Goal: Information Seeking & Learning: Learn about a topic

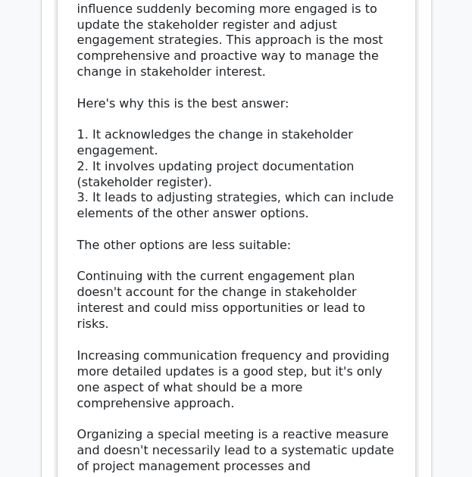
scroll to position [3634, 0]
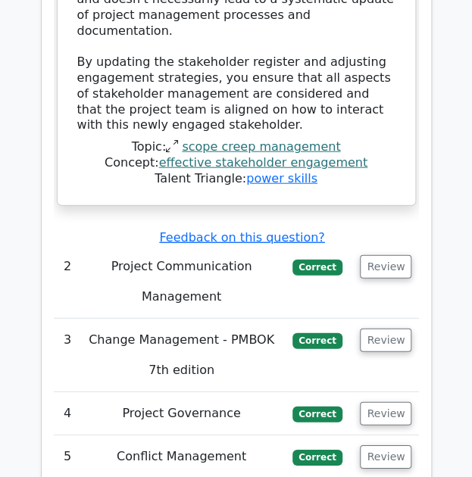
click at [226, 245] on td "Project Communication Management" at bounding box center [182, 281] width 200 height 73
click at [379, 255] on button "Review" at bounding box center [385, 266] width 51 height 23
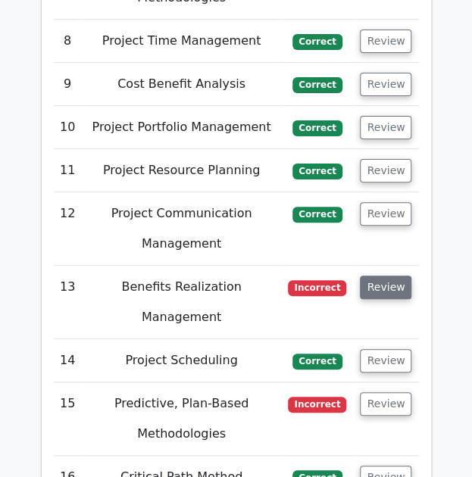
click at [366, 276] on button "Review" at bounding box center [385, 287] width 51 height 23
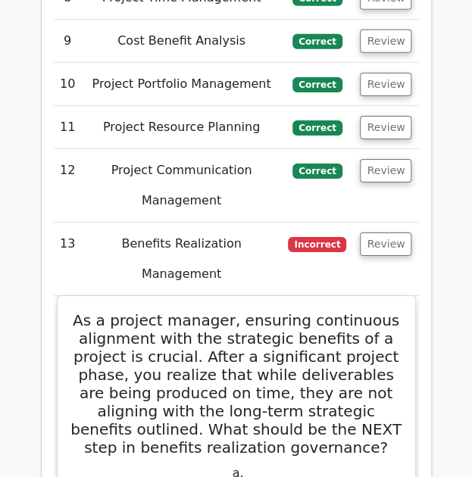
scroll to position [5427, 0]
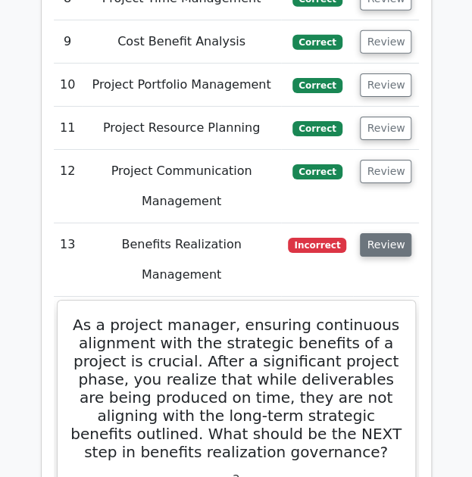
click at [382, 233] on button "Review" at bounding box center [385, 244] width 51 height 23
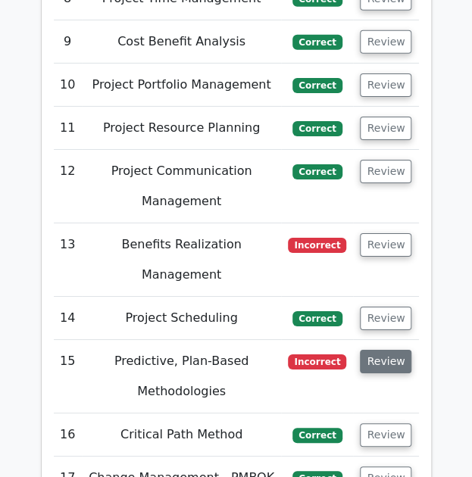
click at [391, 350] on button "Review" at bounding box center [385, 361] width 51 height 23
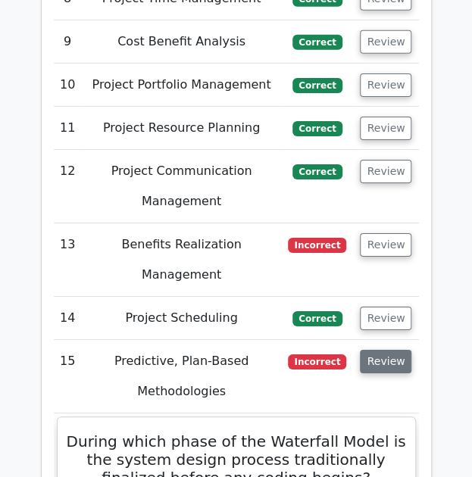
click at [391, 350] on button "Review" at bounding box center [385, 361] width 51 height 23
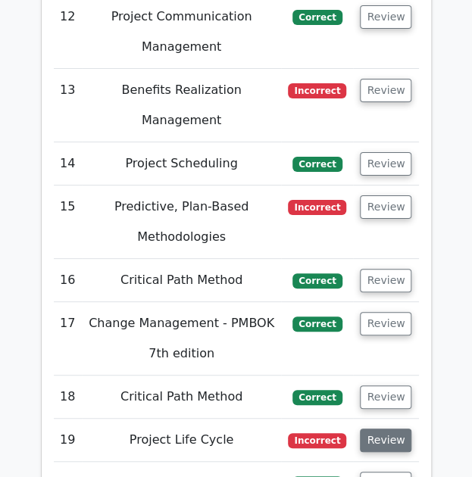
scroll to position [5583, 0]
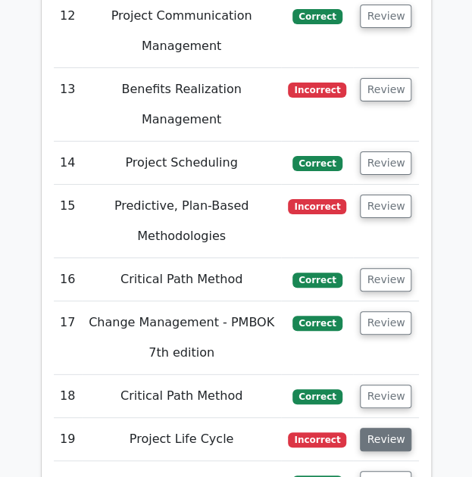
click at [388, 428] on button "Review" at bounding box center [385, 439] width 51 height 23
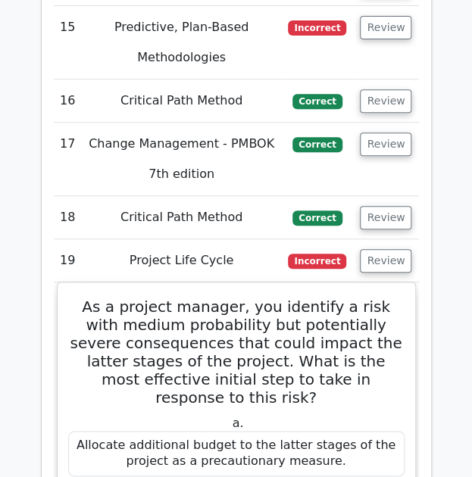
scroll to position [5760, 0]
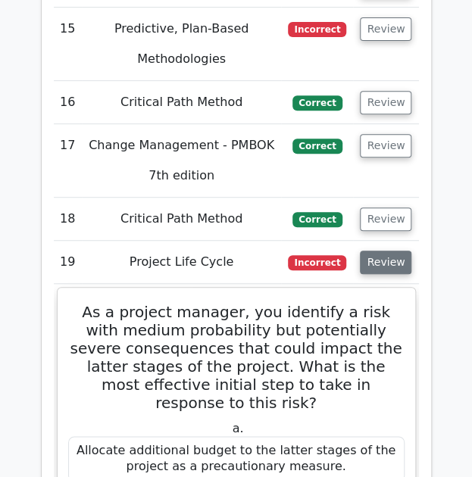
click at [373, 251] on button "Review" at bounding box center [385, 262] width 51 height 23
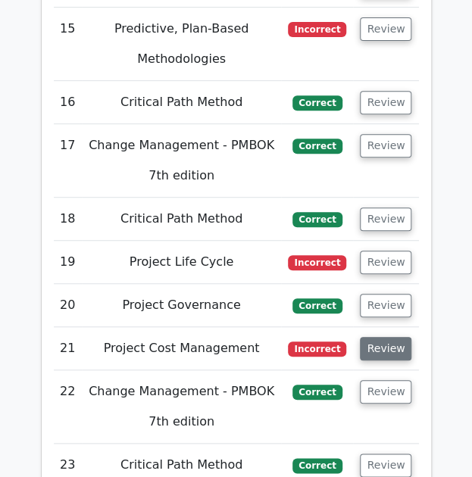
click at [391, 337] on button "Review" at bounding box center [385, 348] width 51 height 23
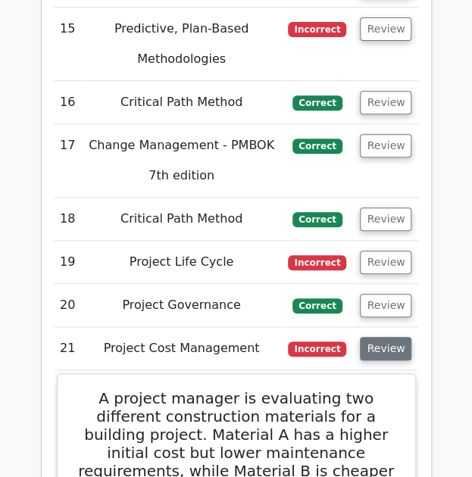
click at [388, 337] on button "Review" at bounding box center [385, 348] width 51 height 23
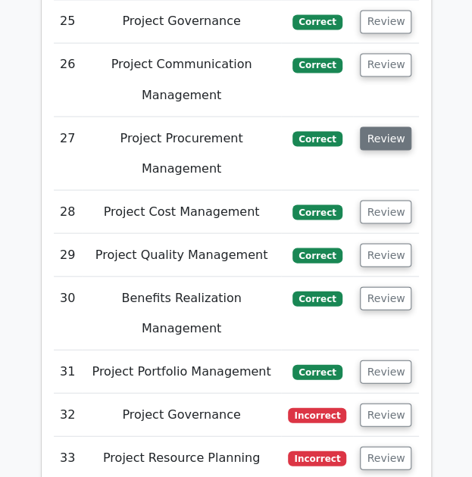
scroll to position [6366, 0]
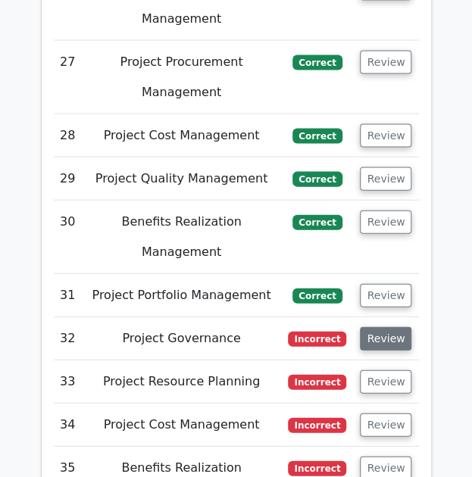
click at [382, 327] on button "Review" at bounding box center [385, 338] width 51 height 23
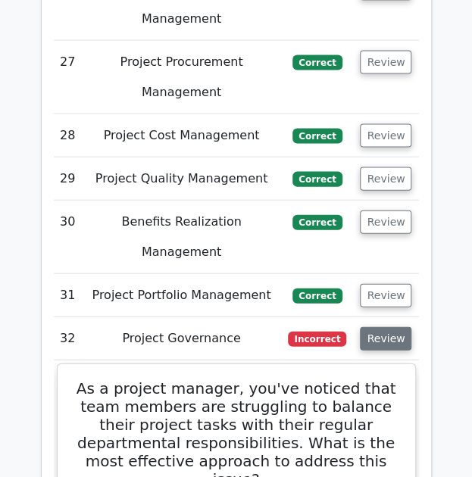
click at [382, 327] on button "Review" at bounding box center [385, 338] width 51 height 23
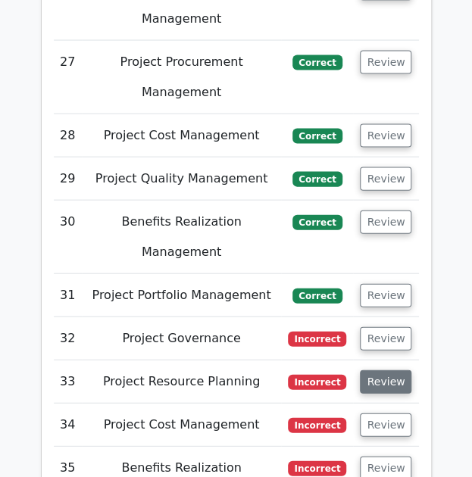
click at [392, 370] on button "Review" at bounding box center [385, 381] width 51 height 23
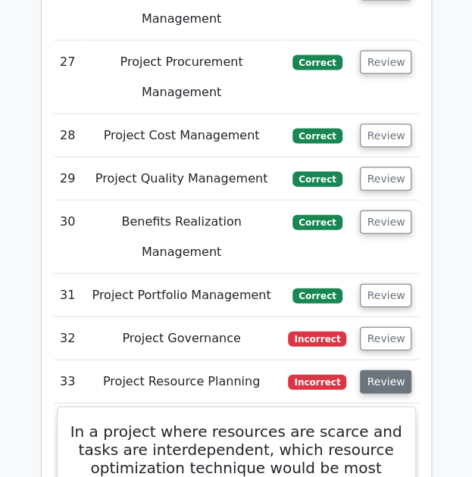
click at [392, 370] on button "Review" at bounding box center [385, 381] width 51 height 23
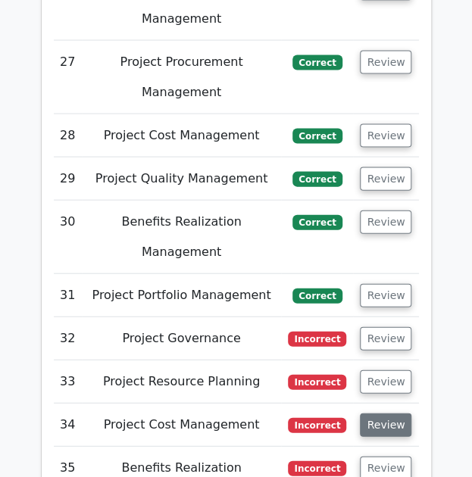
click at [394, 413] on button "Review" at bounding box center [385, 424] width 51 height 23
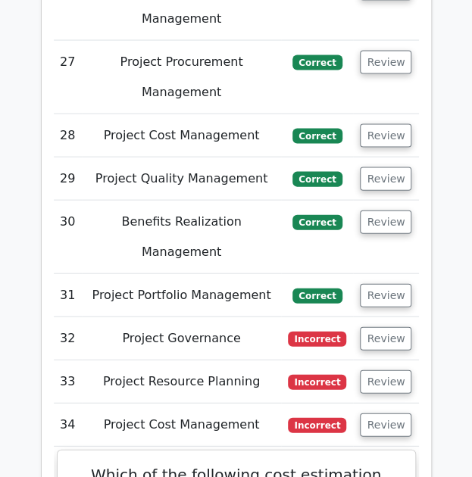
scroll to position [6441, 0]
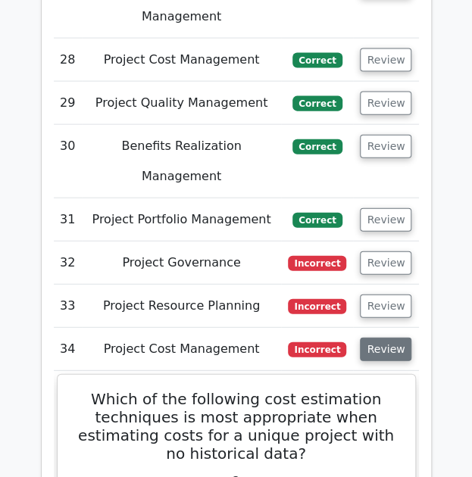
click at [385, 338] on button "Review" at bounding box center [385, 349] width 51 height 23
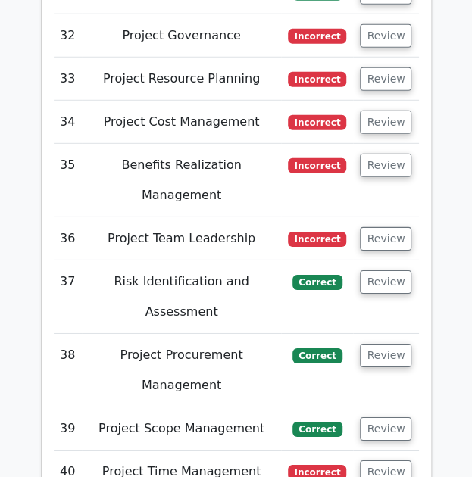
scroll to position [6744, 0]
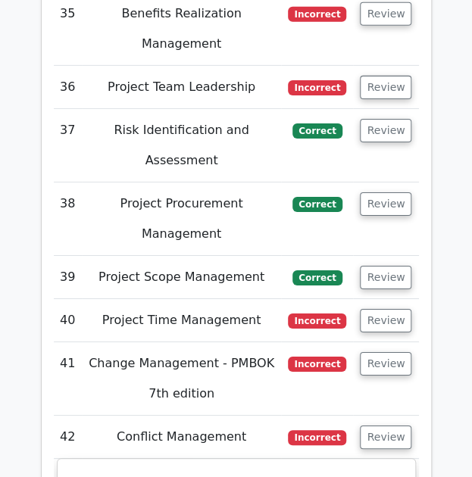
scroll to position [6896, 0]
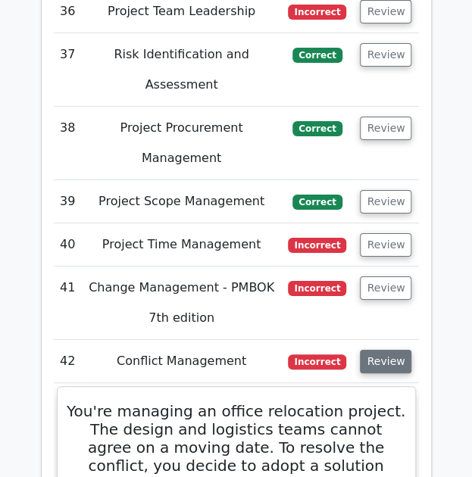
click at [389, 350] on button "Review" at bounding box center [385, 361] width 51 height 23
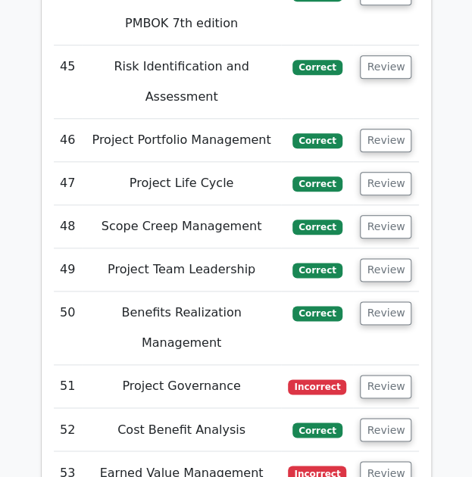
scroll to position [7804, 0]
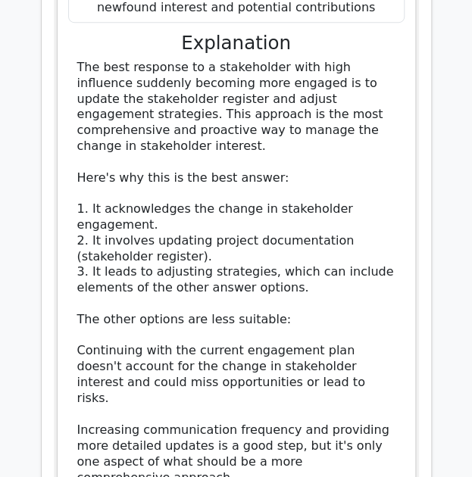
scroll to position [2655, 0]
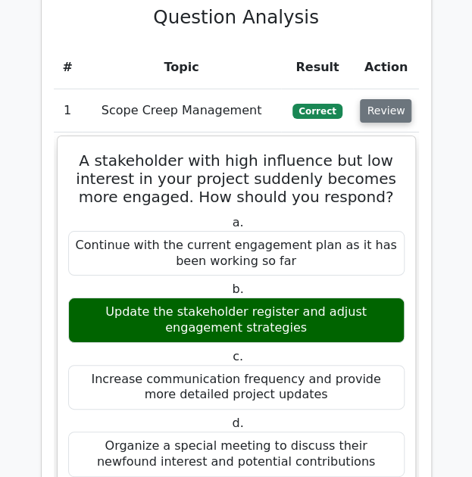
click at [391, 99] on button "Review" at bounding box center [385, 110] width 51 height 23
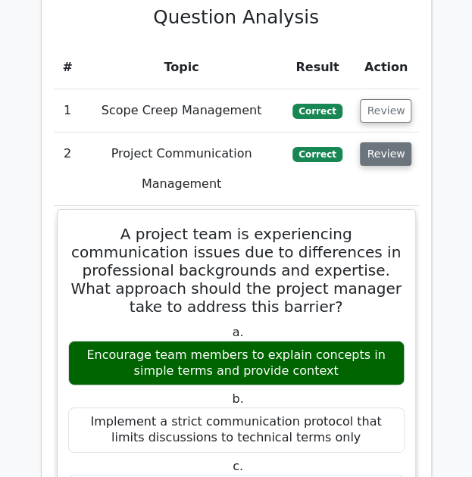
click at [391, 142] on button "Review" at bounding box center [385, 153] width 51 height 23
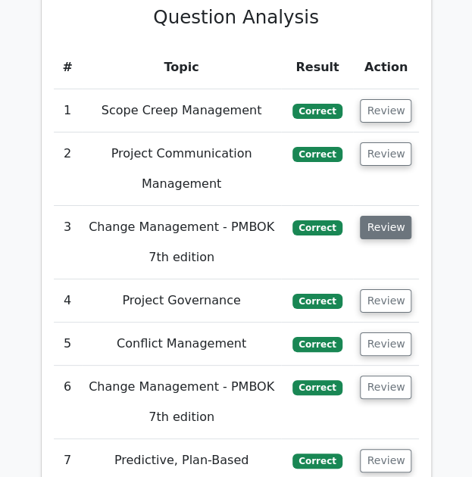
click at [404, 216] on button "Review" at bounding box center [385, 227] width 51 height 23
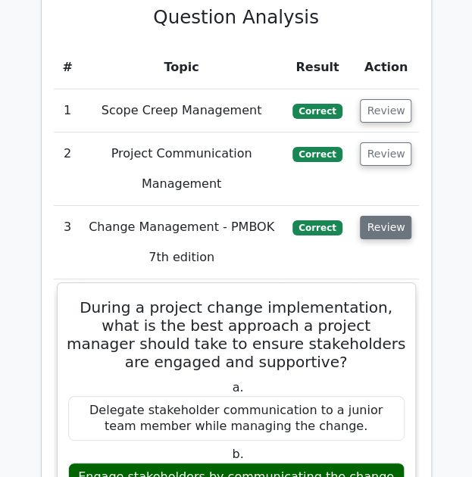
click at [402, 216] on button "Review" at bounding box center [385, 227] width 51 height 23
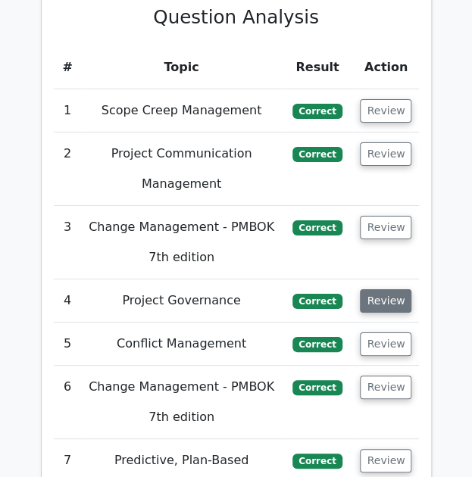
click at [392, 289] on button "Review" at bounding box center [385, 300] width 51 height 23
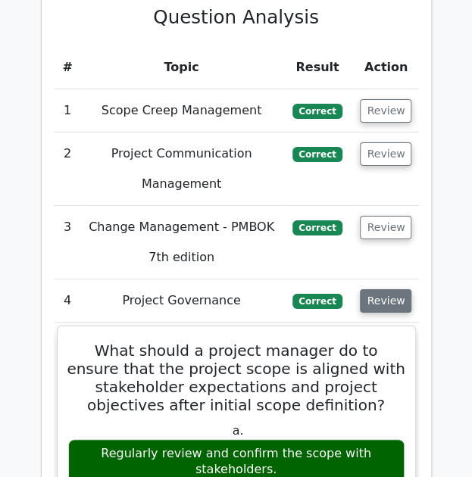
click at [378, 289] on button "Review" at bounding box center [385, 300] width 51 height 23
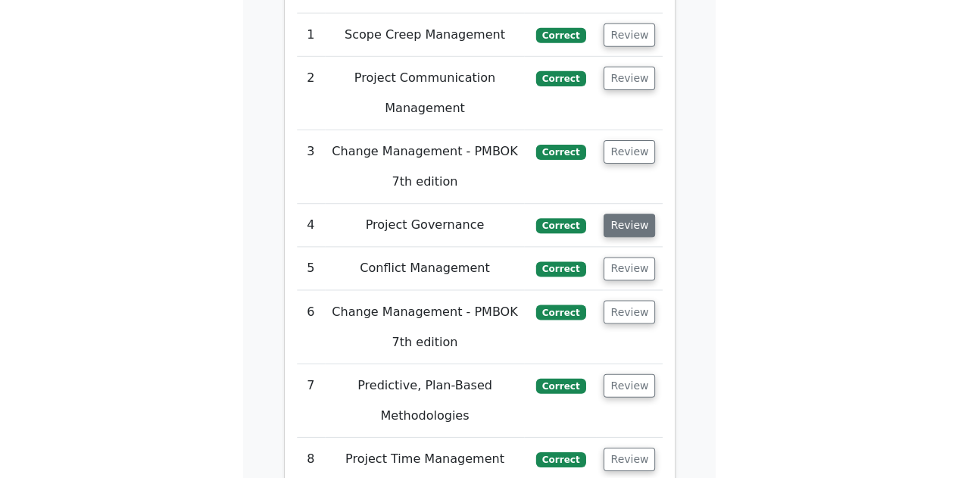
scroll to position [2807, 0]
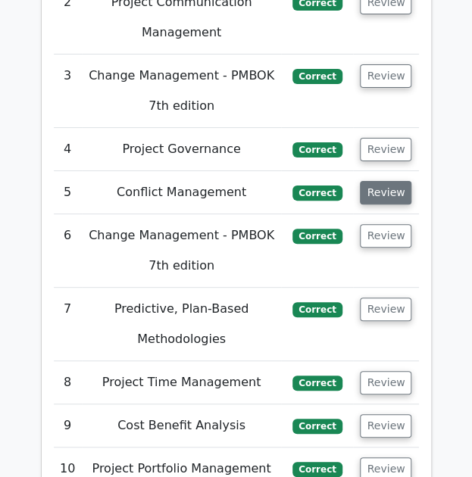
click at [373, 181] on button "Review" at bounding box center [385, 192] width 51 height 23
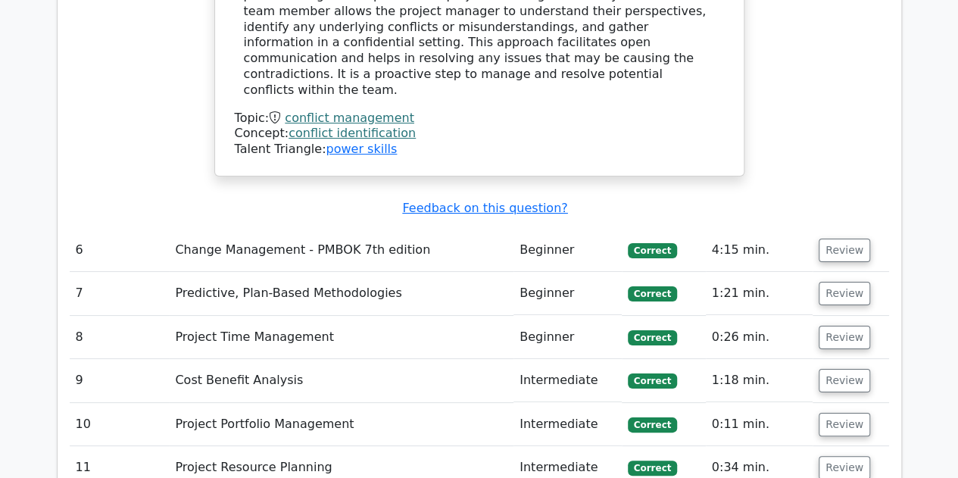
scroll to position [2883, 0]
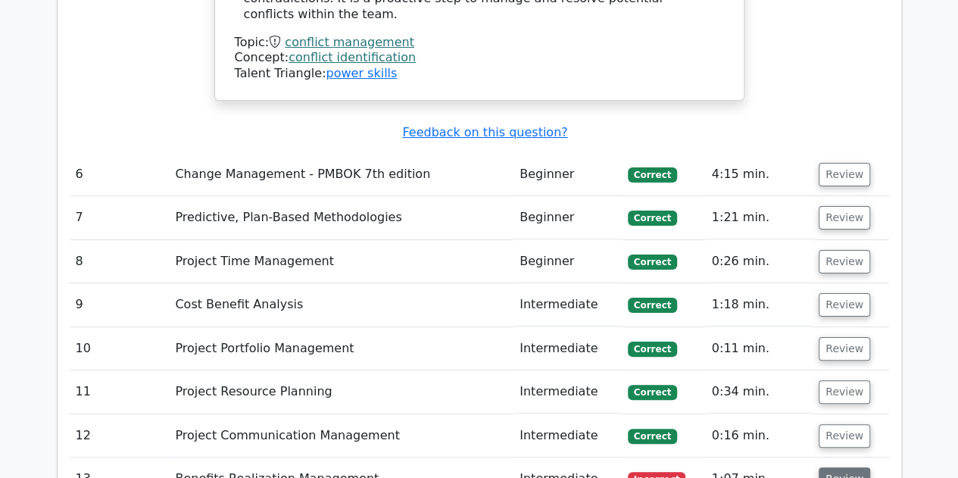
click at [471, 467] on button "Review" at bounding box center [844, 478] width 51 height 23
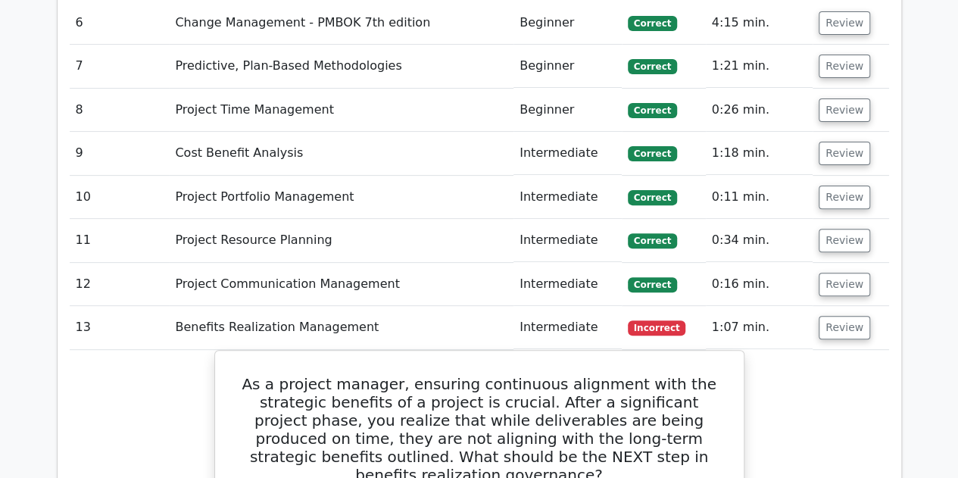
scroll to position [3110, 0]
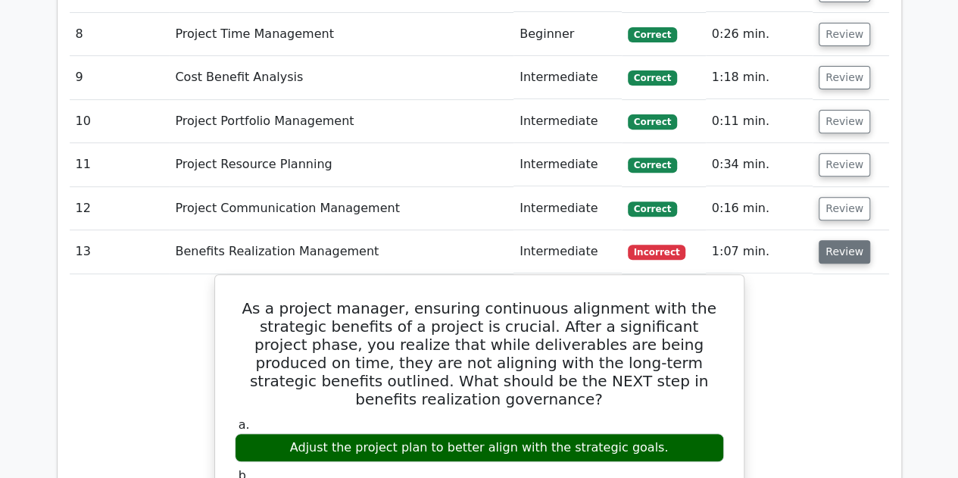
click at [471, 240] on button "Review" at bounding box center [844, 251] width 51 height 23
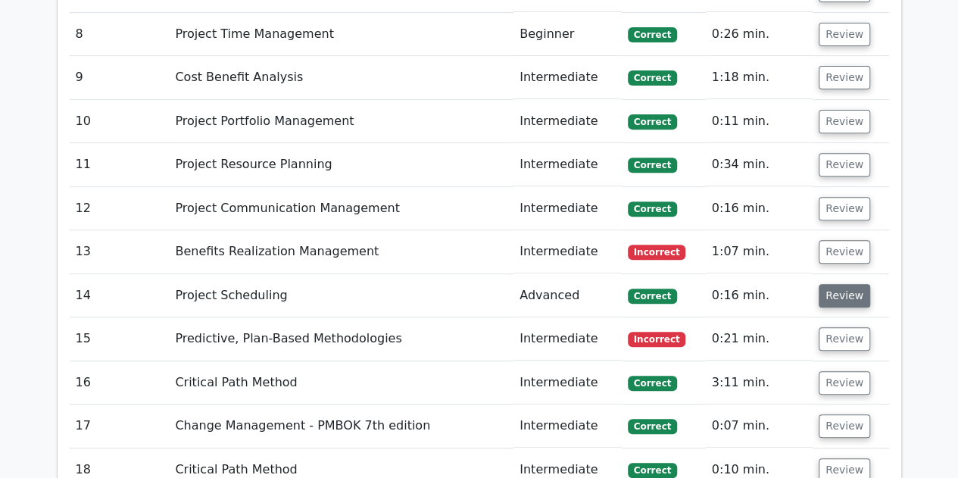
click at [471, 284] on button "Review" at bounding box center [844, 295] width 51 height 23
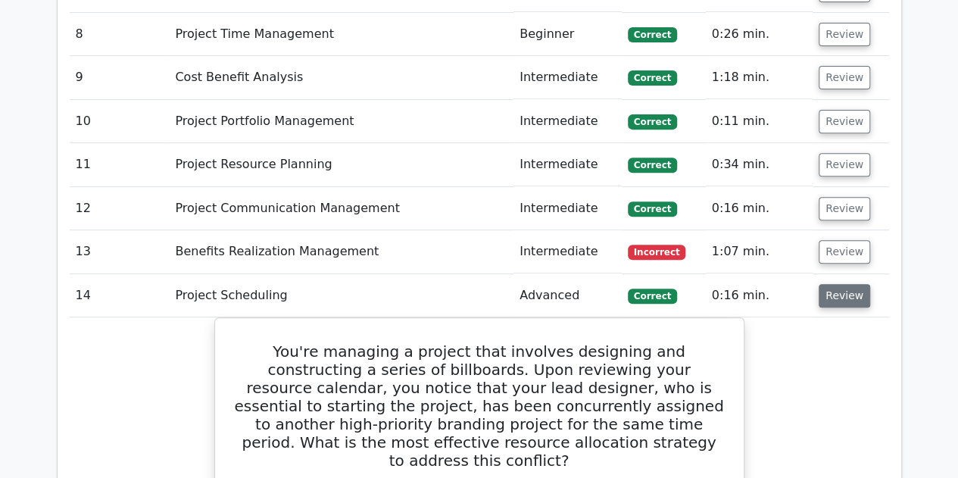
click at [471, 284] on button "Review" at bounding box center [844, 295] width 51 height 23
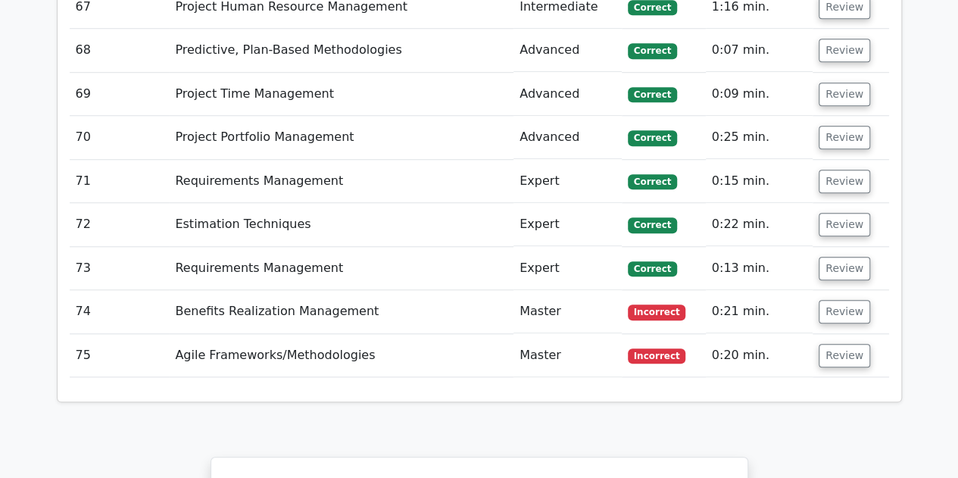
scroll to position [6303, 0]
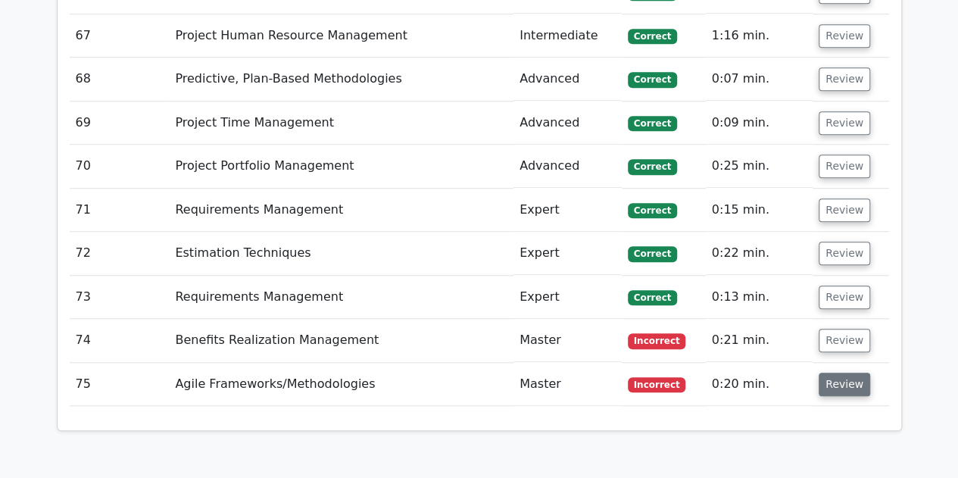
click at [471, 373] on button "Review" at bounding box center [844, 384] width 51 height 23
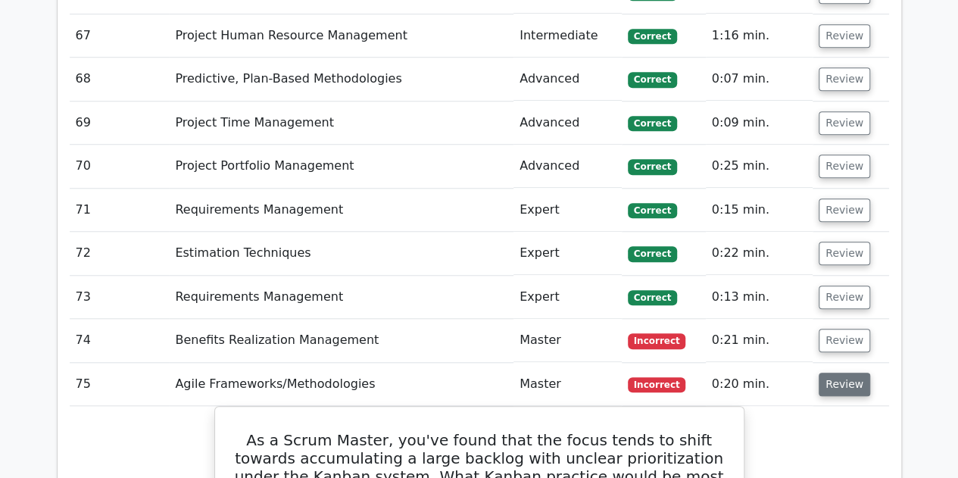
click at [471, 373] on button "Review" at bounding box center [844, 384] width 51 height 23
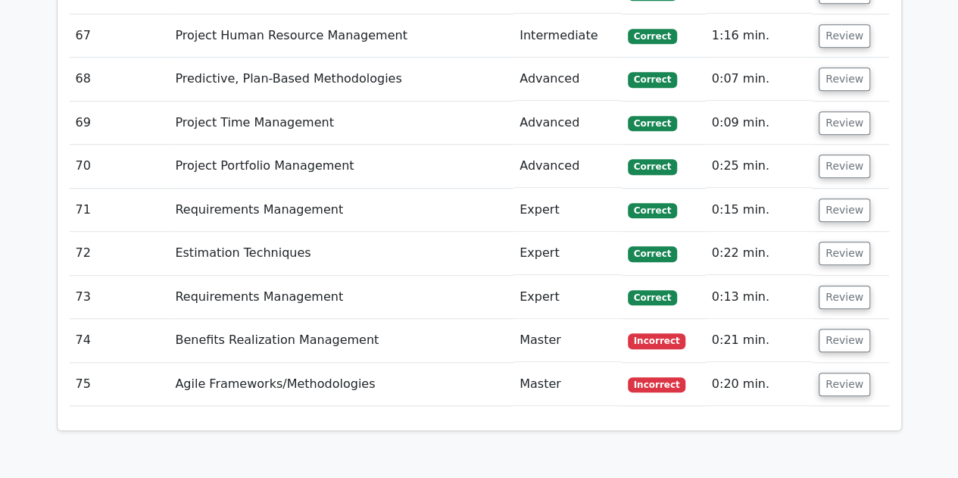
click at [471, 319] on td "Review" at bounding box center [850, 340] width 76 height 43
click at [471, 329] on button "Review" at bounding box center [844, 340] width 51 height 23
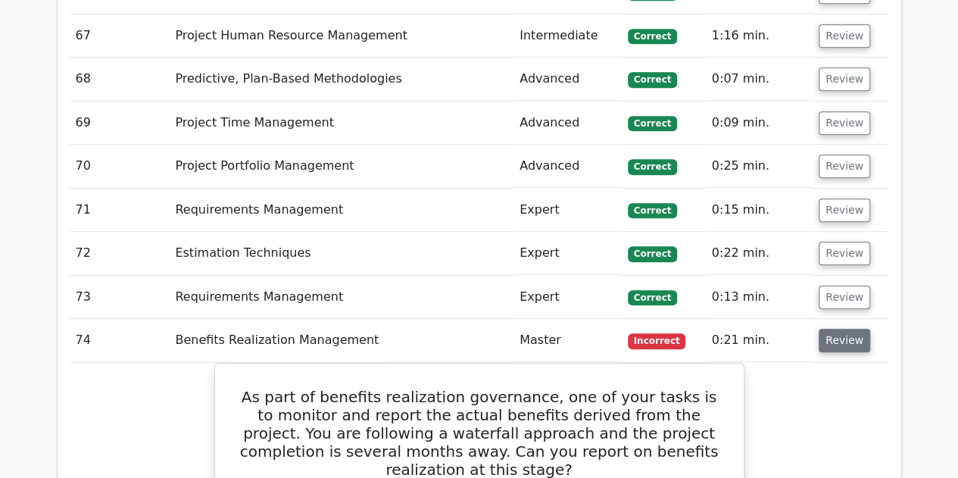
click at [471, 329] on button "Review" at bounding box center [844, 340] width 51 height 23
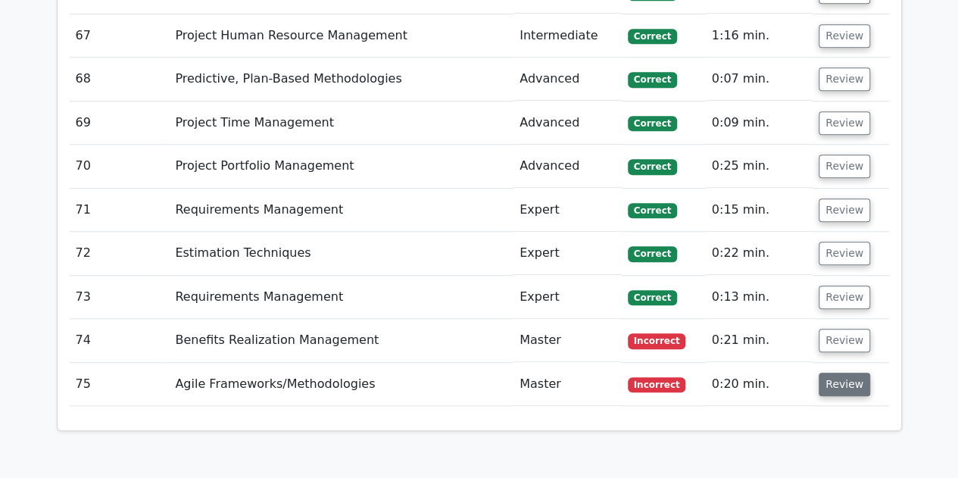
click at [471, 373] on button "Review" at bounding box center [844, 384] width 51 height 23
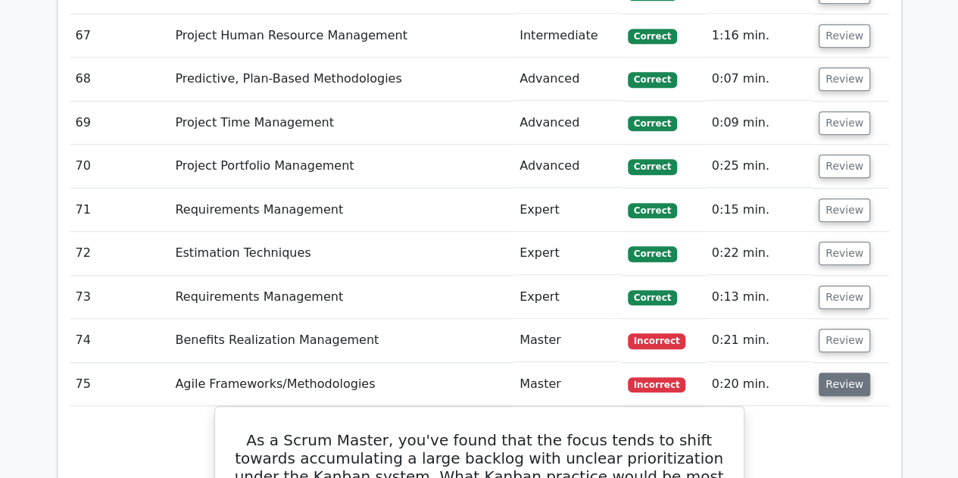
click at [471, 373] on button "Review" at bounding box center [844, 384] width 51 height 23
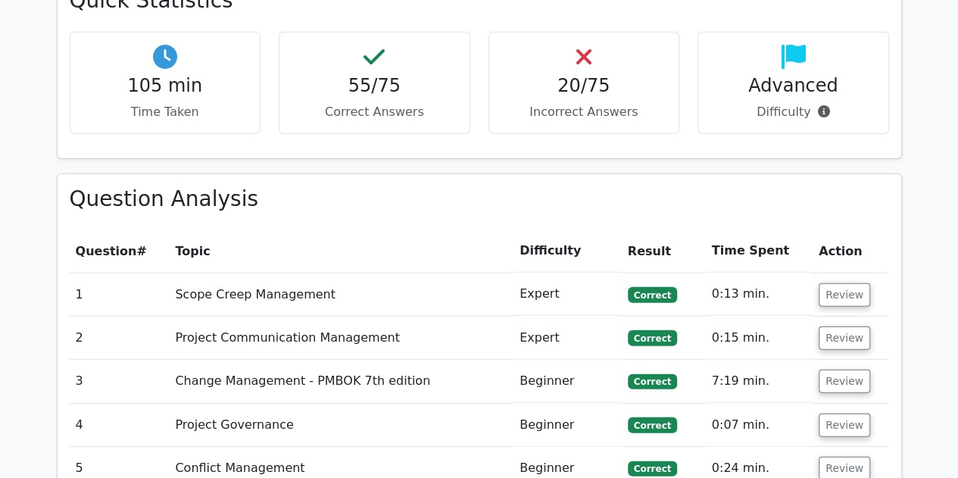
scroll to position [2196, 0]
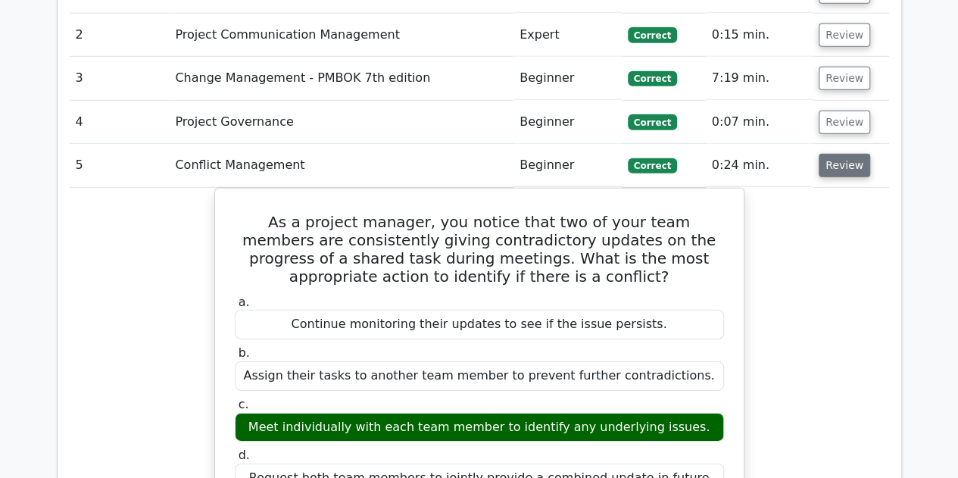
click at [471, 154] on button "Review" at bounding box center [844, 165] width 51 height 23
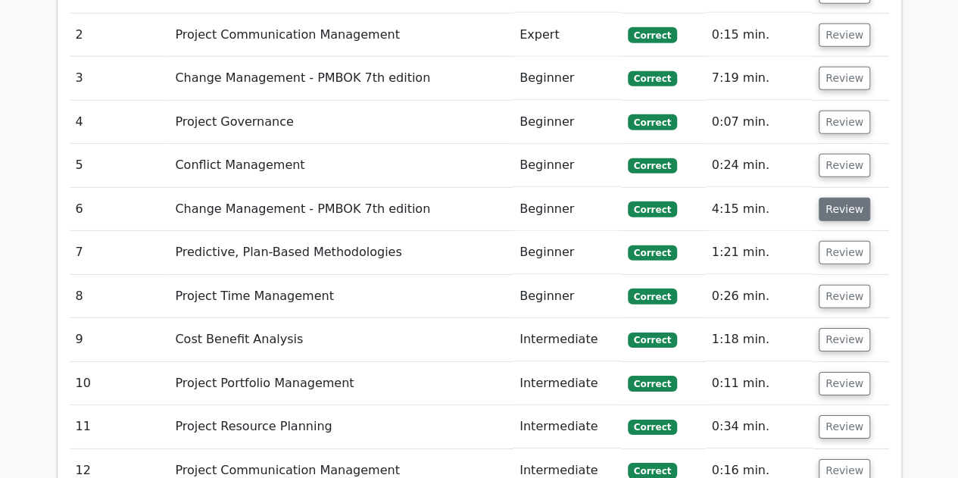
click at [471, 198] on button "Review" at bounding box center [844, 209] width 51 height 23
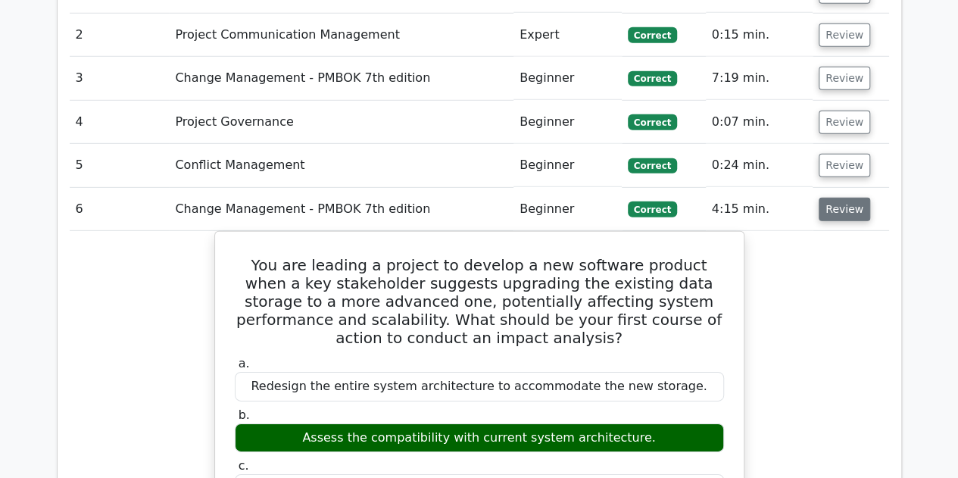
click at [471, 198] on button "Review" at bounding box center [844, 209] width 51 height 23
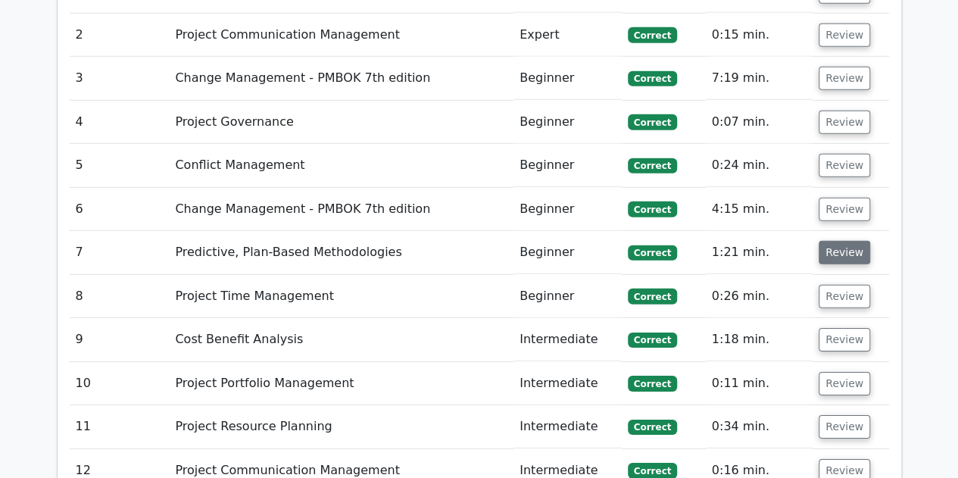
click at [471, 241] on button "Review" at bounding box center [844, 252] width 51 height 23
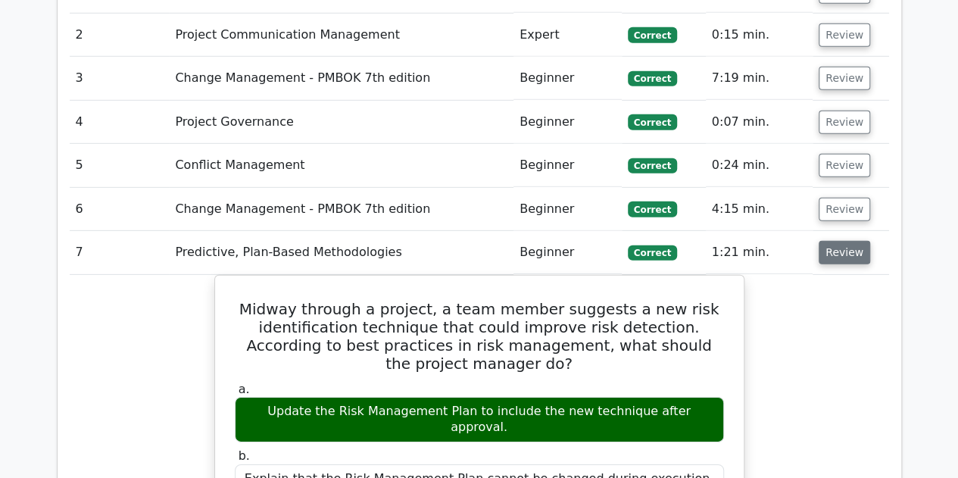
click at [471, 241] on button "Review" at bounding box center [844, 252] width 51 height 23
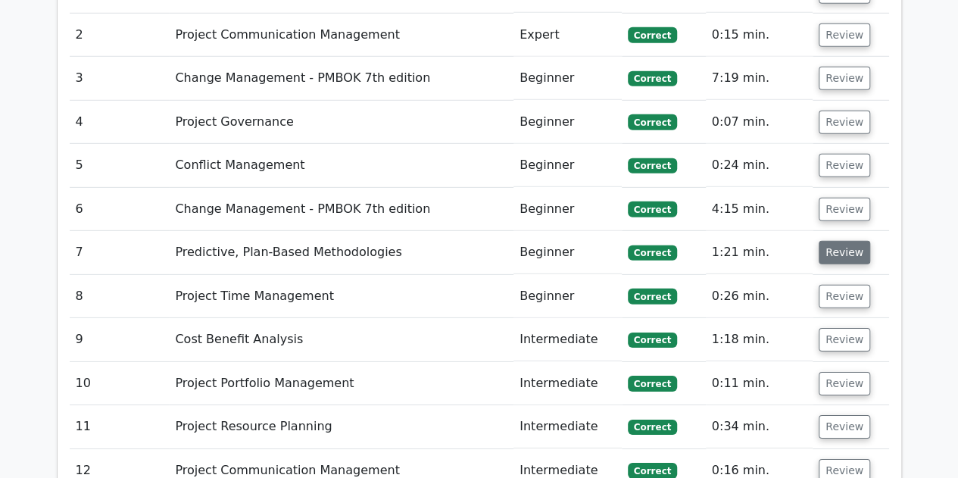
click at [471, 241] on button "Review" at bounding box center [844, 252] width 51 height 23
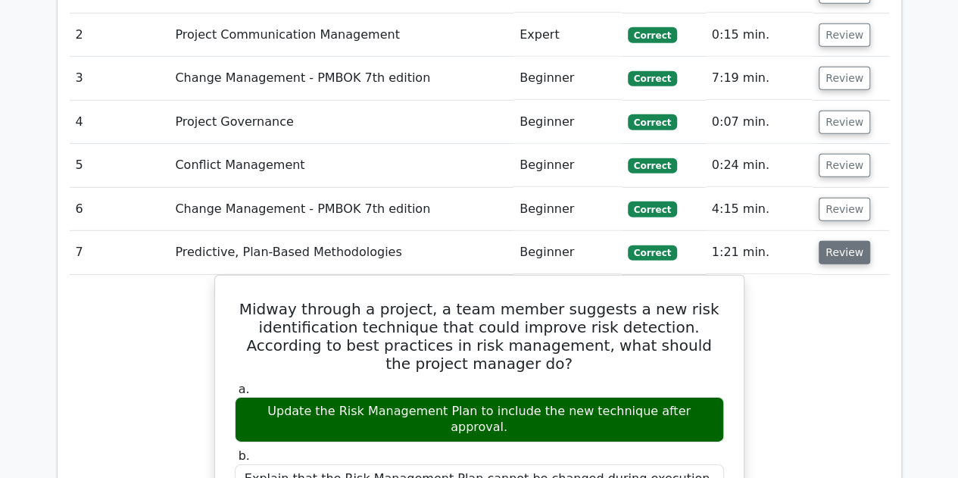
click at [471, 241] on button "Review" at bounding box center [844, 252] width 51 height 23
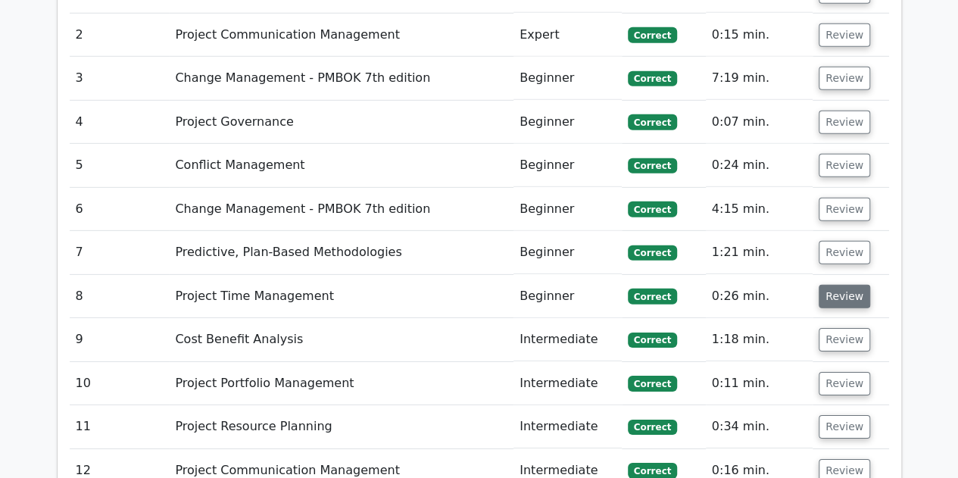
click at [471, 285] on button "Review" at bounding box center [844, 296] width 51 height 23
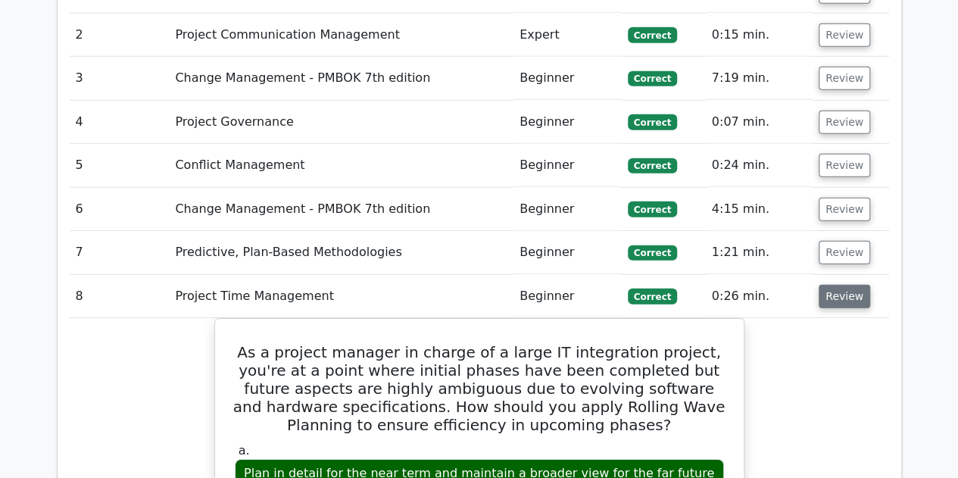
click at [471, 285] on button "Review" at bounding box center [844, 296] width 51 height 23
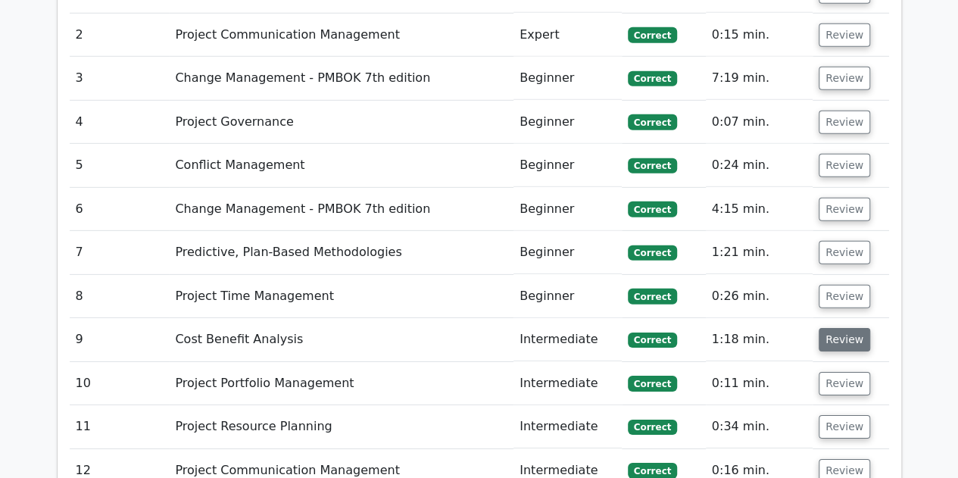
click at [471, 328] on button "Review" at bounding box center [844, 339] width 51 height 23
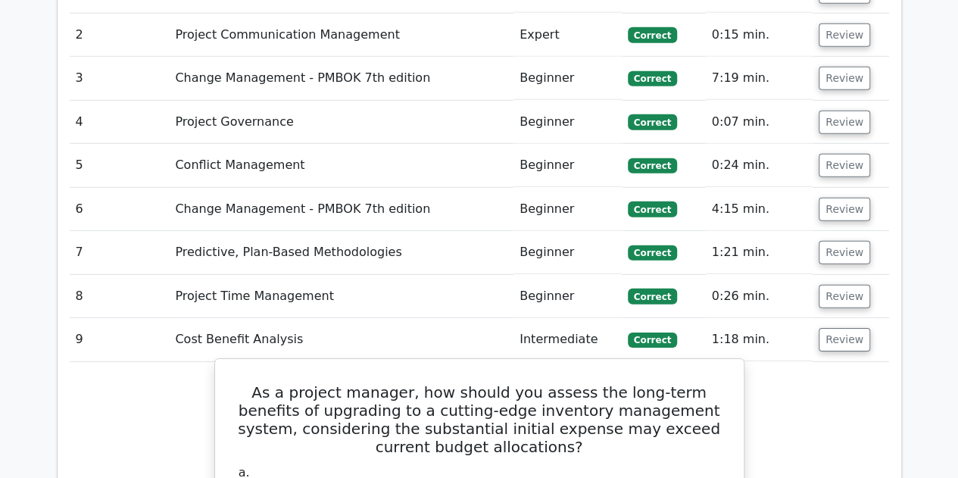
scroll to position [2347, 0]
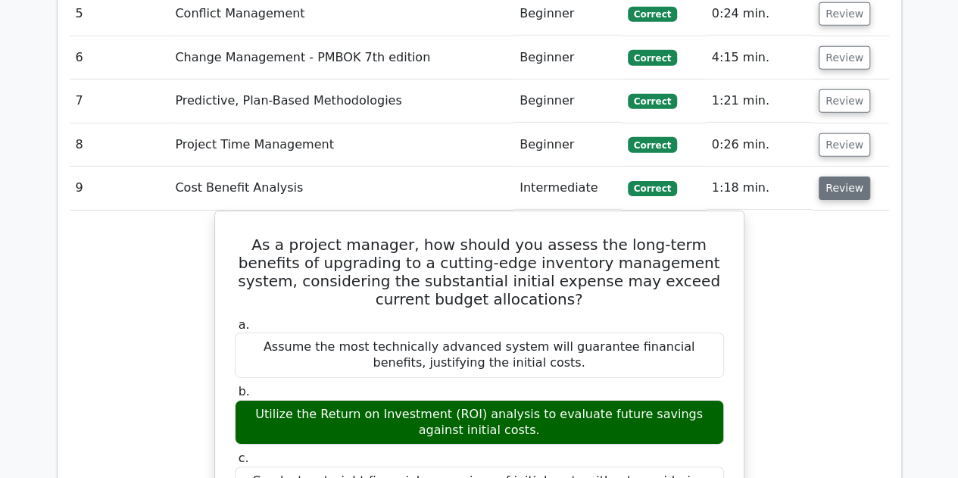
click at [471, 176] on button "Review" at bounding box center [844, 187] width 51 height 23
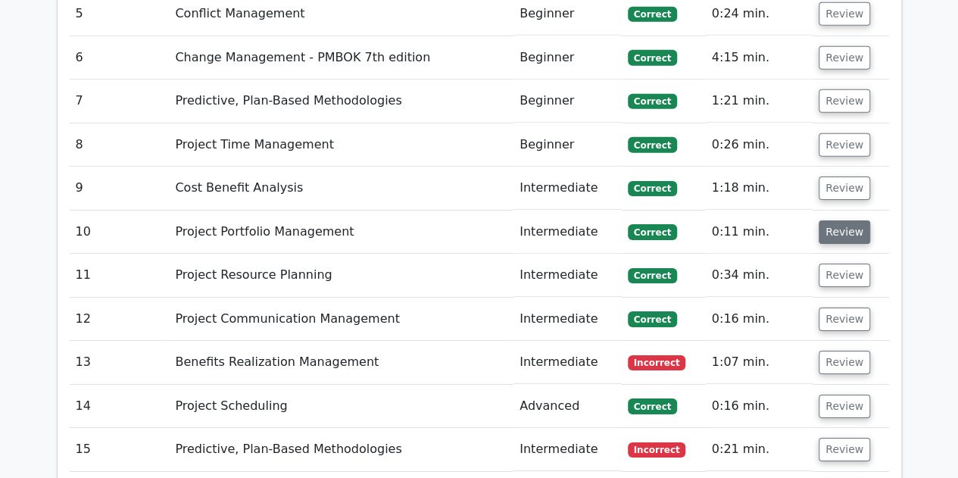
click at [471, 220] on button "Review" at bounding box center [844, 231] width 51 height 23
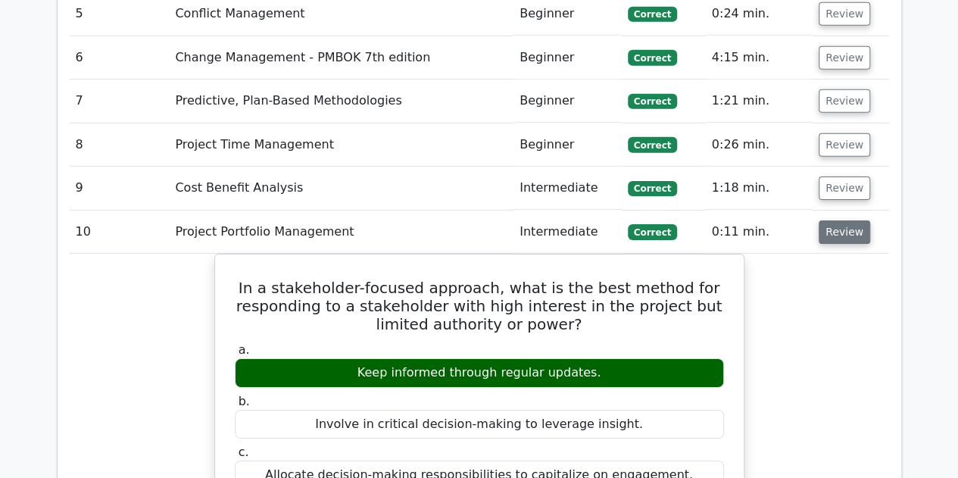
click at [471, 220] on button "Review" at bounding box center [844, 231] width 51 height 23
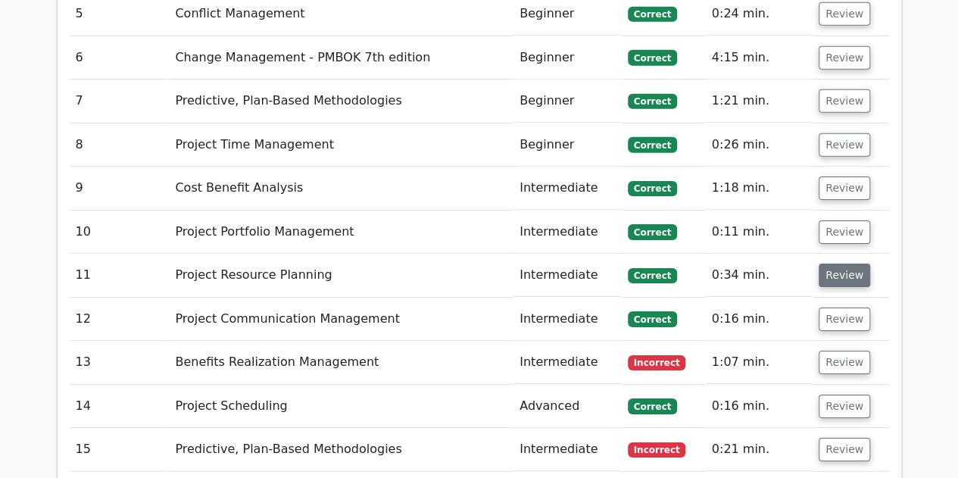
click at [471, 263] on button "Review" at bounding box center [844, 274] width 51 height 23
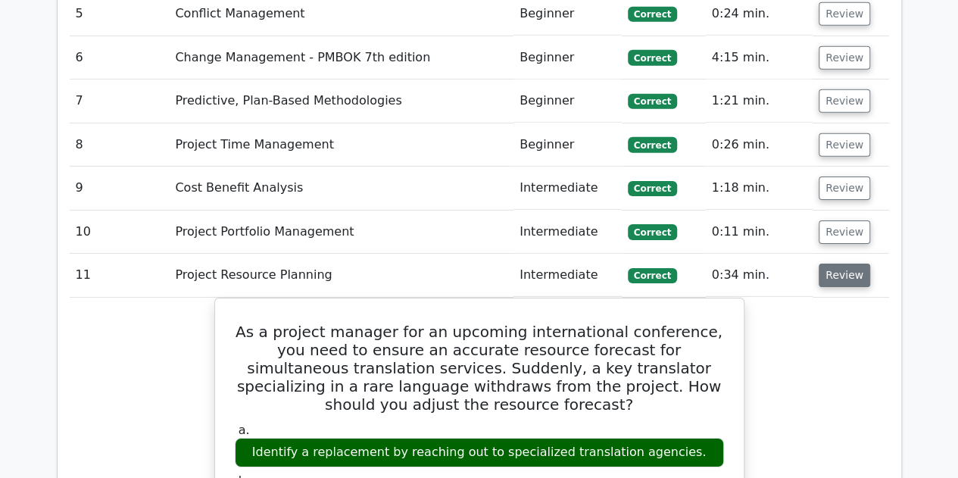
click at [471, 263] on button "Review" at bounding box center [844, 274] width 51 height 23
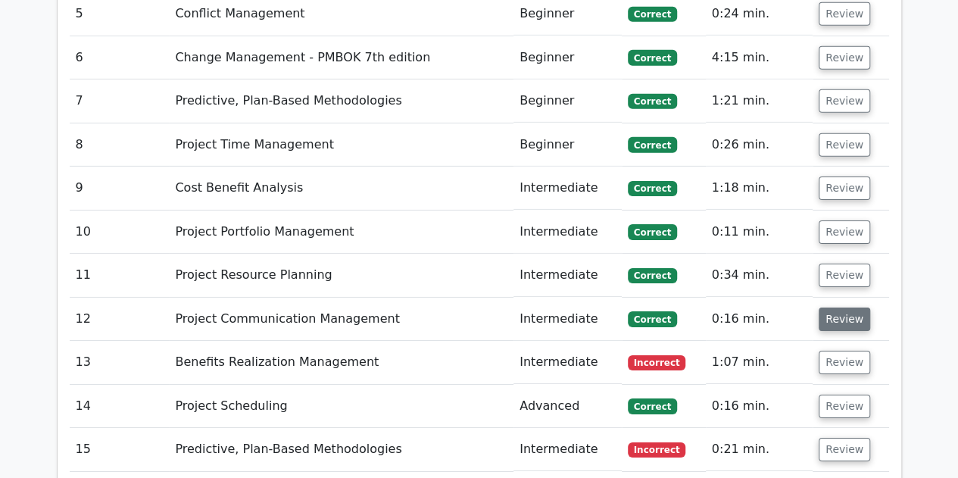
click at [471, 307] on button "Review" at bounding box center [844, 318] width 51 height 23
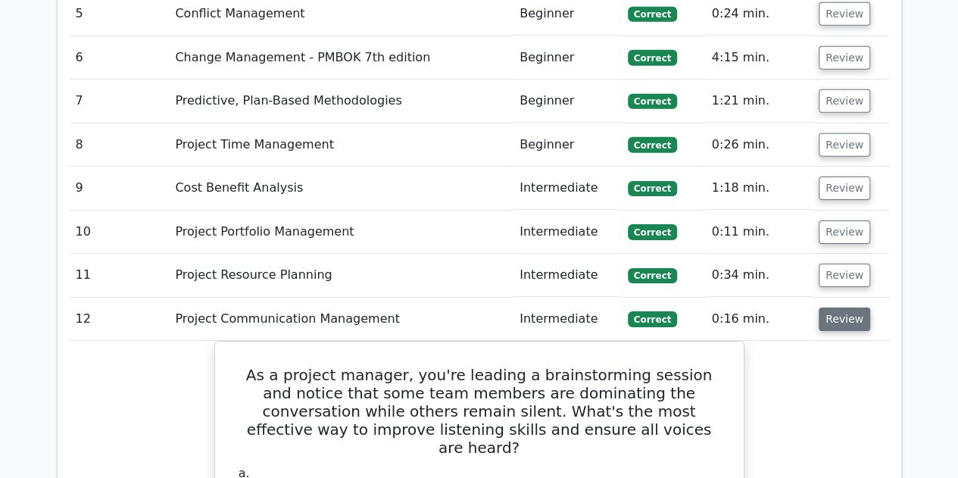
click at [471, 307] on button "Review" at bounding box center [844, 318] width 51 height 23
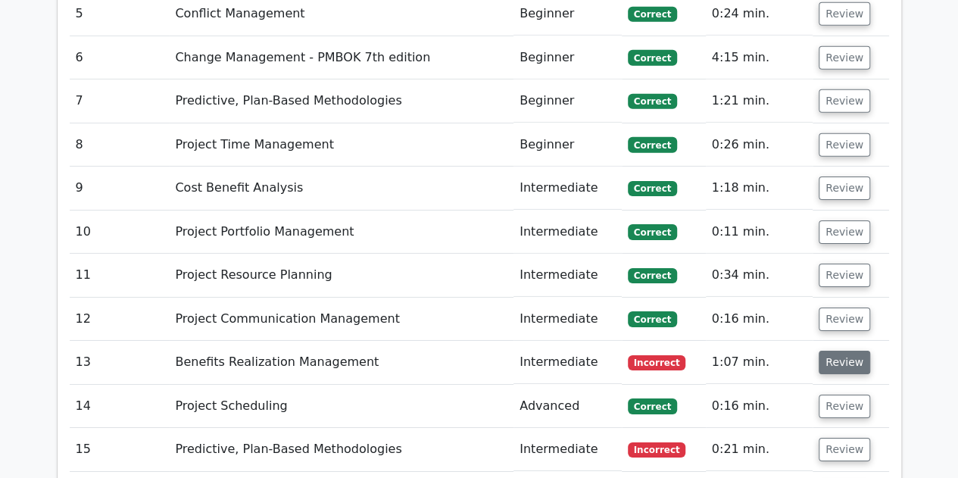
click at [471, 351] on button "Review" at bounding box center [844, 362] width 51 height 23
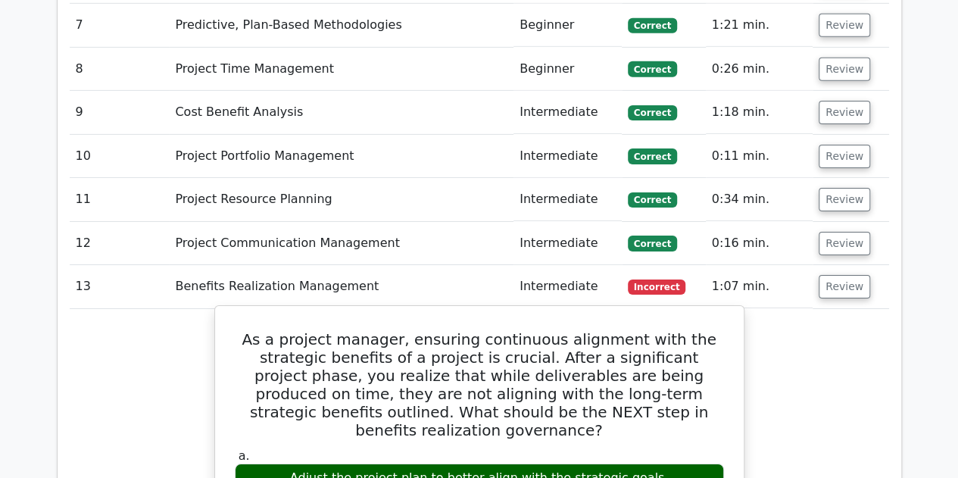
scroll to position [2499, 0]
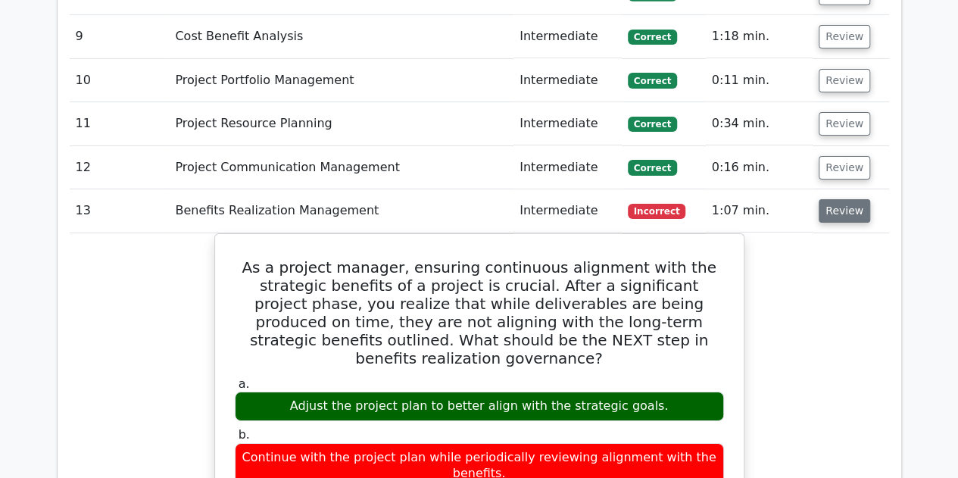
click at [471, 199] on button "Review" at bounding box center [844, 210] width 51 height 23
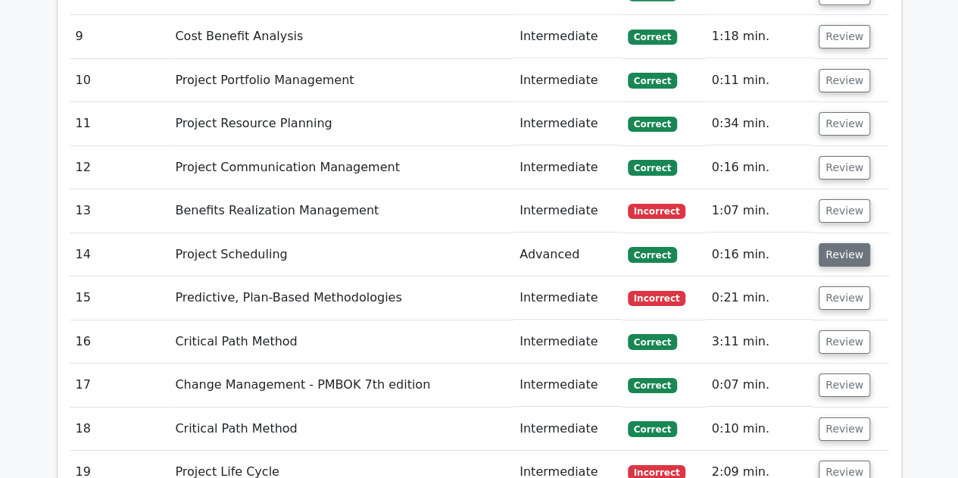
click at [471, 243] on button "Review" at bounding box center [844, 254] width 51 height 23
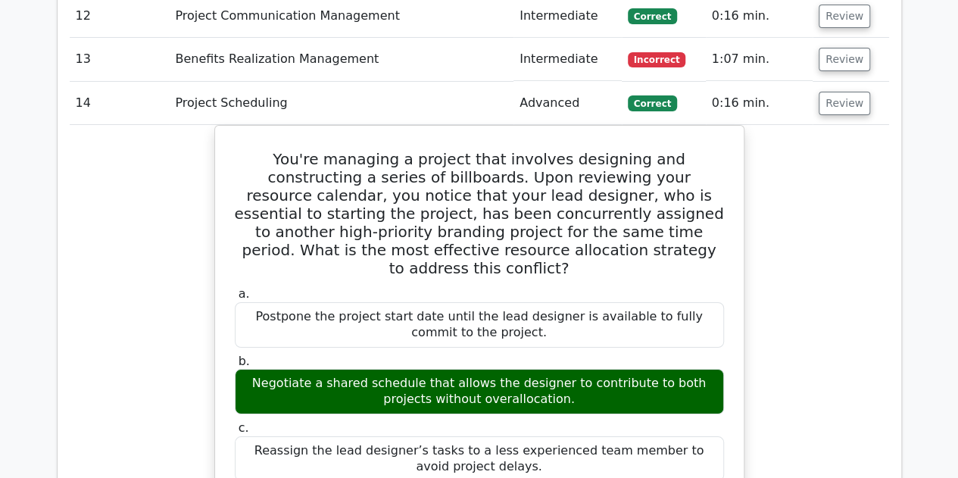
scroll to position [2574, 0]
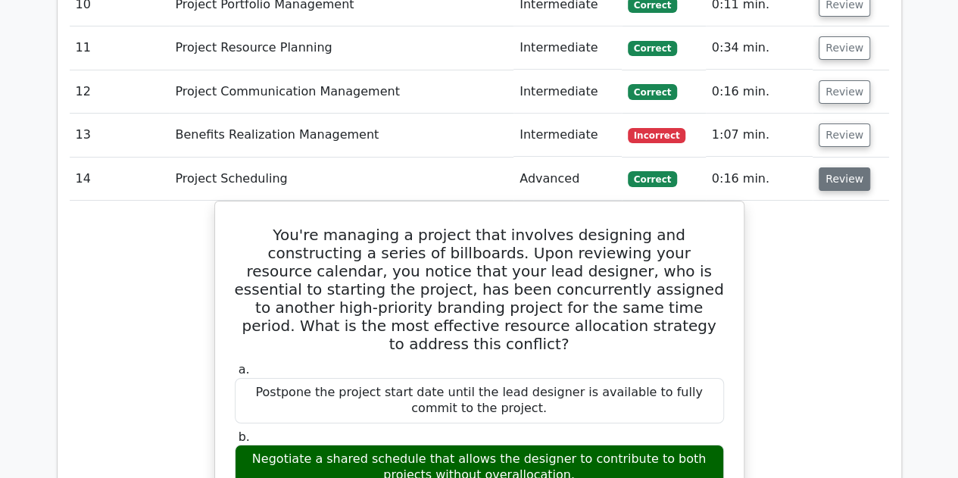
click at [471, 167] on button "Review" at bounding box center [844, 178] width 51 height 23
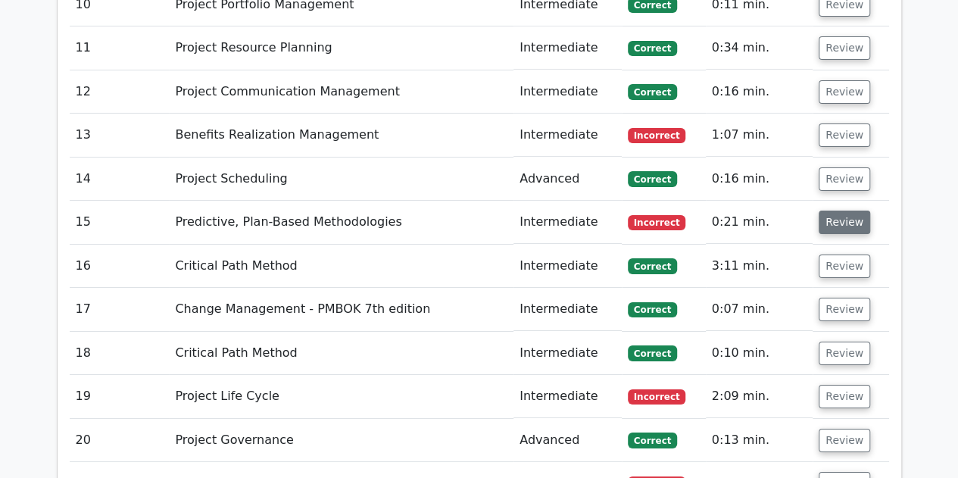
click at [471, 210] on button "Review" at bounding box center [844, 221] width 51 height 23
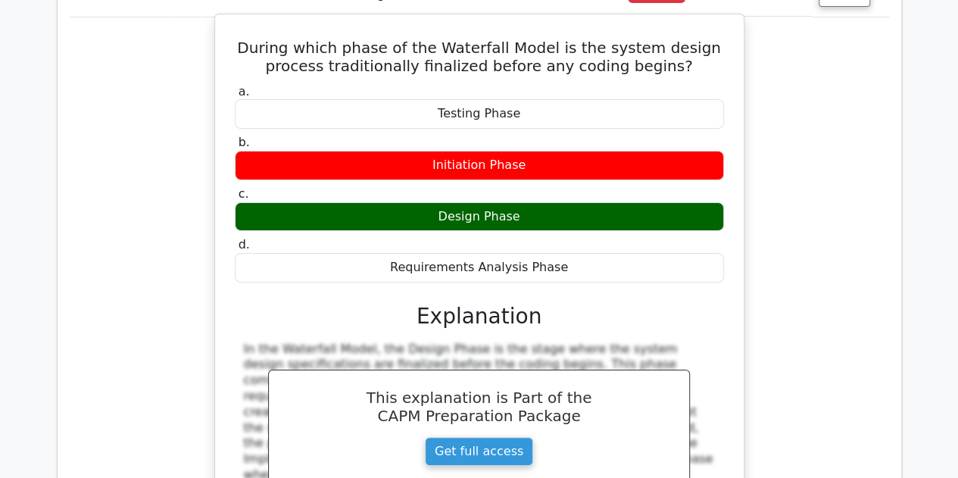
scroll to position [2650, 0]
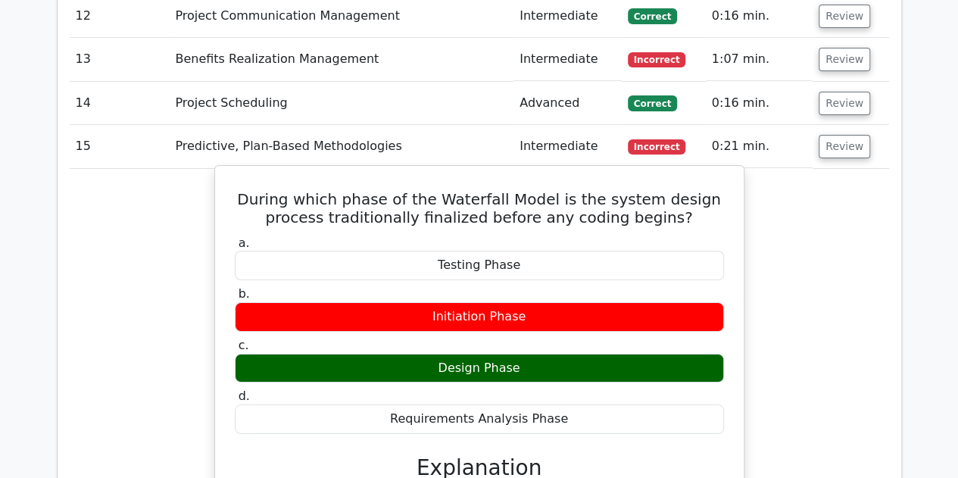
drag, startPoint x: 263, startPoint y: 134, endPoint x: 525, endPoint y: 304, distance: 312.1
click at [471, 304] on div "During which phase of the Waterfall Model is the system design process traditio…" at bounding box center [479, 470] width 516 height 597
copy div "During which phase of the Waterfall Model is the system design process traditio…"
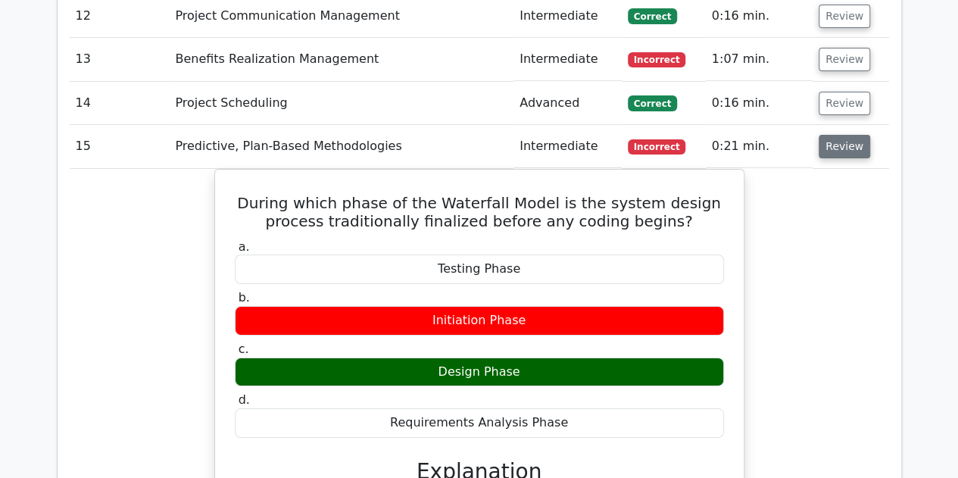
click at [471, 135] on button "Review" at bounding box center [844, 146] width 51 height 23
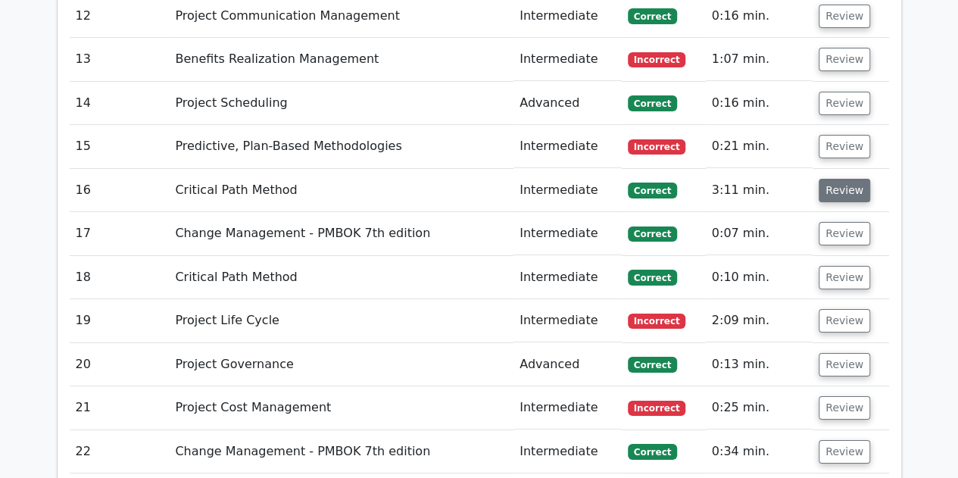
click at [471, 179] on button "Review" at bounding box center [844, 190] width 51 height 23
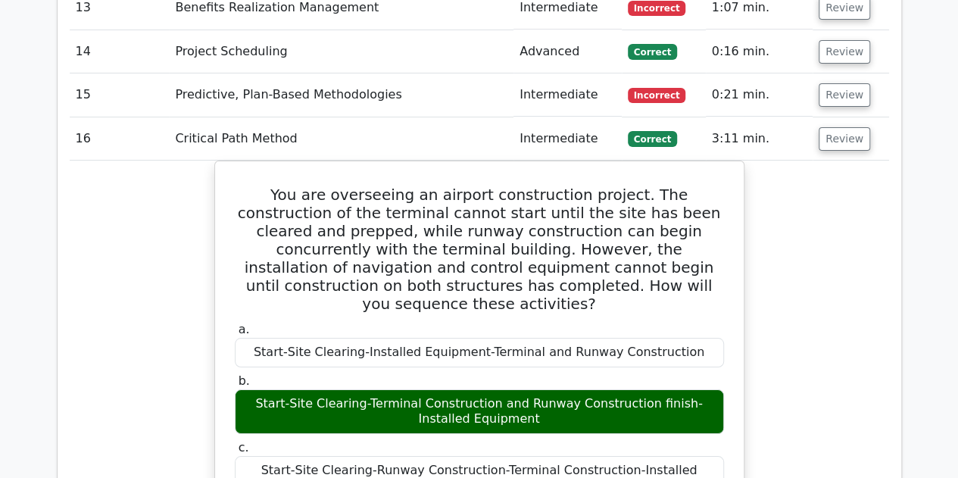
scroll to position [2702, 0]
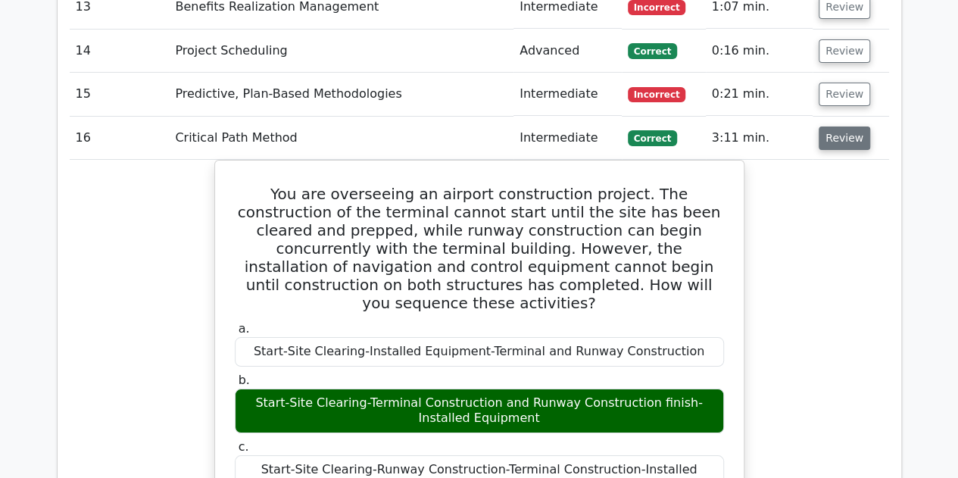
click at [471, 126] on button "Review" at bounding box center [844, 137] width 51 height 23
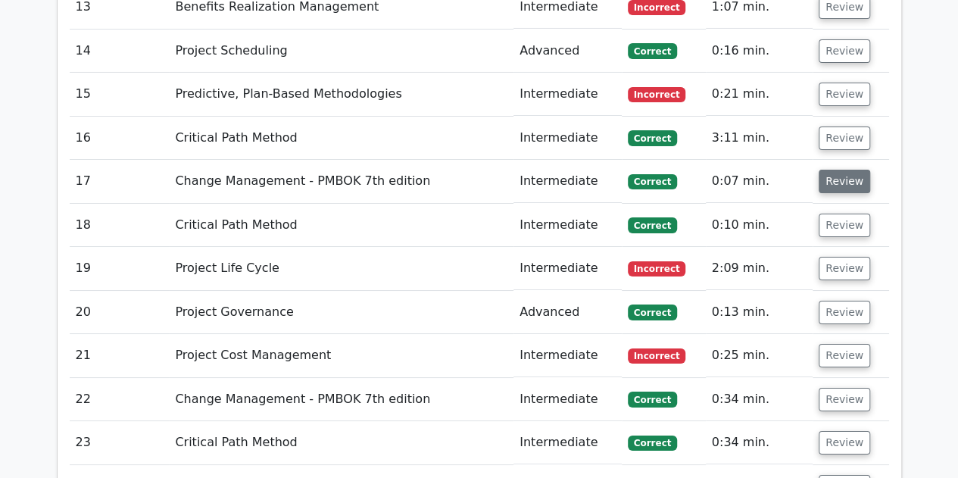
click at [471, 170] on button "Review" at bounding box center [844, 181] width 51 height 23
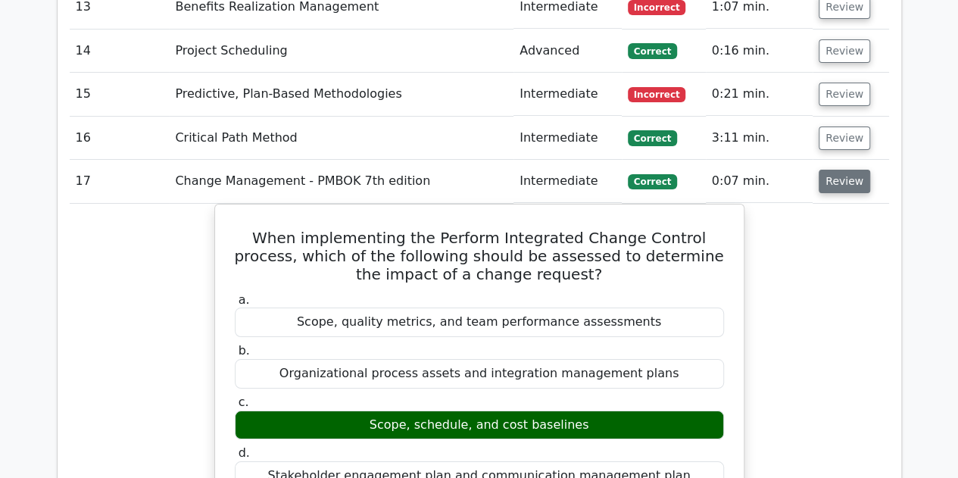
click at [471, 170] on button "Review" at bounding box center [844, 181] width 51 height 23
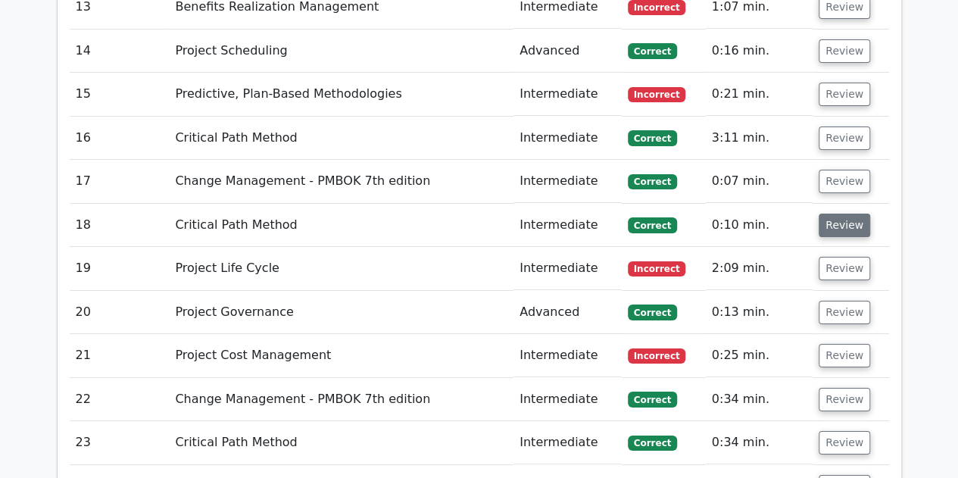
click at [471, 214] on button "Review" at bounding box center [844, 225] width 51 height 23
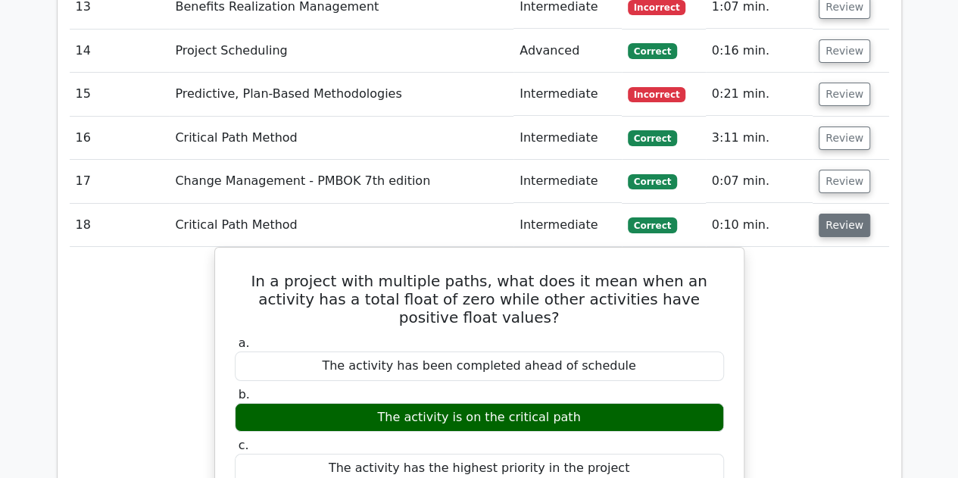
click at [471, 214] on button "Review" at bounding box center [844, 225] width 51 height 23
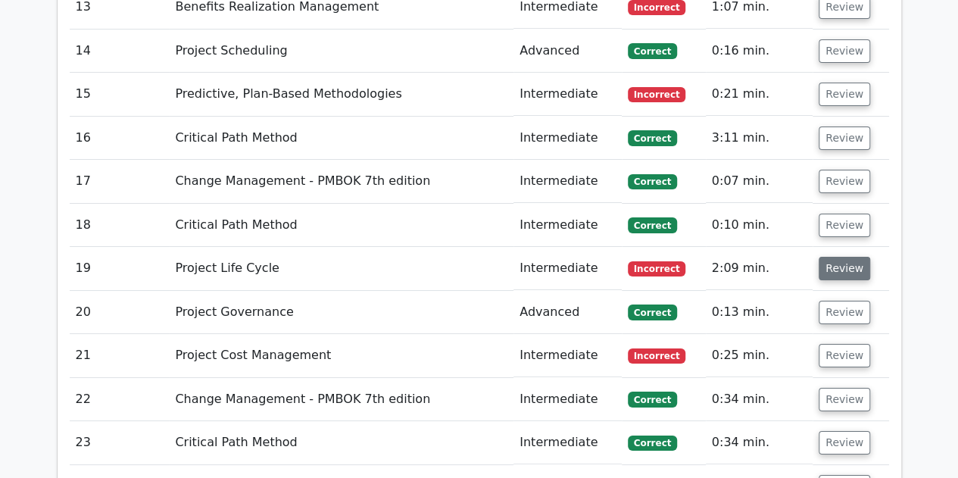
click at [471, 257] on button "Review" at bounding box center [844, 268] width 51 height 23
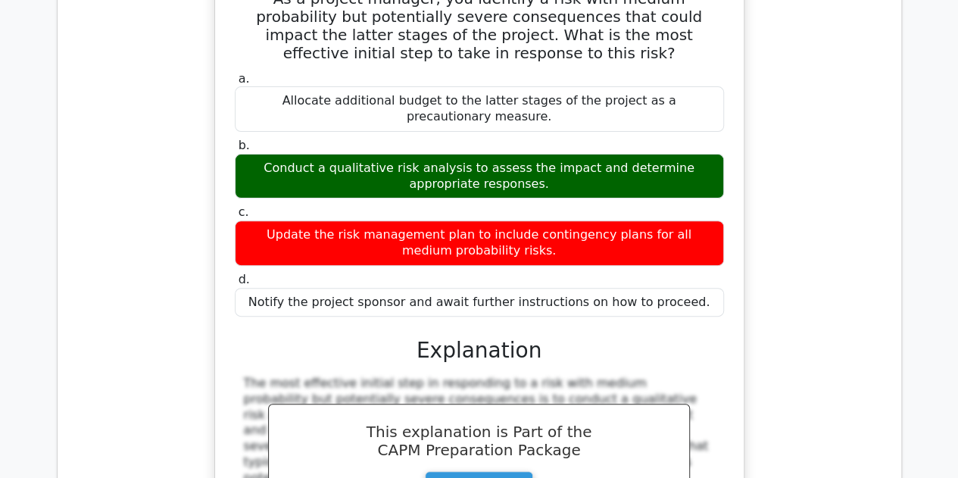
scroll to position [2877, 0]
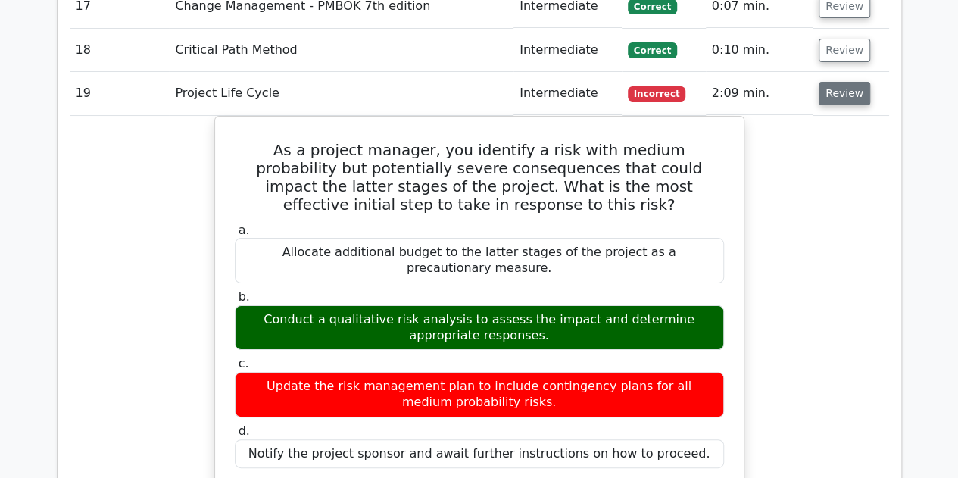
click at [471, 82] on button "Review" at bounding box center [844, 93] width 51 height 23
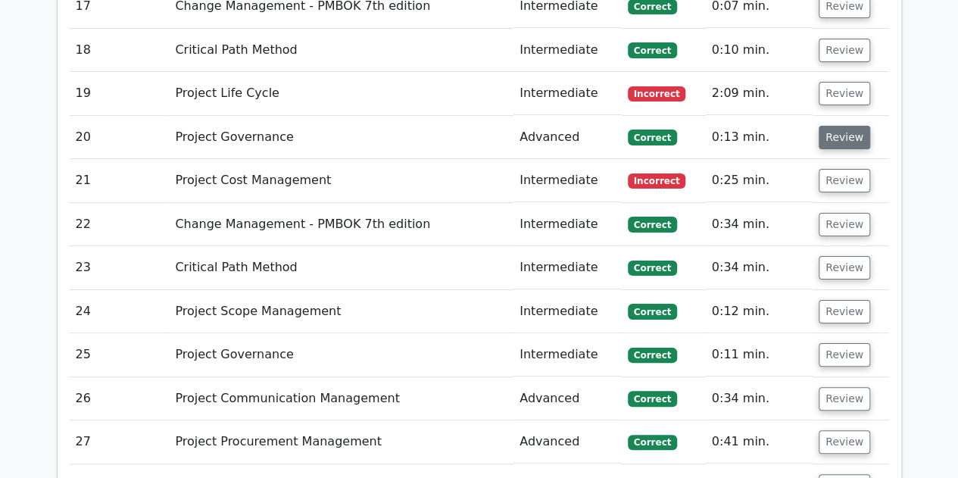
click at [471, 126] on button "Review" at bounding box center [844, 137] width 51 height 23
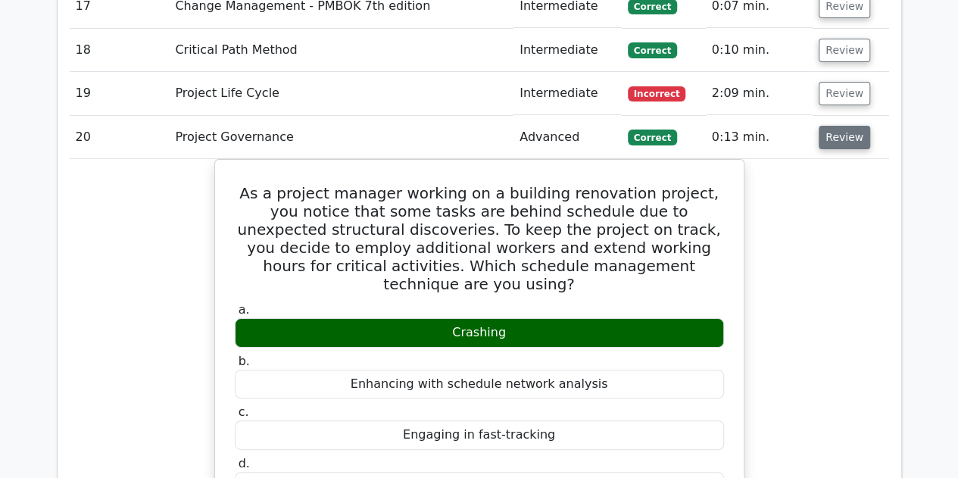
click at [471, 126] on button "Review" at bounding box center [844, 137] width 51 height 23
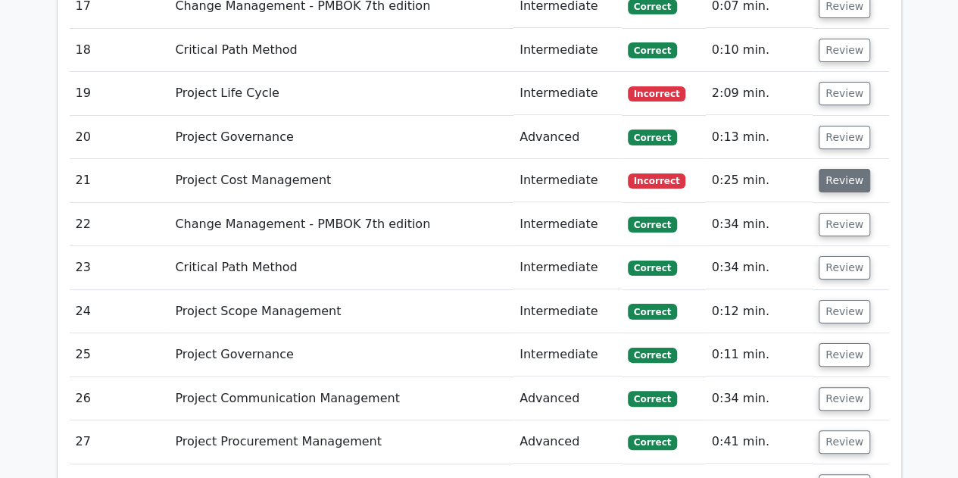
click at [471, 169] on button "Review" at bounding box center [844, 180] width 51 height 23
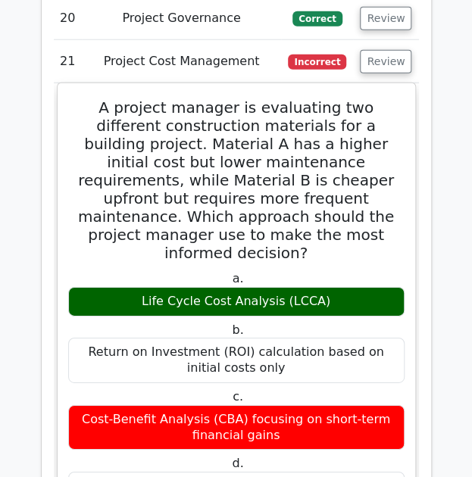
scroll to position [3808, 0]
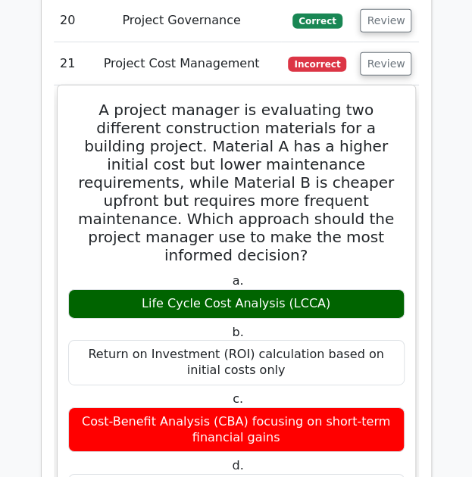
click at [241, 123] on h5 "A project manager is evaluating two different construction materials for a buil…" at bounding box center [236, 183] width 339 height 164
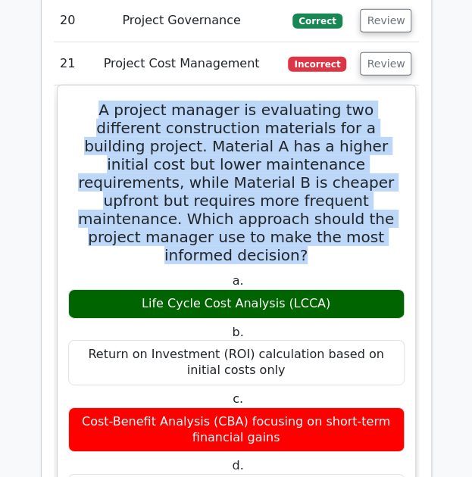
click at [241, 123] on h5 "A project manager is evaluating two different construction materials for a buil…" at bounding box center [236, 183] width 339 height 164
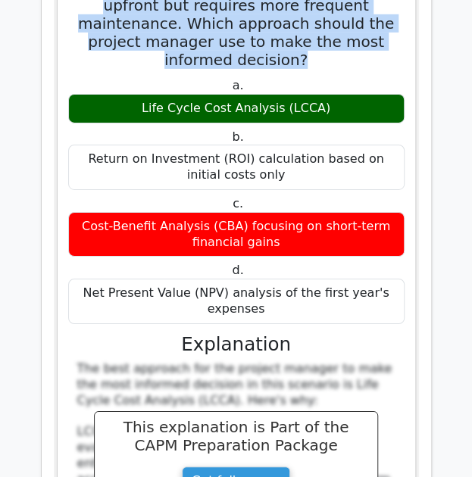
scroll to position [3852, 0]
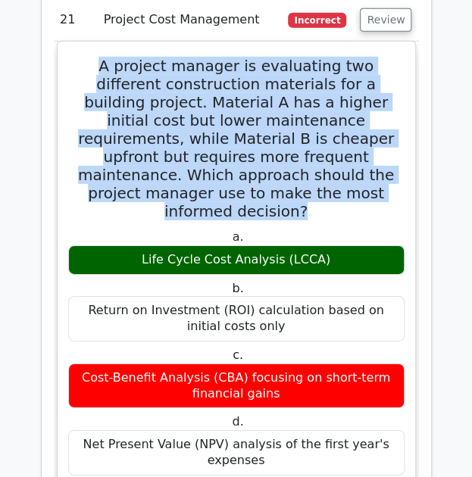
click at [185, 58] on h5 "A project manager is evaluating two different construction materials for a buil…" at bounding box center [236, 139] width 339 height 164
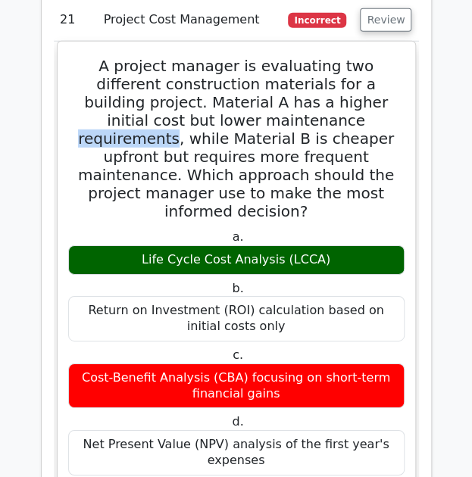
click at [185, 58] on h5 "A project manager is evaluating two different construction materials for a buil…" at bounding box center [236, 139] width 339 height 164
drag, startPoint x: 292, startPoint y: 316, endPoint x: 77, endPoint y: 17, distance: 368.4
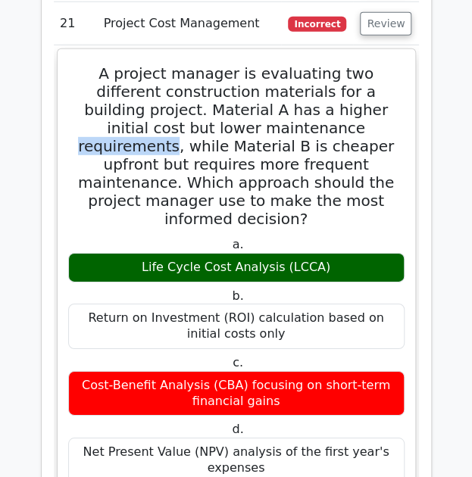
copy div "construction materials for a building project. Material A has a higher initial …"
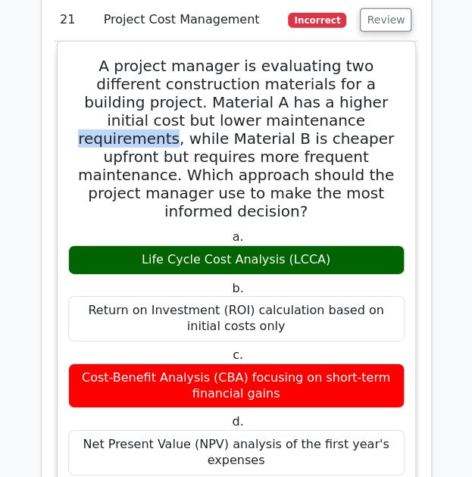
click at [207, 80] on h5 "A project manager is evaluating two different construction materials for a buil…" at bounding box center [236, 139] width 339 height 164
click at [88, 57] on h5 "A project manager is evaluating two different construction materials for a buil…" at bounding box center [236, 139] width 339 height 164
click at [82, 57] on h5 "A project manager is evaluating two different construction materials for a buil…" at bounding box center [236, 139] width 339 height 164
drag, startPoint x: 82, startPoint y: 7, endPoint x: 285, endPoint y: 316, distance: 369.6
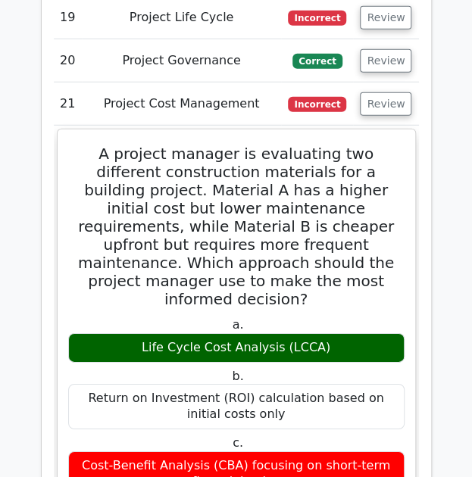
scroll to position [3773, 0]
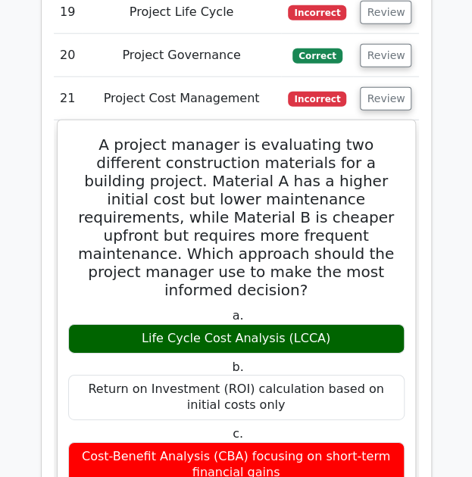
click at [169, 182] on h5 "A project manager is evaluating two different construction materials for a buil…" at bounding box center [236, 218] width 339 height 164
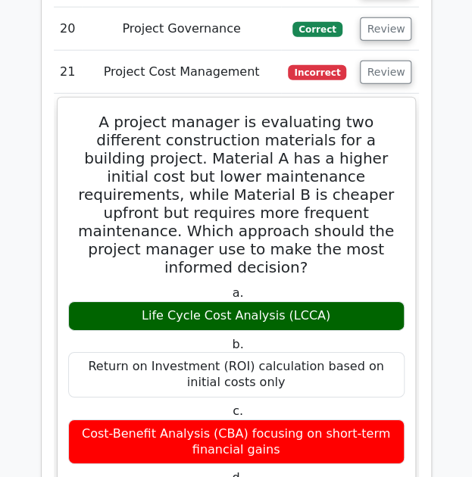
scroll to position [3804, 0]
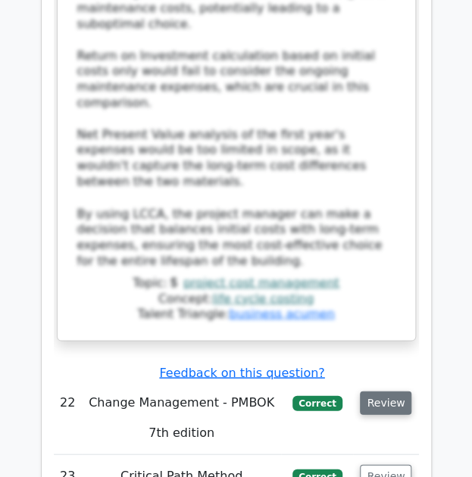
click at [396, 391] on button "Review" at bounding box center [385, 402] width 51 height 23
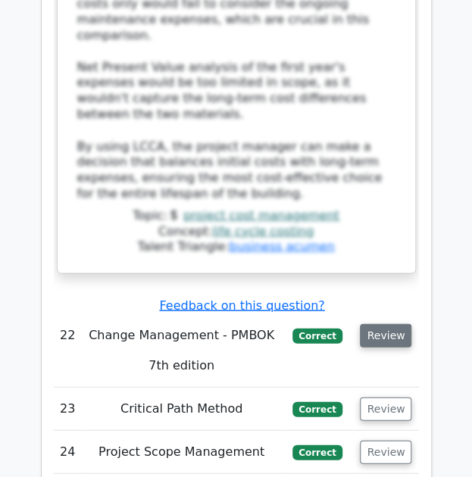
scroll to position [4813, 0]
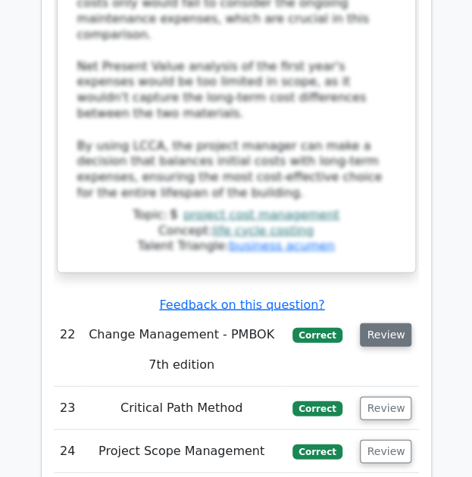
click at [394, 323] on button "Review" at bounding box center [385, 334] width 51 height 23
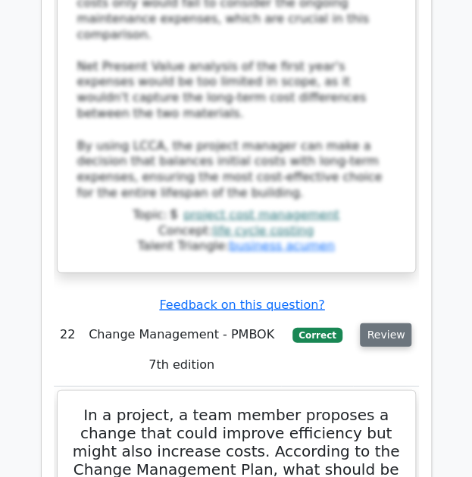
click at [394, 323] on button "Review" at bounding box center [385, 334] width 51 height 23
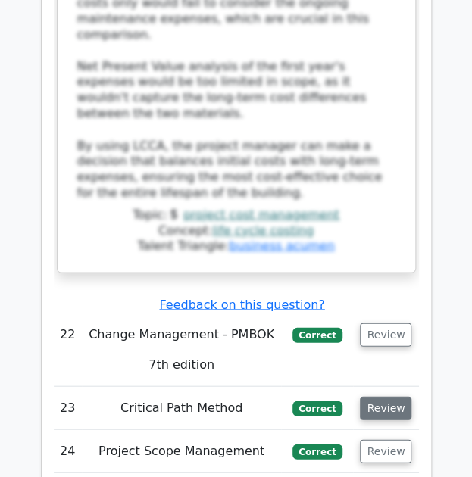
click at [397, 396] on button "Review" at bounding box center [385, 407] width 51 height 23
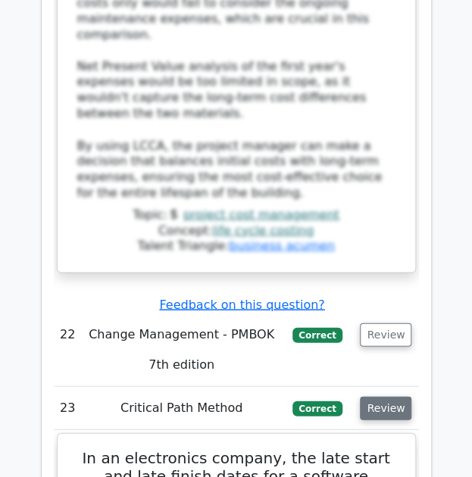
click at [395, 396] on button "Review" at bounding box center [385, 407] width 51 height 23
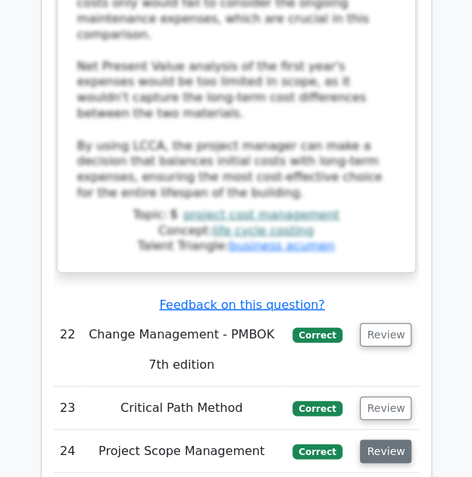
click at [393, 439] on button "Review" at bounding box center [385, 450] width 51 height 23
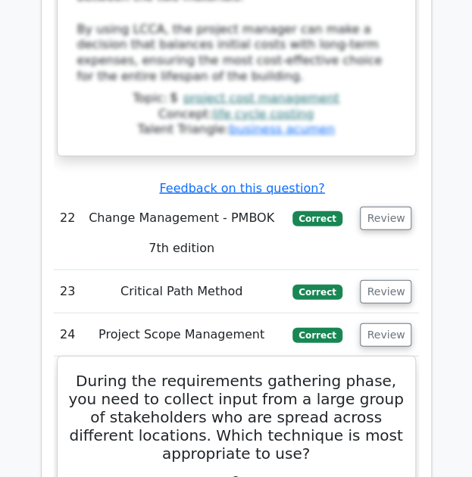
scroll to position [4935, 0]
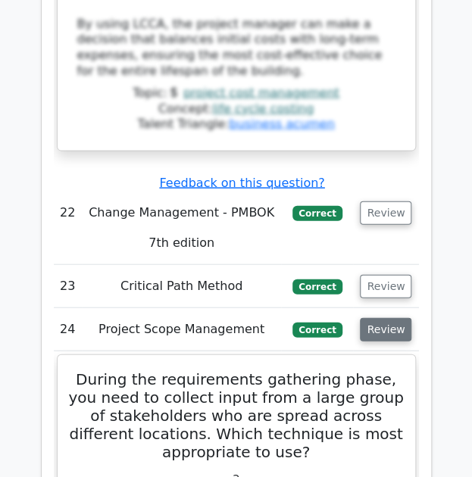
click at [395, 317] on button "Review" at bounding box center [385, 328] width 51 height 23
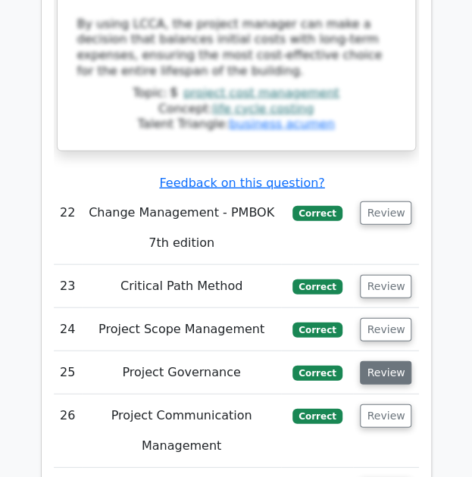
click at [390, 360] on button "Review" at bounding box center [385, 371] width 51 height 23
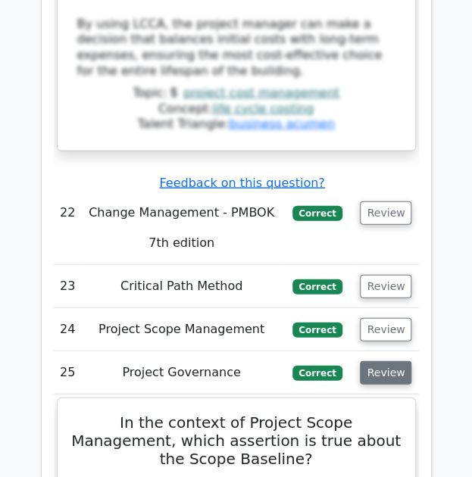
click at [390, 360] on button "Review" at bounding box center [385, 371] width 51 height 23
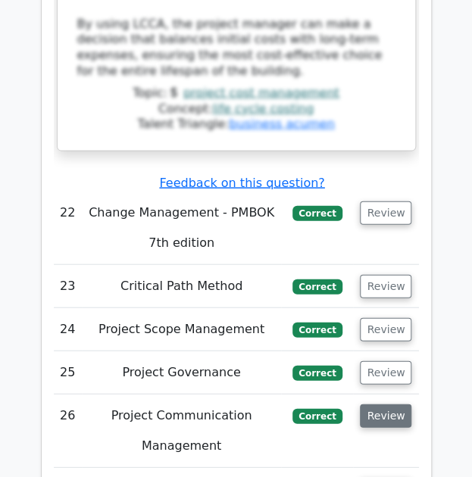
click at [394, 404] on button "Review" at bounding box center [385, 415] width 51 height 23
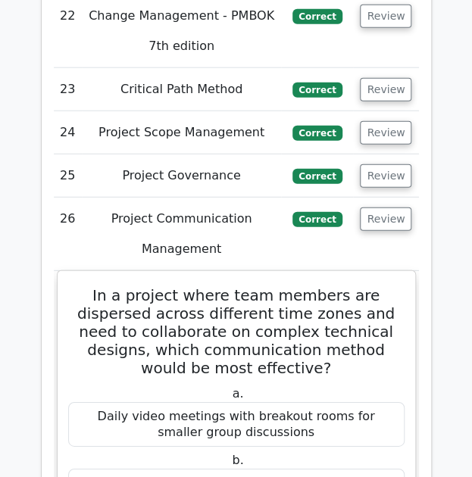
scroll to position [5132, 0]
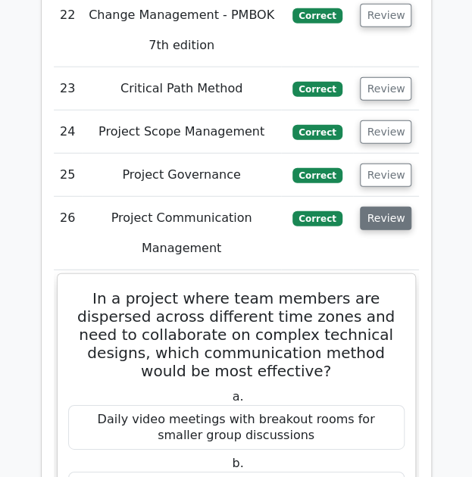
click at [396, 207] on button "Review" at bounding box center [385, 218] width 51 height 23
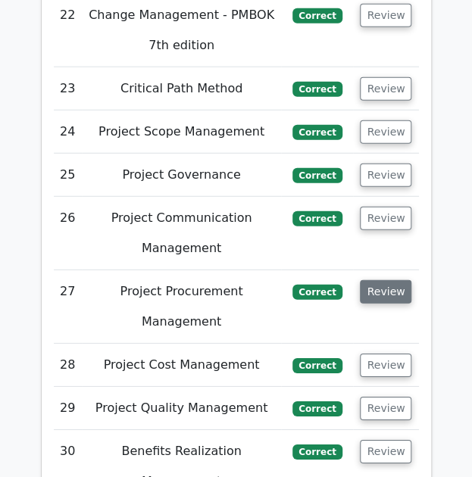
click at [374, 280] on button "Review" at bounding box center [385, 291] width 51 height 23
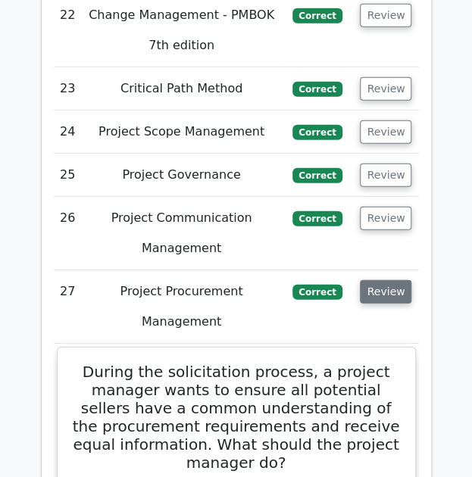
click at [376, 280] on button "Review" at bounding box center [385, 291] width 51 height 23
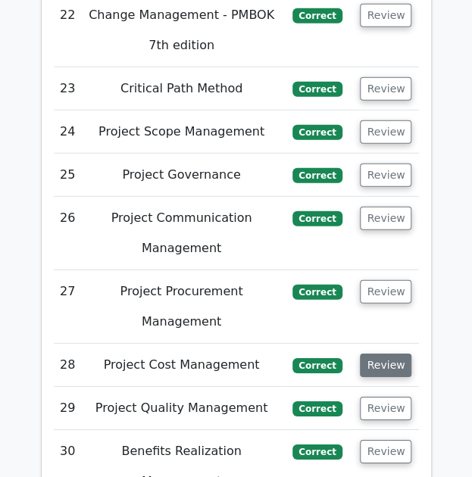
click at [385, 354] on button "Review" at bounding box center [385, 365] width 51 height 23
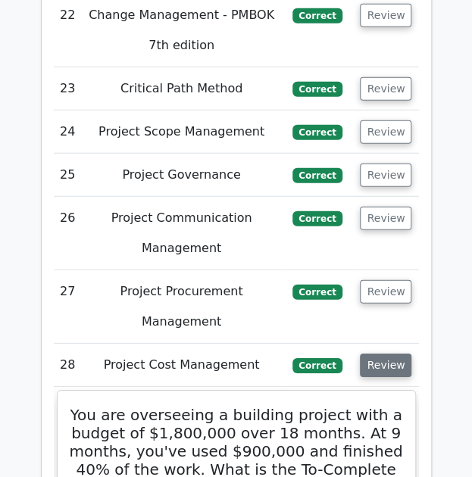
click at [385, 354] on button "Review" at bounding box center [385, 365] width 51 height 23
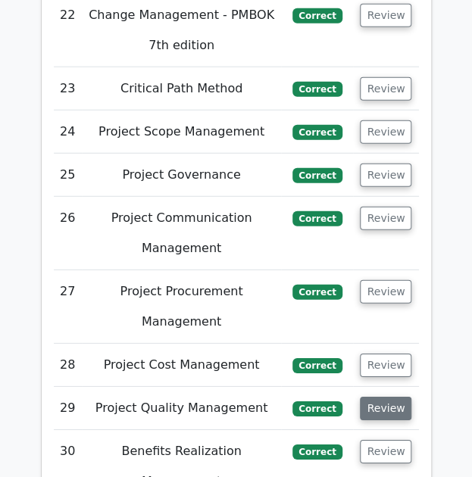
click at [396, 397] on button "Review" at bounding box center [385, 408] width 51 height 23
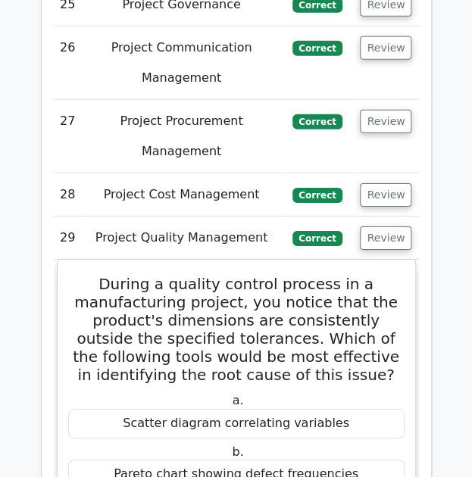
scroll to position [5303, 0]
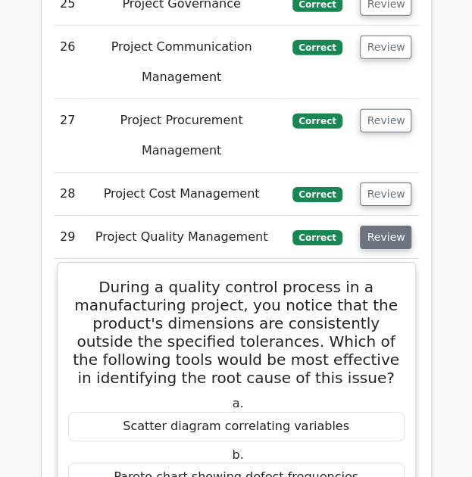
click at [376, 226] on button "Review" at bounding box center [385, 237] width 51 height 23
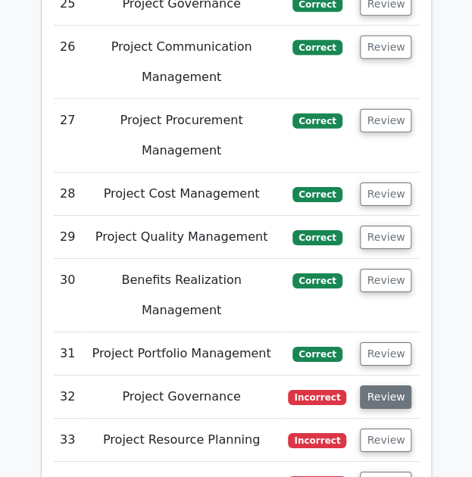
click at [379, 385] on button "Review" at bounding box center [385, 396] width 51 height 23
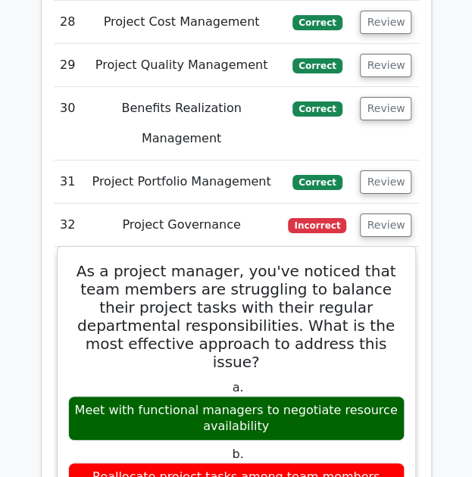
scroll to position [5324, 0]
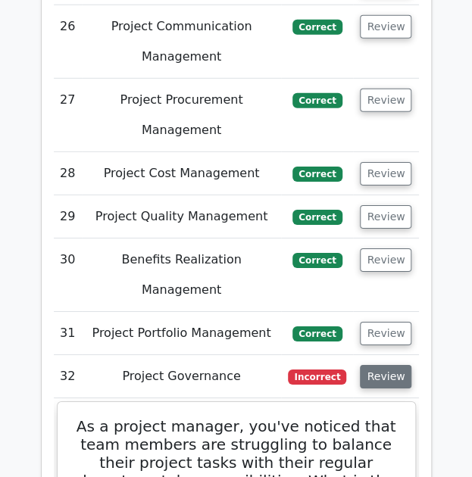
click at [391, 365] on button "Review" at bounding box center [385, 376] width 51 height 23
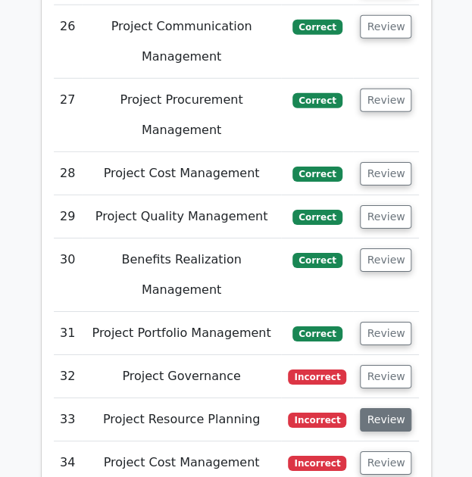
click at [379, 408] on button "Review" at bounding box center [385, 419] width 51 height 23
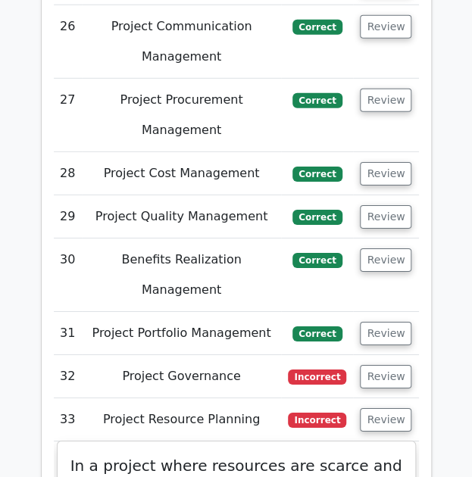
scroll to position [5399, 0]
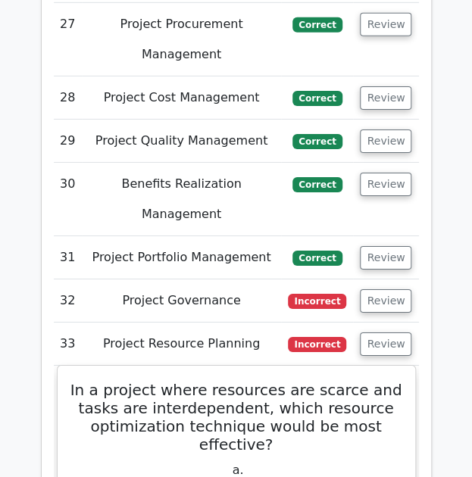
drag, startPoint x: 297, startPoint y: 320, endPoint x: 68, endPoint y: 140, distance: 291.1
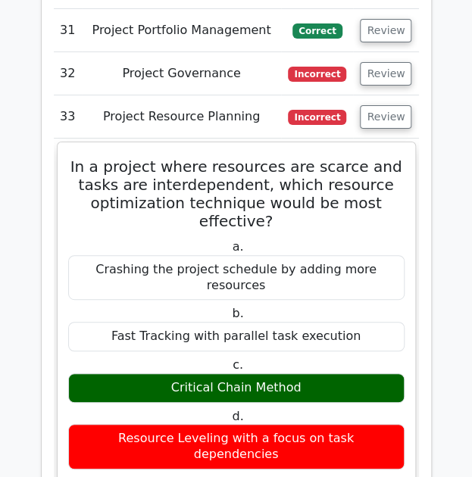
scroll to position [5324, 0]
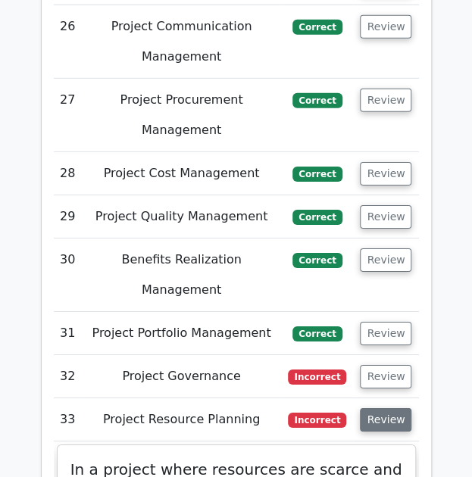
click at [379, 408] on button "Review" at bounding box center [385, 419] width 51 height 23
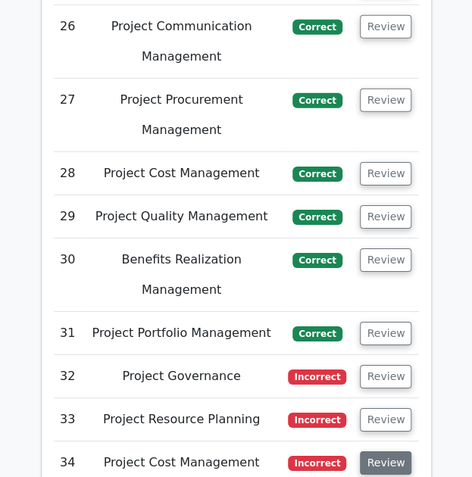
click at [386, 451] on button "Review" at bounding box center [385, 462] width 51 height 23
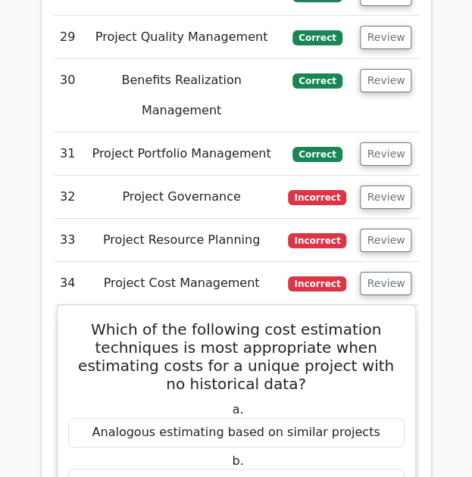
scroll to position [5504, 0]
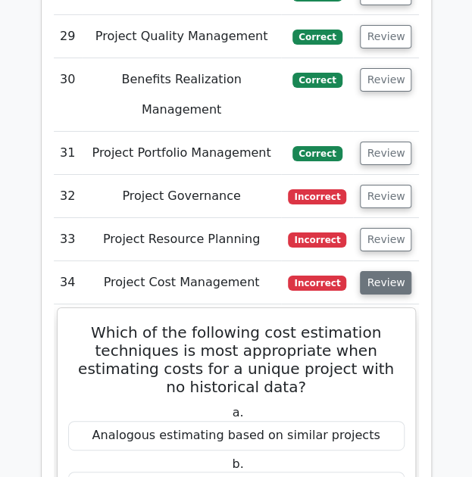
click at [388, 271] on button "Review" at bounding box center [385, 282] width 51 height 23
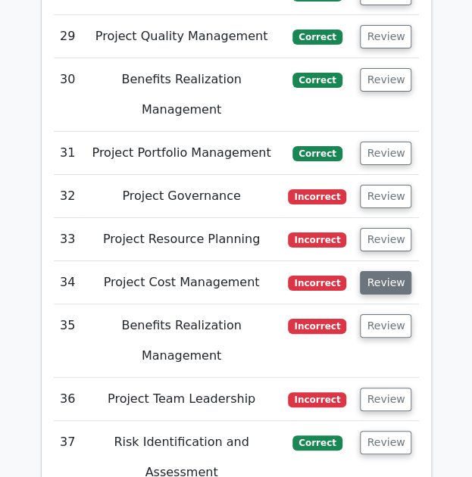
click at [386, 271] on button "Review" at bounding box center [385, 282] width 51 height 23
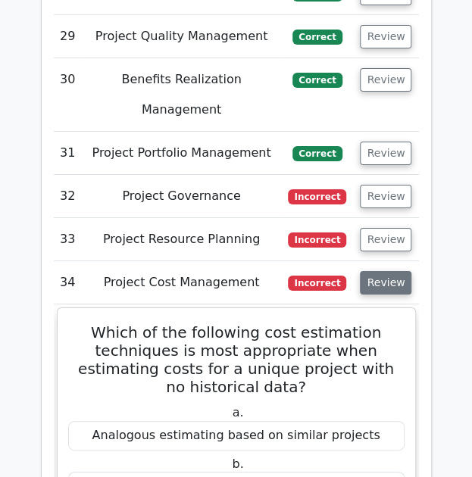
drag, startPoint x: 378, startPoint y: 34, endPoint x: 382, endPoint y: 42, distance: 8.5
click at [379, 271] on button "Review" at bounding box center [385, 282] width 51 height 23
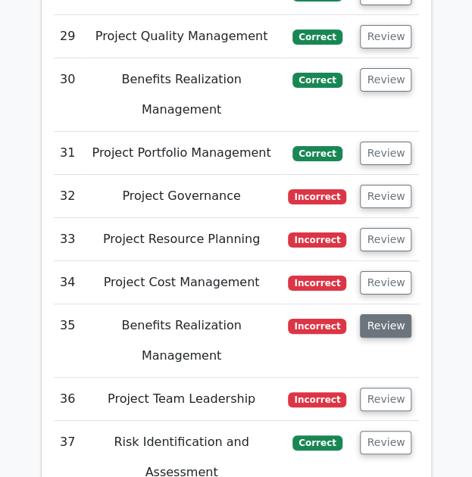
click at [386, 314] on button "Review" at bounding box center [385, 325] width 51 height 23
click at [384, 314] on button "Review" at bounding box center [385, 325] width 51 height 23
click at [376, 314] on button "Review" at bounding box center [385, 325] width 51 height 23
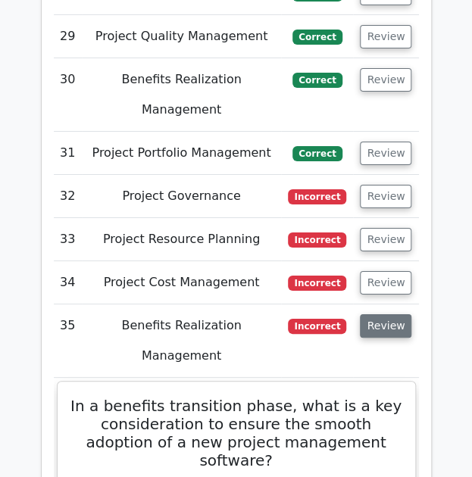
click at [379, 314] on button "Review" at bounding box center [385, 325] width 51 height 23
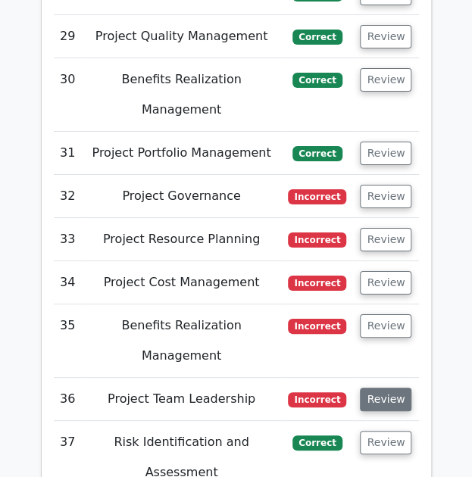
click at [379, 388] on button "Review" at bounding box center [385, 399] width 51 height 23
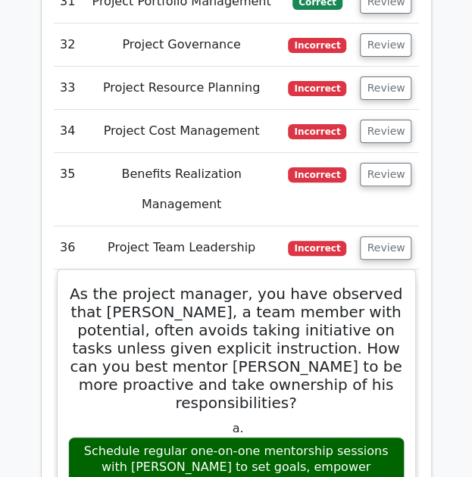
scroll to position [5580, 0]
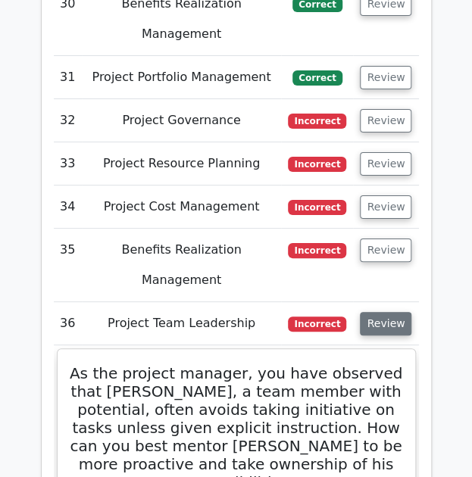
click at [376, 312] on button "Review" at bounding box center [385, 323] width 51 height 23
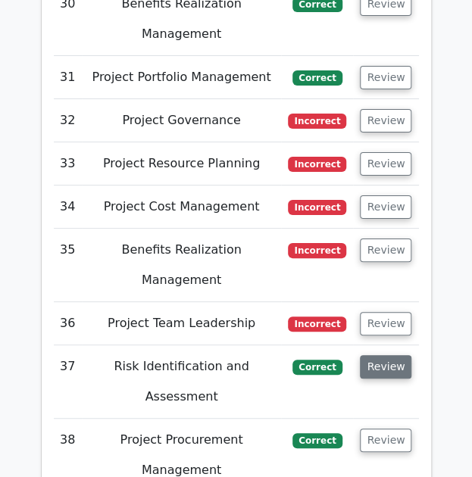
click at [368, 355] on button "Review" at bounding box center [385, 366] width 51 height 23
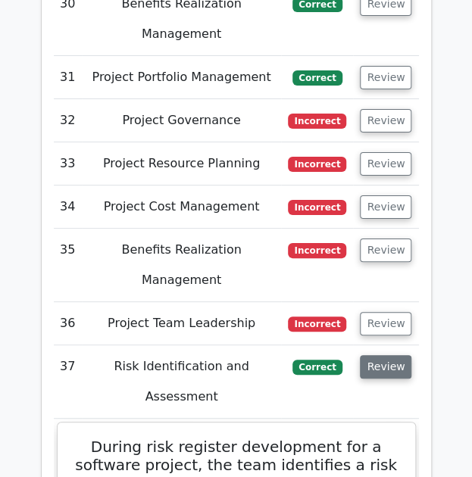
click at [368, 355] on button "Review" at bounding box center [385, 366] width 51 height 23
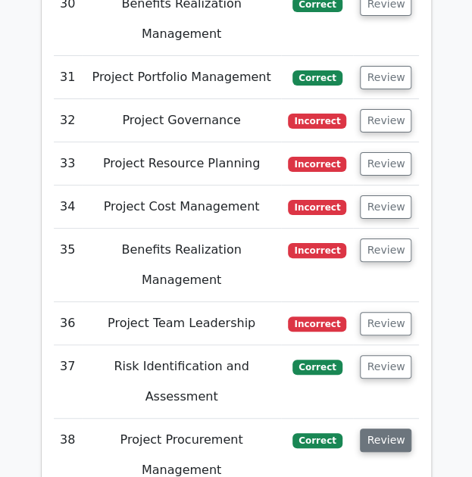
click at [382, 429] on button "Review" at bounding box center [385, 440] width 51 height 23
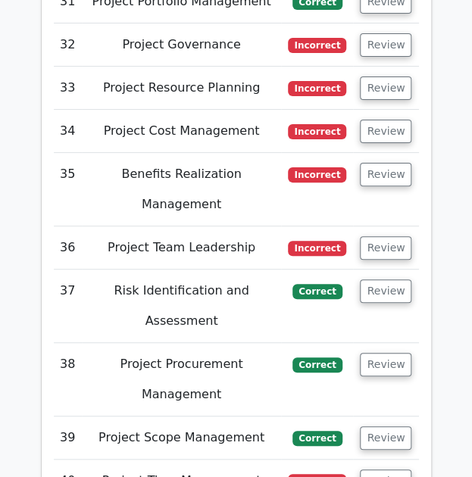
scroll to position [5731, 0]
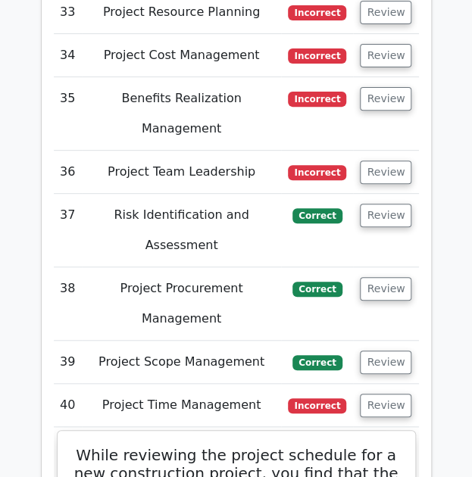
click at [376, 384] on td "Review" at bounding box center [385, 405] width 65 height 43
click at [385, 394] on button "Review" at bounding box center [385, 405] width 51 height 23
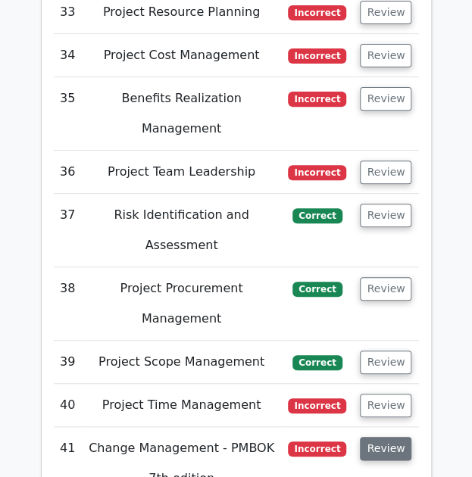
click at [394, 437] on button "Review" at bounding box center [385, 448] width 51 height 23
click at [392, 437] on button "Review" at bounding box center [385, 448] width 51 height 23
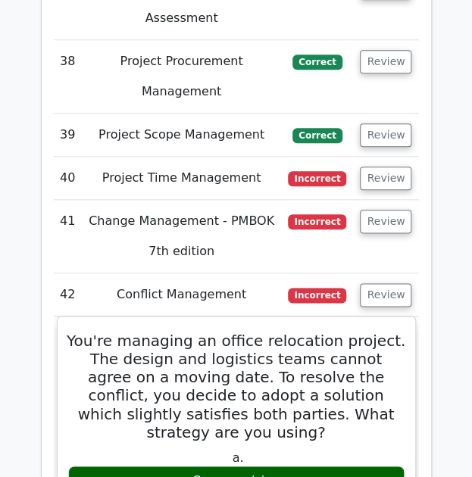
scroll to position [5807, 0]
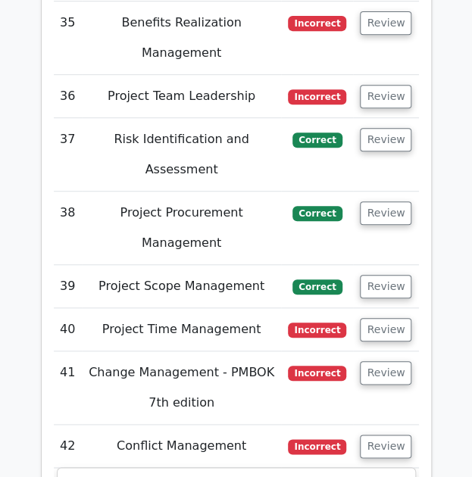
drag, startPoint x: 288, startPoint y: 376, endPoint x: 68, endPoint y: 154, distance: 312.7
copy div "You're managing an office relocation project. The design and logistics teams ca…"
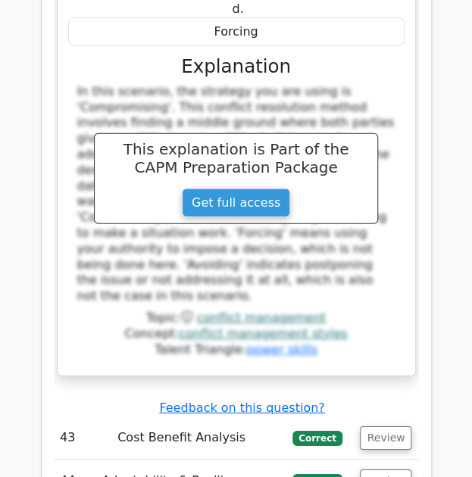
scroll to position [6413, 0]
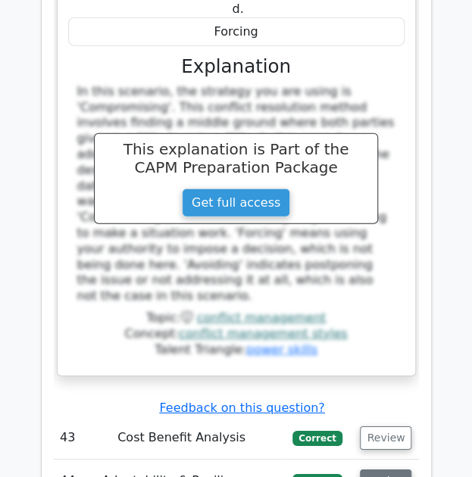
click at [391, 469] on button "Review" at bounding box center [385, 480] width 51 height 23
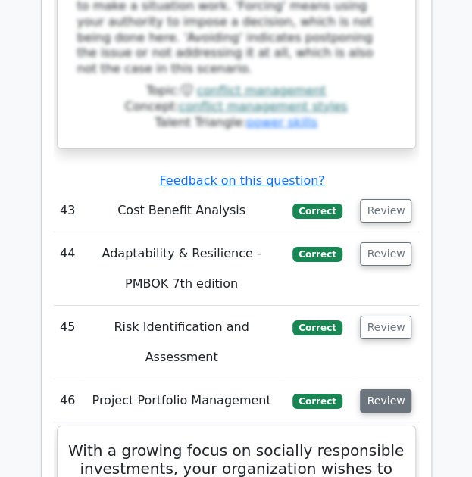
scroll to position [6640, 0]
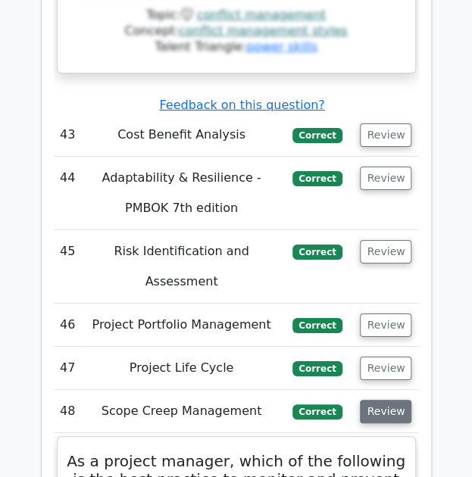
scroll to position [6715, 0]
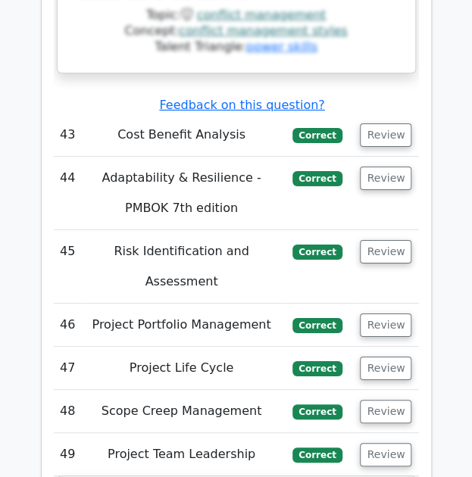
scroll to position [6791, 0]
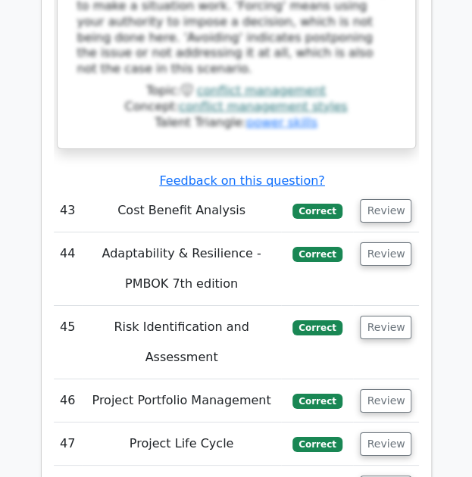
drag, startPoint x: 385, startPoint y: 104, endPoint x: 379, endPoint y: 142, distance: 37.6
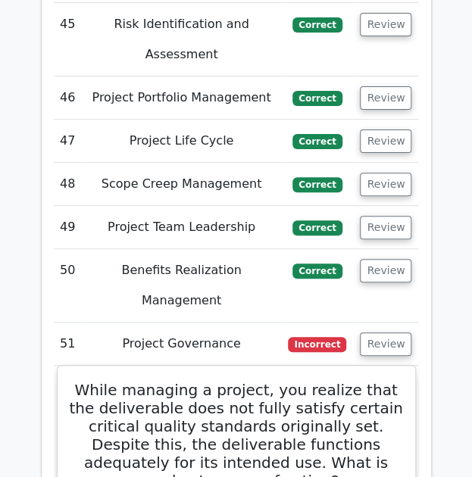
scroll to position [6867, 0]
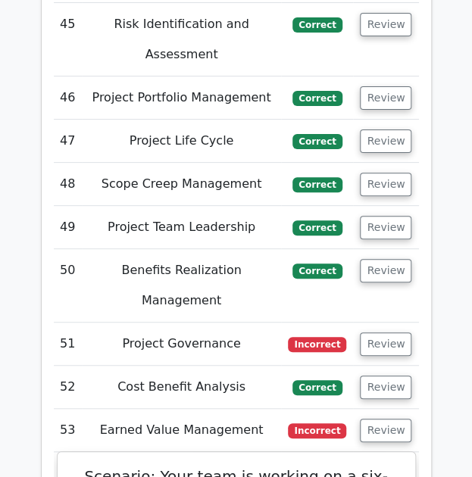
scroll to position [7018, 0]
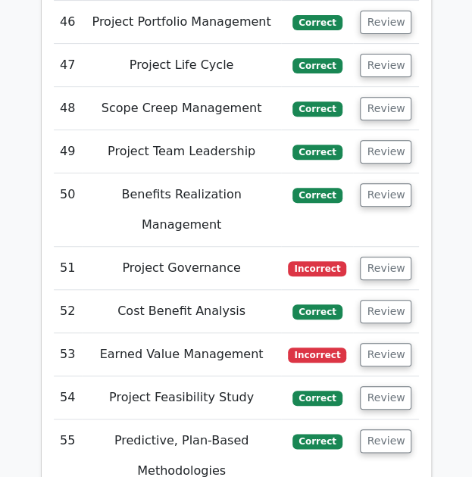
scroll to position [7094, 0]
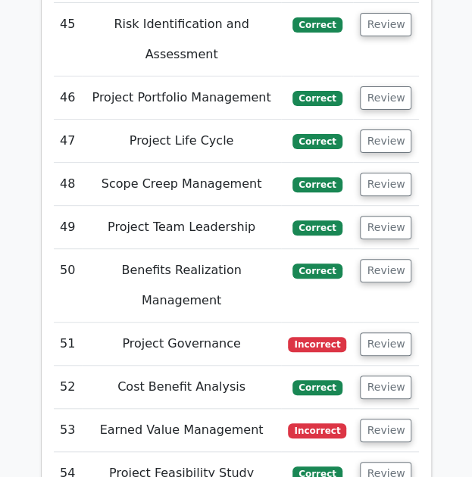
drag, startPoint x: 380, startPoint y: 129, endPoint x: 380, endPoint y: 148, distance: 19.7
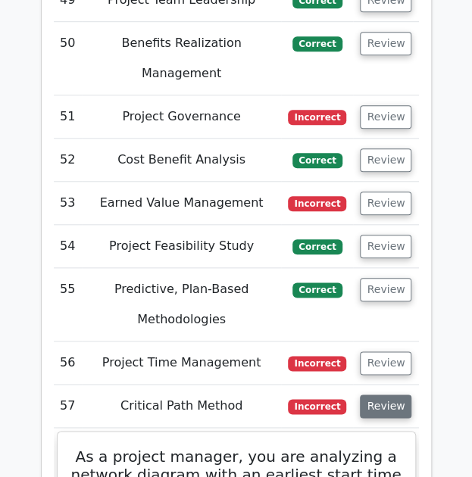
scroll to position [7245, 0]
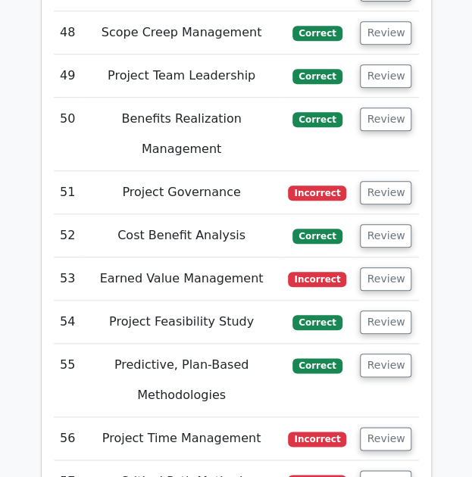
drag, startPoint x: 386, startPoint y: 122, endPoint x: 92, endPoint y: 70, distance: 298.3
copy h5 "As a project manager, you are analyzing a network diagram with an earliest star…"
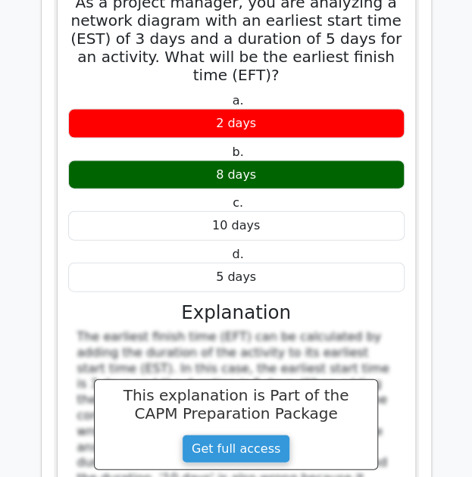
scroll to position [7851, 0]
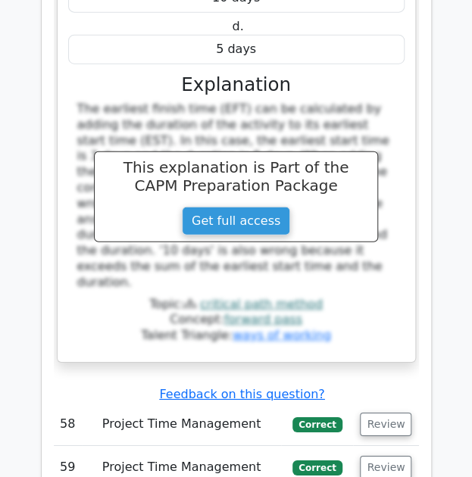
drag, startPoint x: 227, startPoint y: 180, endPoint x: 70, endPoint y: 120, distance: 168.7
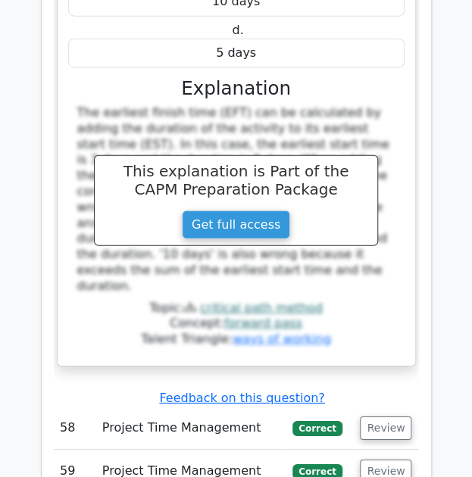
copy h5 "In a green energy project, a critical task's late start and late finish dates a…"
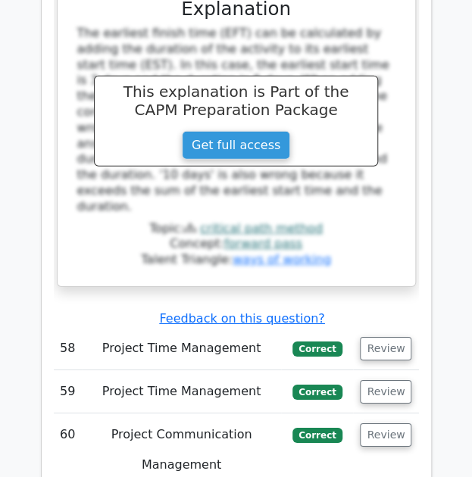
scroll to position [7927, 0]
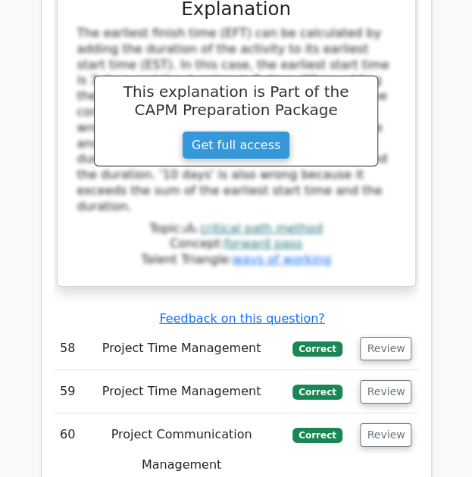
drag, startPoint x: 385, startPoint y: 392, endPoint x: 117, endPoint y: 157, distance: 356.2
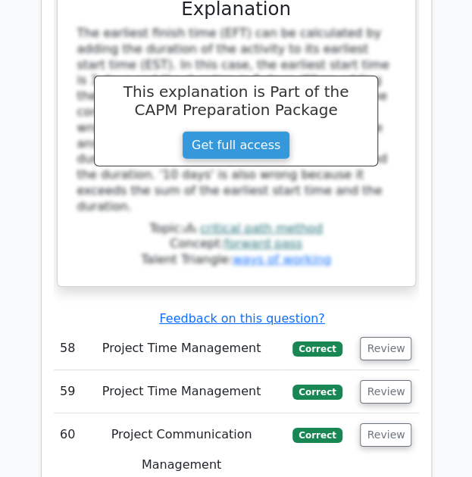
drag, startPoint x: 115, startPoint y: 142, endPoint x: 342, endPoint y: 163, distance: 228.1
copy h5 "Resource Breakdown Structure (RBS) in project resource integration?"
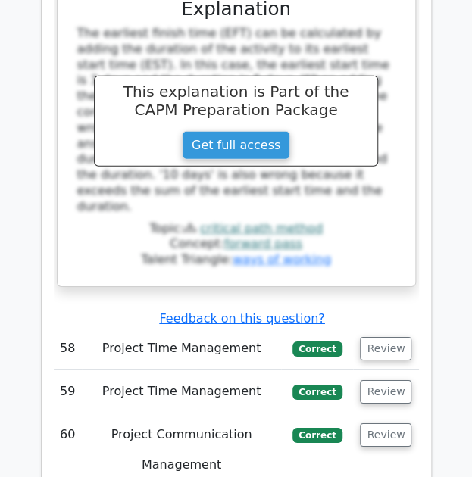
copy div "To categorize project resources by type and function."
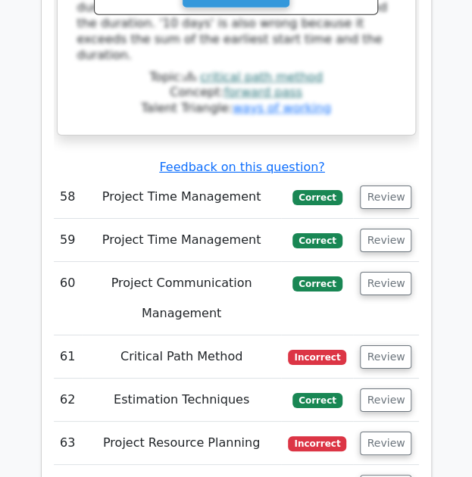
scroll to position [8305, 0]
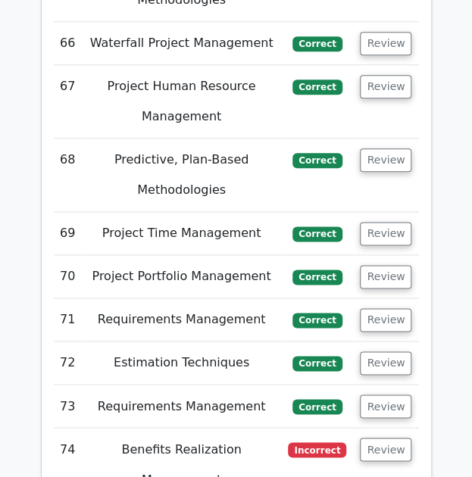
scroll to position [8819, 0]
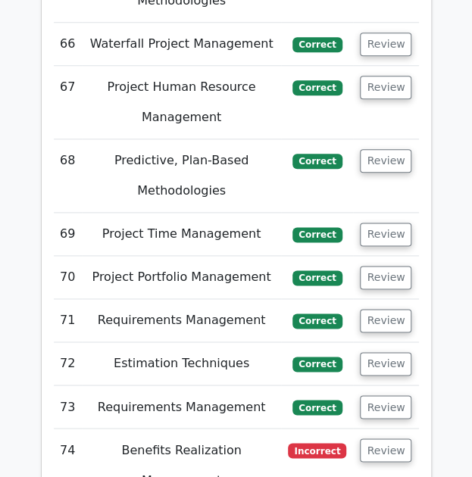
drag, startPoint x: 382, startPoint y: 235, endPoint x: 70, endPoint y: 27, distance: 376.1
copy div "As a Scrum Master, you've found that the focus tends to shift towards accumulat…"
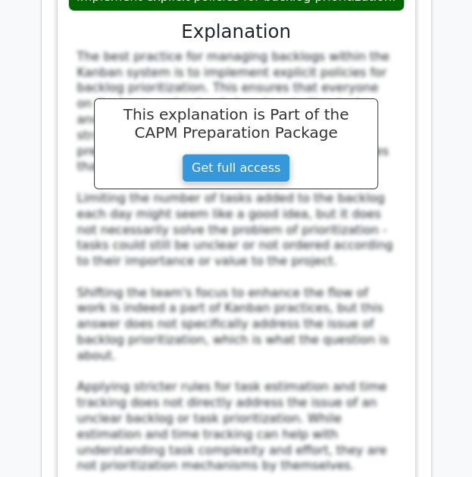
scroll to position [10115, 0]
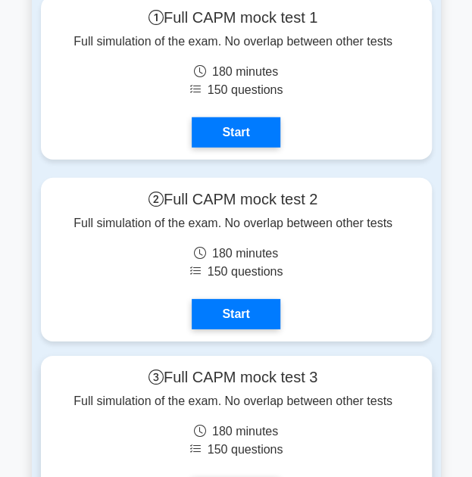
scroll to position [7956, 0]
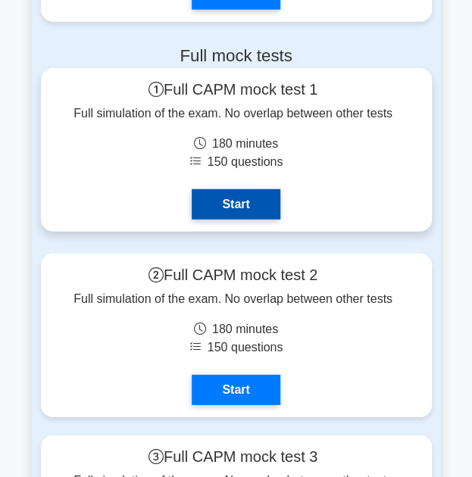
click at [226, 193] on link "Start" at bounding box center [236, 204] width 88 height 30
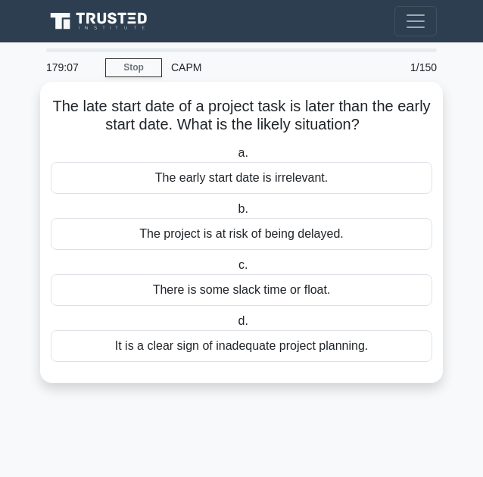
click at [144, 113] on h5 "The late start date of a project task is later than the early start date. What …" at bounding box center [241, 116] width 385 height 38
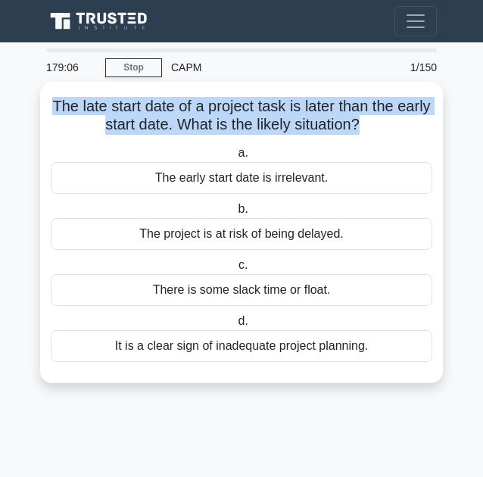
click at [144, 113] on h5 "The late start date of a project task is later than the early start date. What …" at bounding box center [241, 116] width 385 height 38
copy div "The late start date of a project task is later than the early start date. What …"
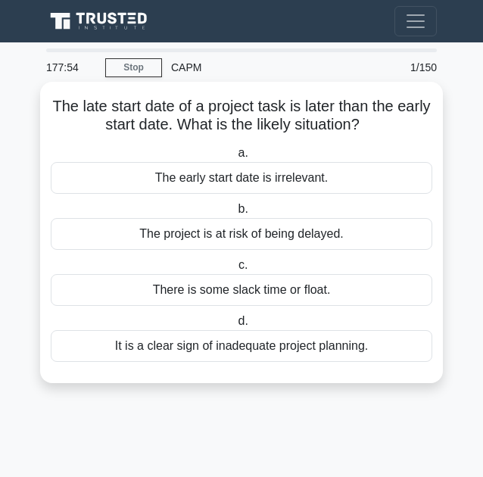
click at [161, 290] on div "There is some slack time or float." at bounding box center [242, 290] width 382 height 32
click at [235, 270] on input "c. There is some slack time or float." at bounding box center [235, 265] width 0 height 10
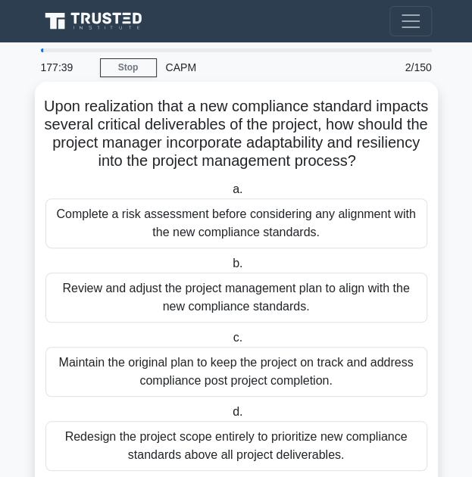
scroll to position [44, 0]
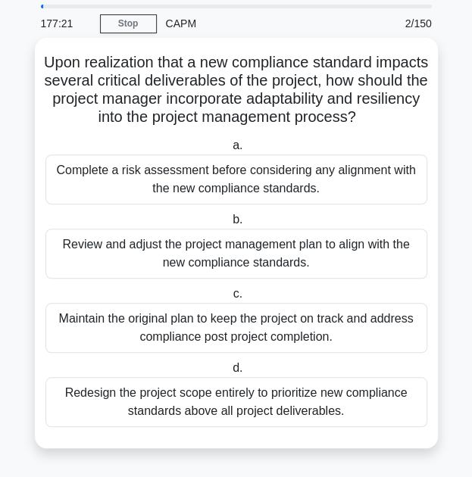
click at [175, 258] on div "Review and adjust the project management plan to align with the new compliance …" at bounding box center [236, 254] width 382 height 50
click at [229, 225] on input "b. Review and adjust the project management plan to align with the new complian…" at bounding box center [229, 220] width 0 height 10
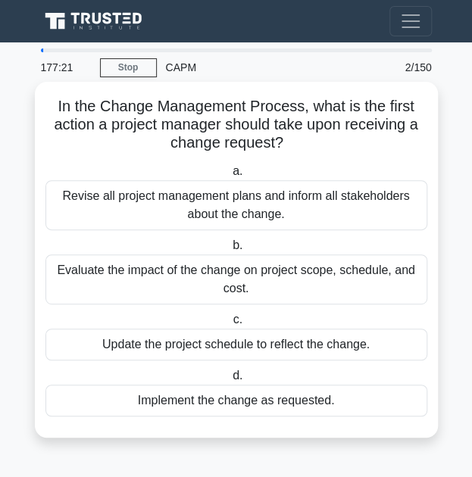
scroll to position [0, 0]
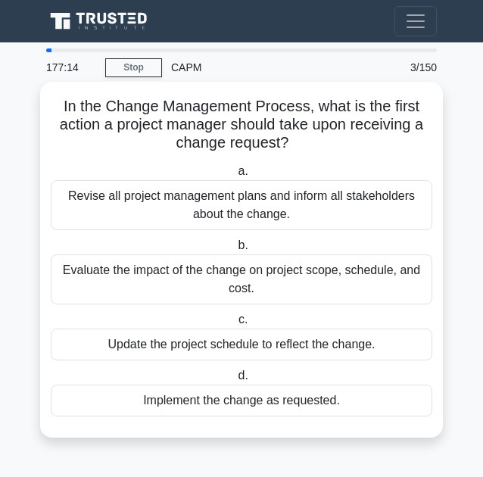
click at [167, 286] on div "Evaluate the impact of the change on project scope, schedule, and cost." at bounding box center [242, 279] width 382 height 50
click at [235, 251] on input "b. Evaluate the impact of the change on project scope, schedule, and cost." at bounding box center [235, 246] width 0 height 10
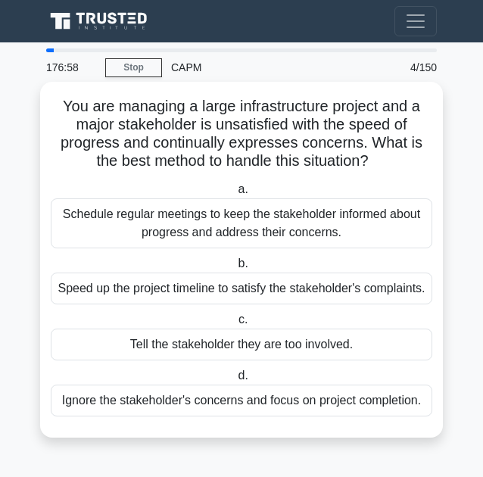
click at [176, 222] on div "Schedule regular meetings to keep the stakeholder informed about progress and a…" at bounding box center [242, 223] width 382 height 50
click at [235, 195] on input "a. Schedule regular meetings to keep the stakeholder informed about progress an…" at bounding box center [235, 190] width 0 height 10
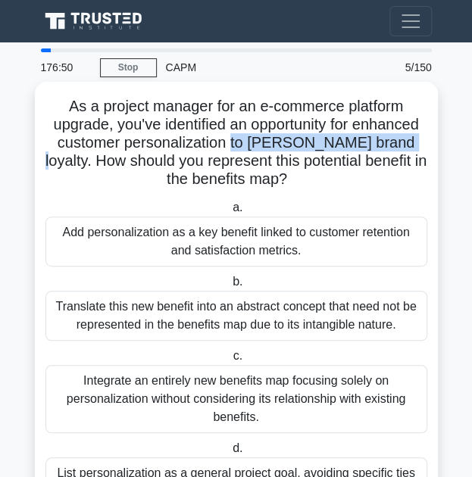
drag, startPoint x: 234, startPoint y: 137, endPoint x: 385, endPoint y: 142, distance: 150.8
click at [385, 142] on h5 "As a project manager for an e-commerce platform upgrade, you've identified an o…" at bounding box center [236, 143] width 385 height 92
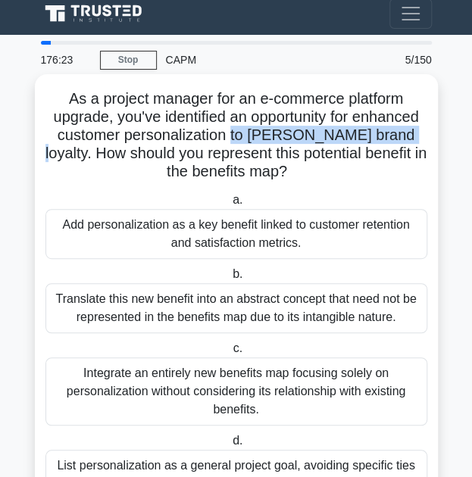
scroll to position [8, 0]
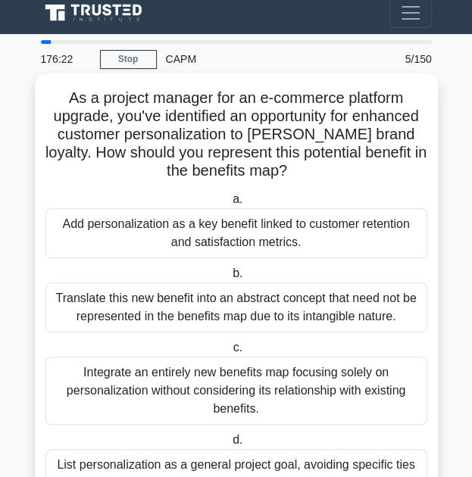
click at [212, 145] on h5 "As a project manager for an e-commerce platform upgrade, you've identified an o…" at bounding box center [236, 135] width 385 height 92
click at [216, 225] on div "Add personalization as a key benefit linked to customer retention and satisfact…" at bounding box center [236, 233] width 382 height 50
click at [229, 204] on input "a. Add personalization as a key benefit linked to customer retention and satisf…" at bounding box center [229, 200] width 0 height 10
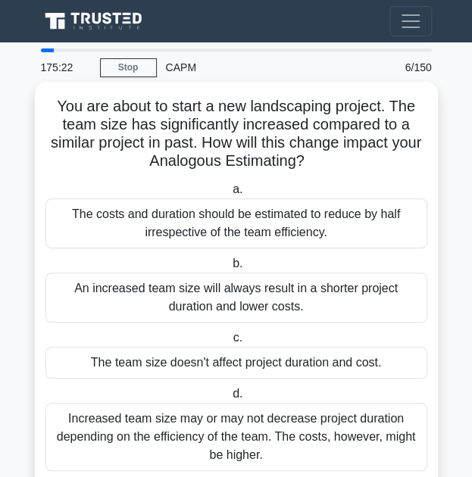
scroll to position [44, 0]
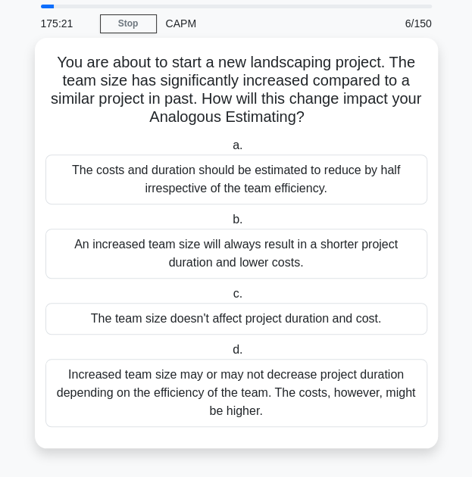
click at [209, 407] on div "Increased team size may or may not decrease project duration depending on the e…" at bounding box center [236, 393] width 382 height 68
click at [229, 355] on input "d. Increased team size may or may not decrease project duration depending on th…" at bounding box center [229, 350] width 0 height 10
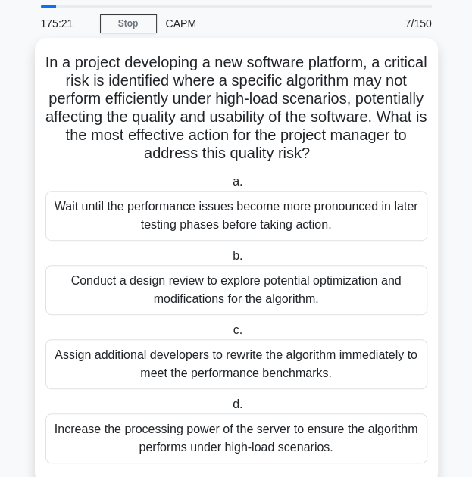
scroll to position [0, 0]
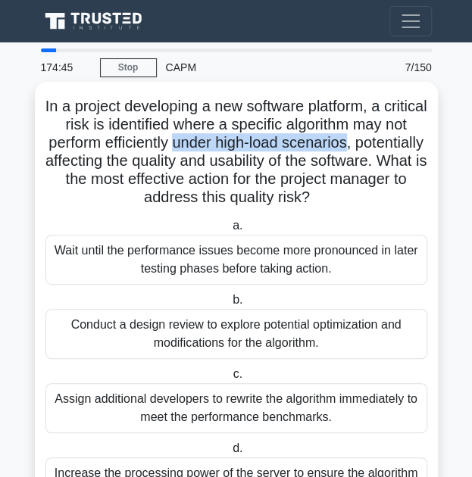
drag, startPoint x: 223, startPoint y: 146, endPoint x: 391, endPoint y: 146, distance: 167.3
click at [401, 145] on h5 "In a project developing a new software platform, a critical risk is identified …" at bounding box center [236, 152] width 385 height 111
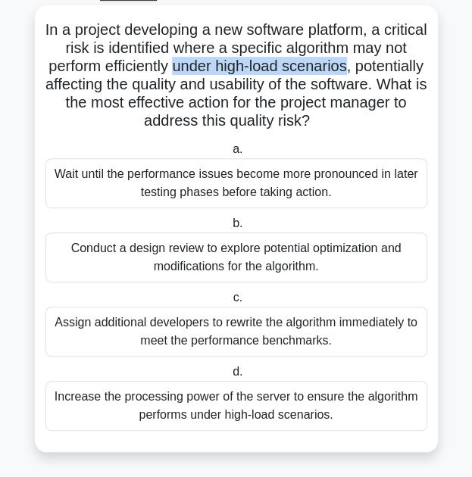
scroll to position [77, 0]
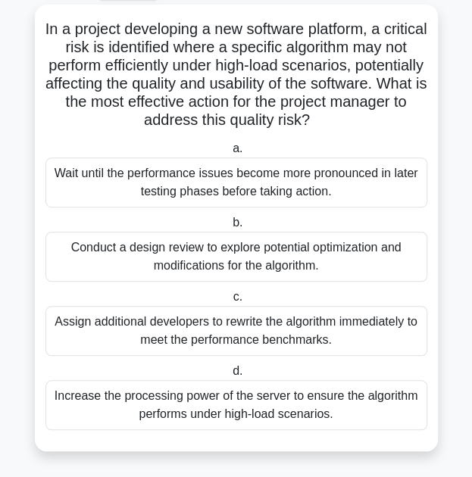
click at [265, 258] on div "Conduct a design review to explore potential optimization and modifications for…" at bounding box center [236, 257] width 382 height 50
click at [229, 228] on input "b. Conduct a design review to explore potential optimization and modifications …" at bounding box center [229, 223] width 0 height 10
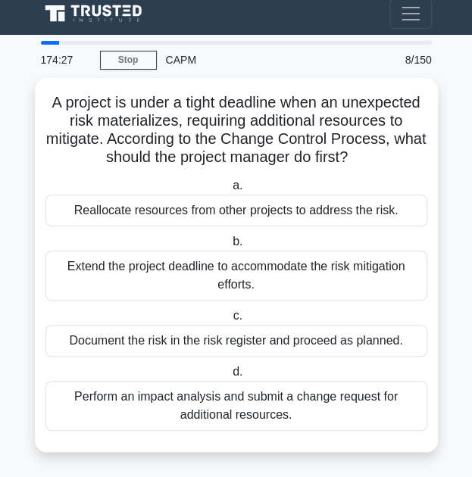
scroll to position [0, 0]
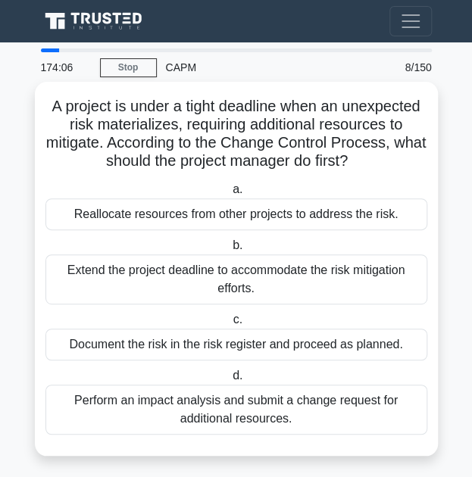
click at [217, 413] on div "Perform an impact analysis and submit a change request for additional resources." at bounding box center [236, 410] width 382 height 50
click at [229, 381] on input "d. Perform an impact analysis and submit a change request for additional resour…" at bounding box center [229, 376] width 0 height 10
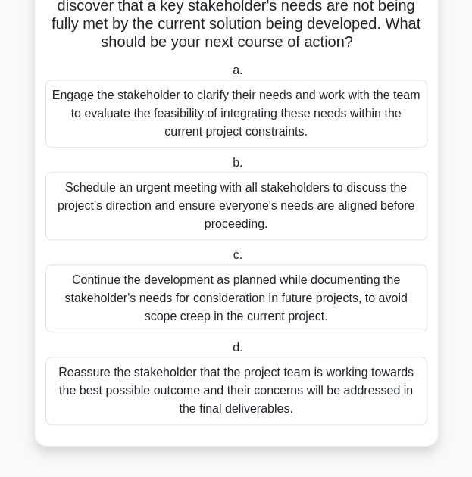
scroll to position [151, 0]
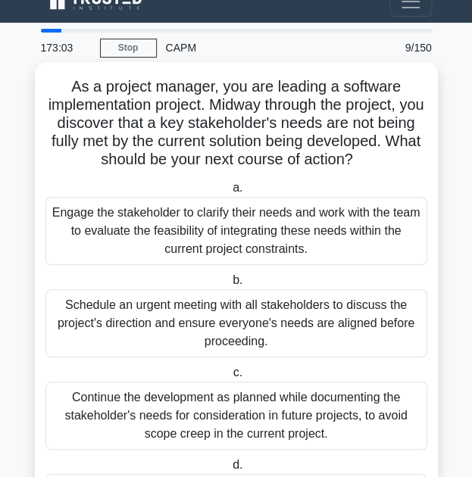
click at [85, 229] on div "Engage the stakeholder to clarify their needs and work with the team to evaluat…" at bounding box center [236, 231] width 382 height 68
click at [229, 193] on input "a. Engage the stakeholder to clarify their needs and work with the team to eval…" at bounding box center [229, 188] width 0 height 10
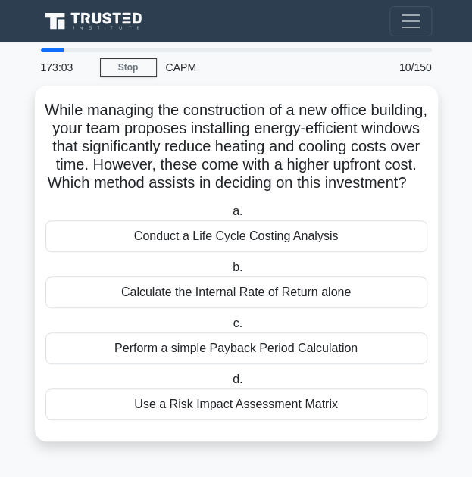
scroll to position [0, 0]
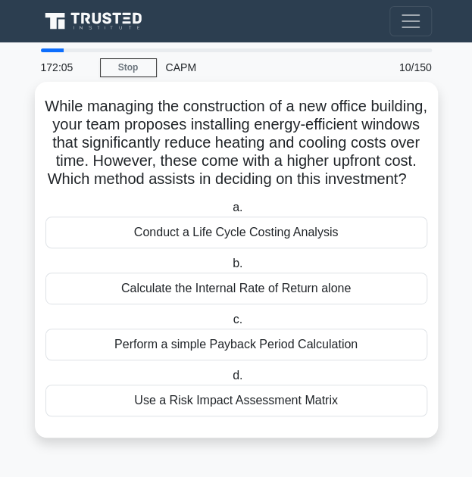
click at [199, 248] on div "Conduct a Life Cycle Costing Analysis" at bounding box center [236, 233] width 382 height 32
click at [229, 213] on input "a. Conduct a Life Cycle Costing Analysis" at bounding box center [229, 208] width 0 height 10
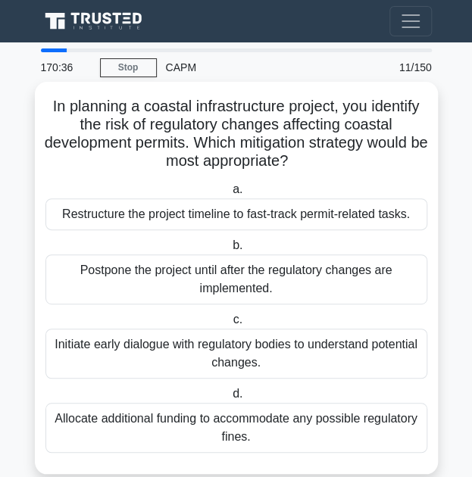
click at [155, 357] on div "Initiate early dialogue with regulatory bodies to understand potential changes." at bounding box center [236, 354] width 382 height 50
click at [229, 325] on input "c. Initiate early dialogue with regulatory bodies to understand potential chang…" at bounding box center [229, 320] width 0 height 10
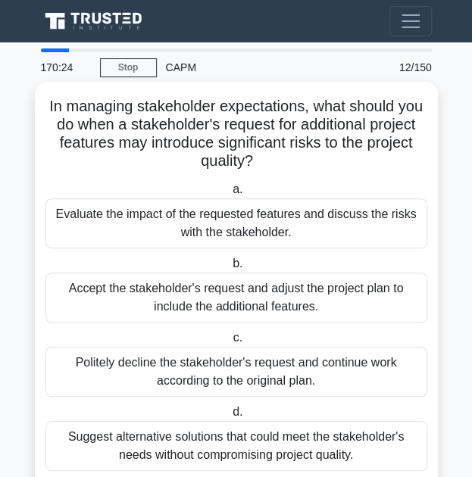
click at [112, 182] on label "a. Evaluate the impact of the requested features and discuss the risks with the…" at bounding box center [236, 214] width 382 height 68
click at [229, 185] on input "a. Evaluate the impact of the requested features and discuss the risks with the…" at bounding box center [229, 190] width 0 height 10
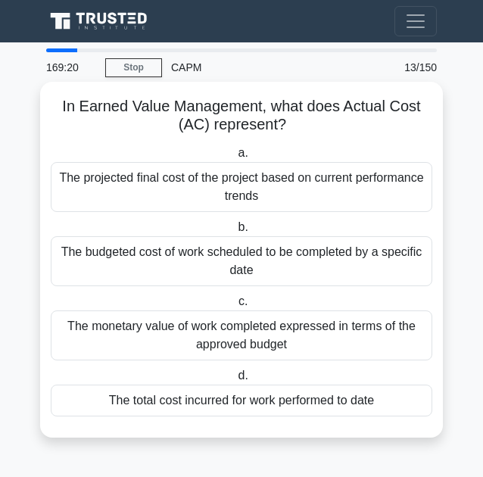
click at [191, 403] on div "The total cost incurred for work performed to date" at bounding box center [242, 401] width 382 height 32
click at [235, 381] on input "d. The total cost incurred for work performed to date" at bounding box center [235, 376] width 0 height 10
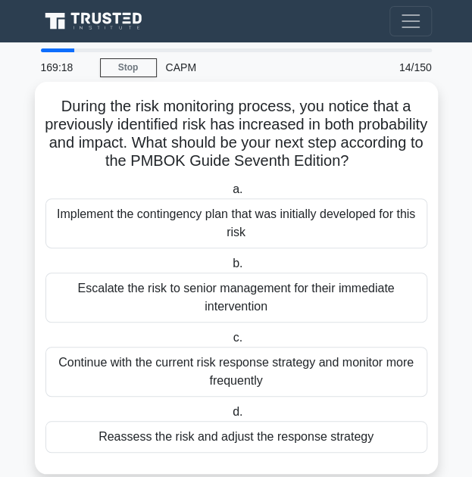
scroll to position [26, 0]
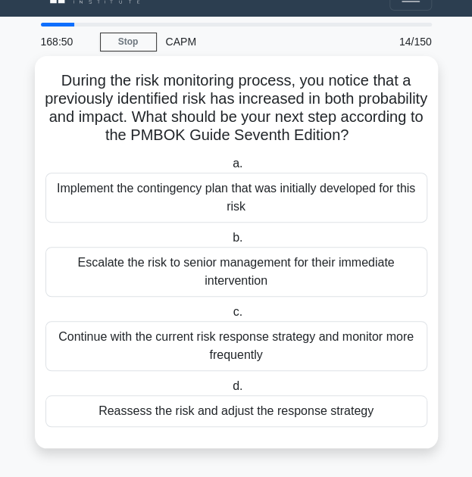
click at [177, 426] on div "a. Implement the contingency plan that was initially developed for this risk b.…" at bounding box center [236, 290] width 400 height 279
click at [168, 410] on div "Reassess the risk and adjust the response strategy" at bounding box center [236, 411] width 382 height 32
click at [229, 391] on input "d. Reassess the risk and adjust the response strategy" at bounding box center [229, 387] width 0 height 10
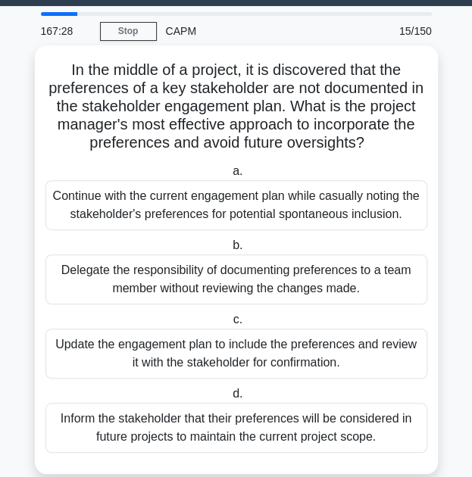
scroll to position [62, 0]
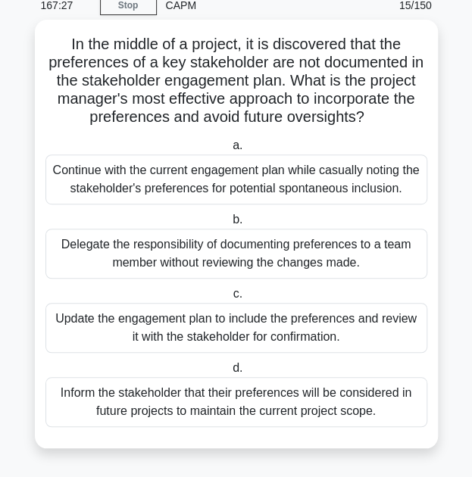
click at [183, 327] on div "Update the engagement plan to include the preferences and review it with the st…" at bounding box center [236, 328] width 382 height 50
click at [229, 299] on input "c. Update the engagement plan to include the preferences and review it with the…" at bounding box center [229, 294] width 0 height 10
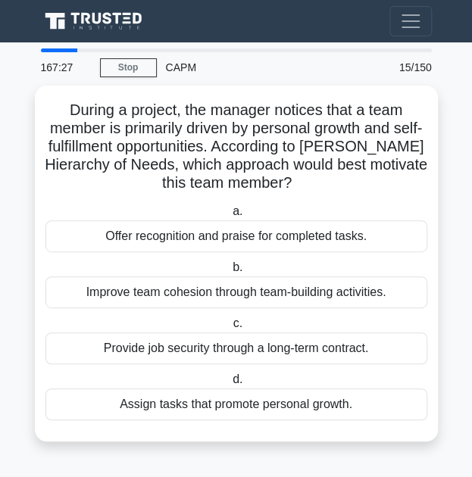
scroll to position [0, 0]
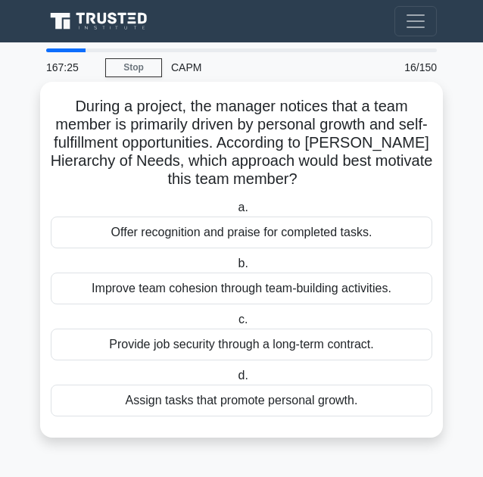
click at [128, 178] on h5 "During a project, the manager notices that a team member is primarily driven by…" at bounding box center [241, 143] width 385 height 92
click at [145, 394] on div "Assign tasks that promote personal growth." at bounding box center [242, 401] width 382 height 32
click at [235, 381] on input "d. Assign tasks that promote personal growth." at bounding box center [235, 376] width 0 height 10
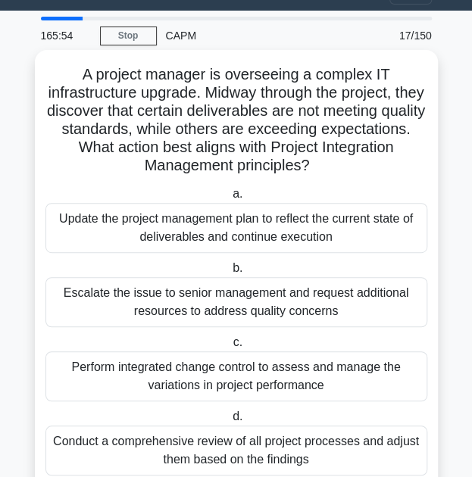
scroll to position [41, 0]
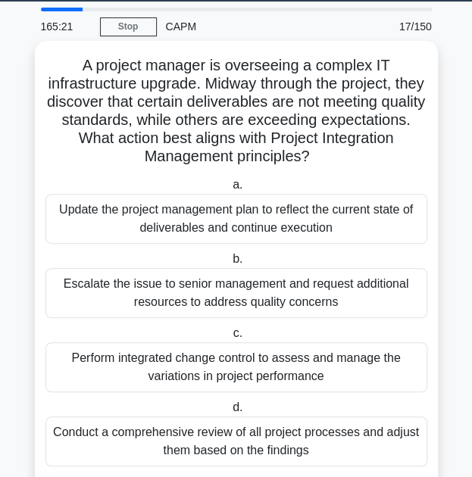
click at [107, 373] on div "Perform integrated change control to assess and manage the variations in projec…" at bounding box center [236, 367] width 382 height 50
click at [229, 338] on input "c. Perform integrated change control to assess and manage the variations in pro…" at bounding box center [229, 334] width 0 height 10
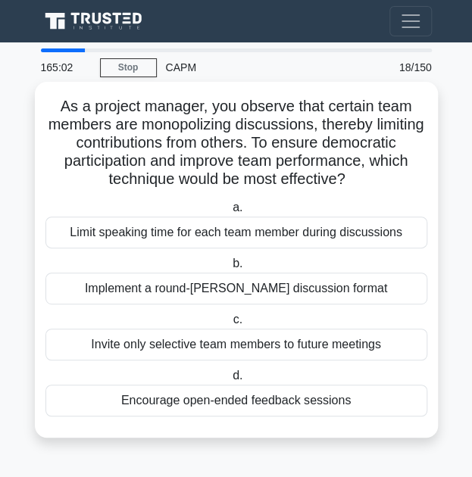
scroll to position [7, 0]
click at [180, 295] on div "Implement a round-[PERSON_NAME] discussion format" at bounding box center [236, 289] width 382 height 32
click at [229, 269] on input "b. Implement a round-[PERSON_NAME] discussion format" at bounding box center [229, 264] width 0 height 10
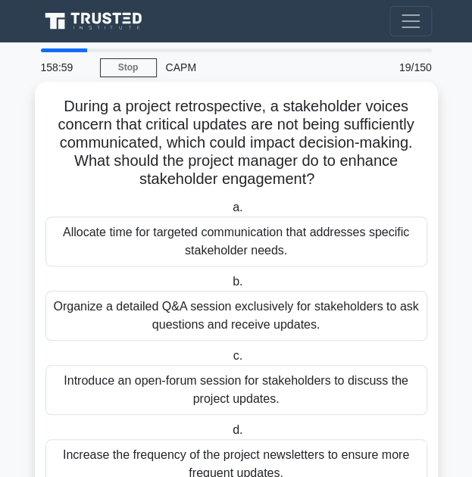
scroll to position [62, 0]
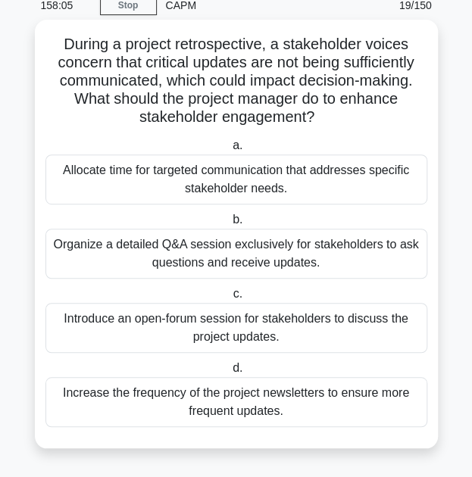
click at [279, 181] on div "Allocate time for targeted communication that addresses specific stakeholder ne…" at bounding box center [236, 179] width 382 height 50
click at [279, 175] on div "Allocate time for targeted communication that addresses specific stakeholder ne…" at bounding box center [236, 179] width 382 height 50
click at [229, 151] on input "a. Allocate time for targeted communication that addresses specific stakeholder…" at bounding box center [229, 146] width 0 height 10
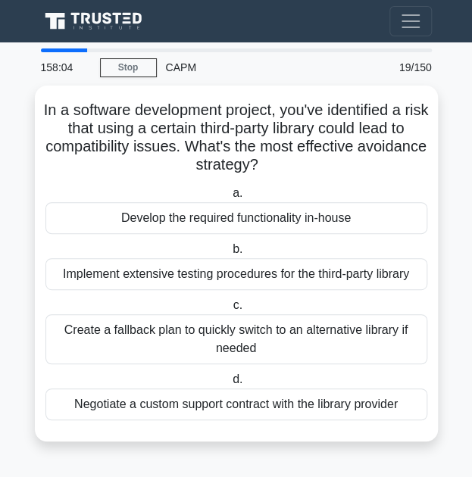
scroll to position [0, 0]
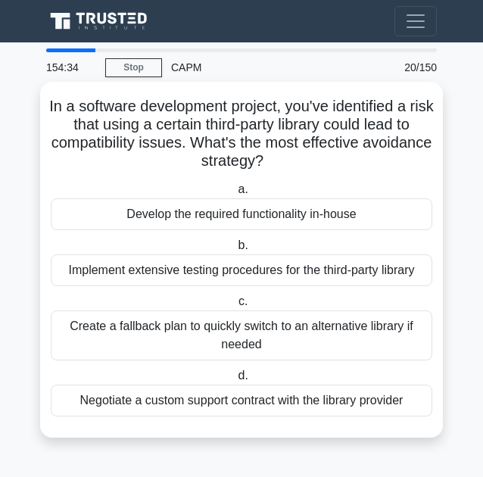
click at [189, 332] on div "Create a fallback plan to quickly switch to an alternative library if needed" at bounding box center [242, 335] width 382 height 50
click at [235, 307] on input "c. Create a fallback plan to quickly switch to an alternative library if needed" at bounding box center [235, 302] width 0 height 10
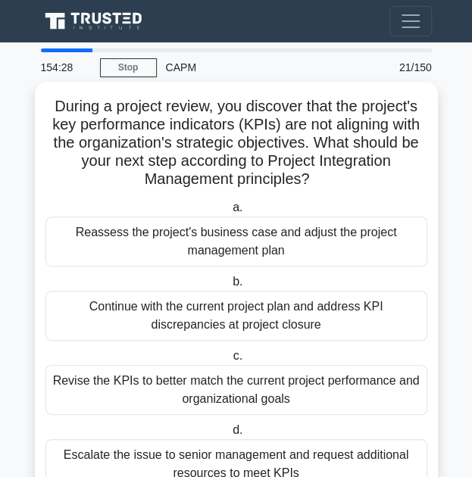
scroll to position [62, 0]
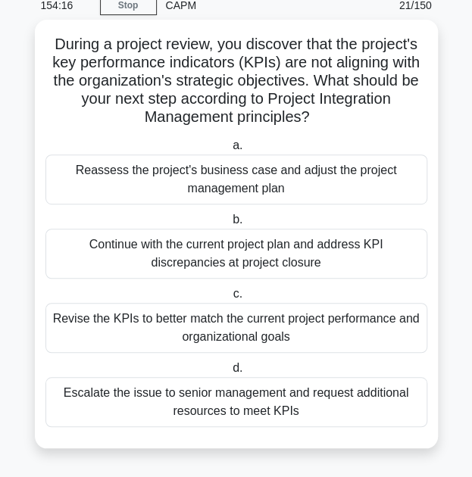
drag, startPoint x: 320, startPoint y: 304, endPoint x: 320, endPoint y: 312, distance: 7.6
click at [320, 312] on div "Revise the KPIs to better match the current project performance and organizatio…" at bounding box center [236, 328] width 382 height 50
click at [229, 299] on input "c. Revise the KPIs to better match the current project performance and organiza…" at bounding box center [229, 294] width 0 height 10
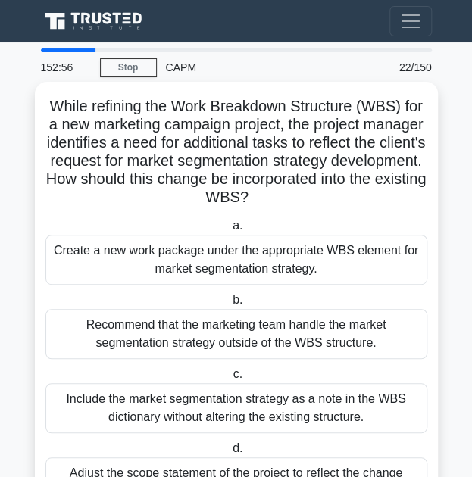
scroll to position [80, 0]
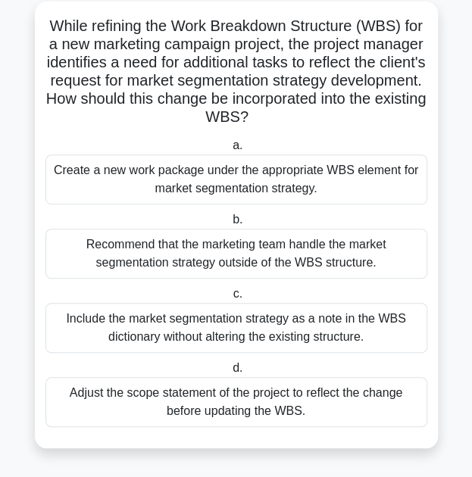
click at [104, 190] on div "Create a new work package under the appropriate WBS element for market segmenta…" at bounding box center [236, 179] width 382 height 50
click at [229, 151] on input "a. Create a new work package under the appropriate WBS element for market segme…" at bounding box center [229, 146] width 0 height 10
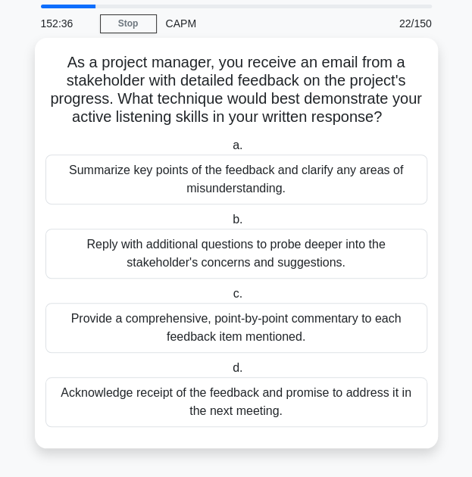
scroll to position [0, 0]
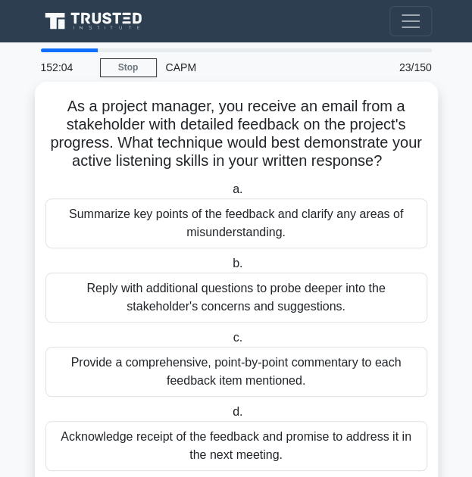
drag, startPoint x: 224, startPoint y: 164, endPoint x: 386, endPoint y: 167, distance: 162.1
click at [386, 167] on h5 "As a project manager, you receive an email from a stakeholder with detailed fee…" at bounding box center [236, 134] width 385 height 74
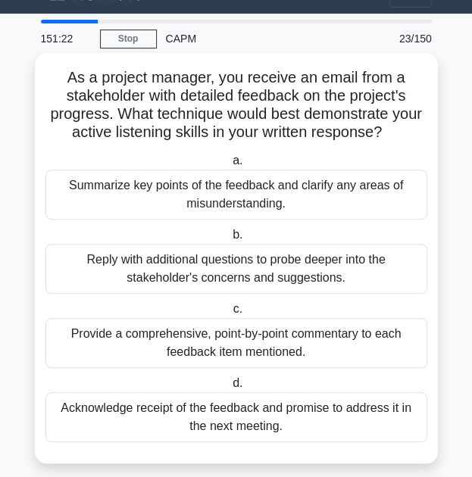
scroll to position [30, 0]
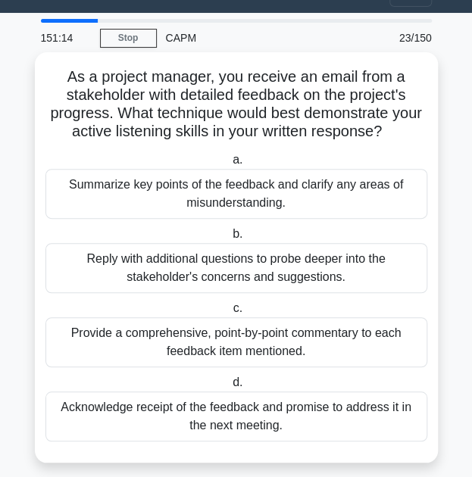
click at [142, 192] on div "Summarize key points of the feedback and clarify any areas of misunderstanding." at bounding box center [236, 194] width 382 height 50
click at [229, 165] on input "a. Summarize key points of the feedback and clarify any areas of misunderstandi…" at bounding box center [229, 160] width 0 height 10
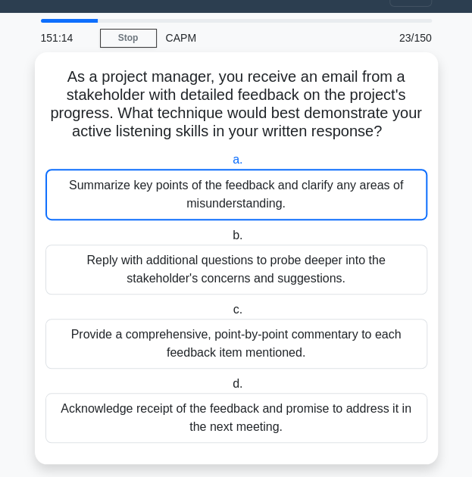
scroll to position [0, 0]
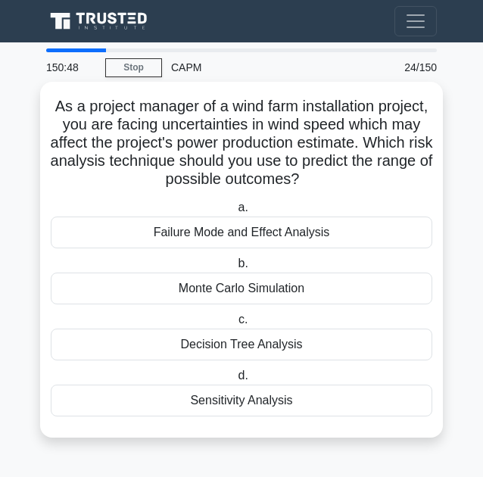
click at [179, 398] on div "Sensitivity Analysis" at bounding box center [242, 401] width 382 height 32
click at [235, 381] on input "d. Sensitivity Analysis" at bounding box center [235, 376] width 0 height 10
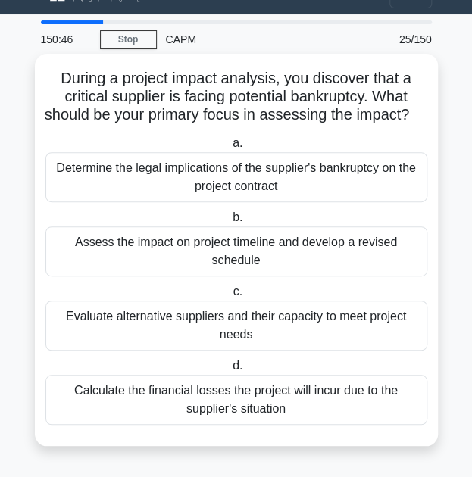
scroll to position [40, 0]
click at [158, 250] on div "Assess the impact on project timeline and develop a revised schedule" at bounding box center [236, 251] width 382 height 50
click at [229, 223] on input "b. Assess the impact on project timeline and develop a revised schedule" at bounding box center [229, 218] width 0 height 10
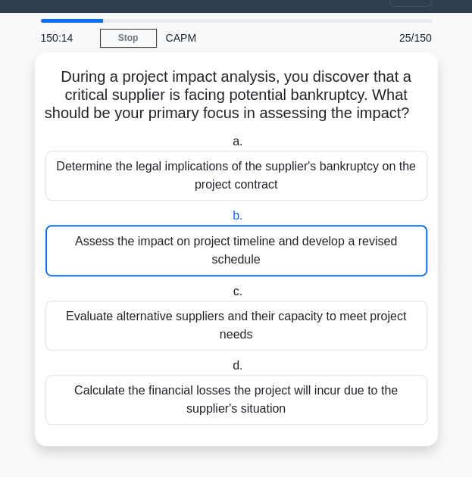
scroll to position [0, 0]
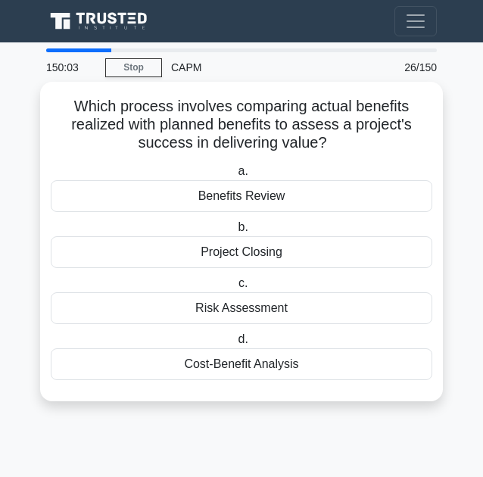
click at [183, 192] on div "Benefits Review" at bounding box center [242, 196] width 382 height 32
click at [235, 176] on input "a. Benefits Review" at bounding box center [235, 172] width 0 height 10
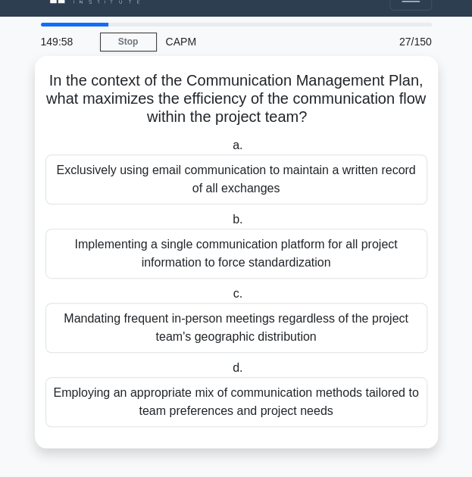
scroll to position [26, 0]
click at [178, 402] on div "Employing an appropriate mix of communication methods tailored to team preferen…" at bounding box center [236, 402] width 382 height 50
click at [229, 373] on input "d. Employing an appropriate mix of communication methods tailored to team prefe…" at bounding box center [229, 368] width 0 height 10
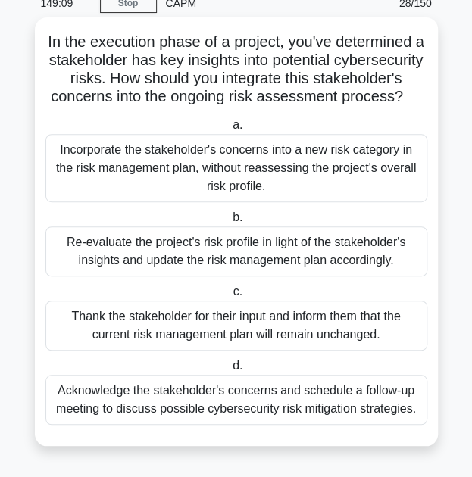
scroll to position [80, 0]
click at [107, 417] on div "Acknowledge the stakeholder's concerns and schedule a follow-up meeting to disc…" at bounding box center [236, 400] width 382 height 50
click at [229, 371] on input "d. Acknowledge the stakeholder's concerns and schedule a follow-up meeting to d…" at bounding box center [229, 366] width 0 height 10
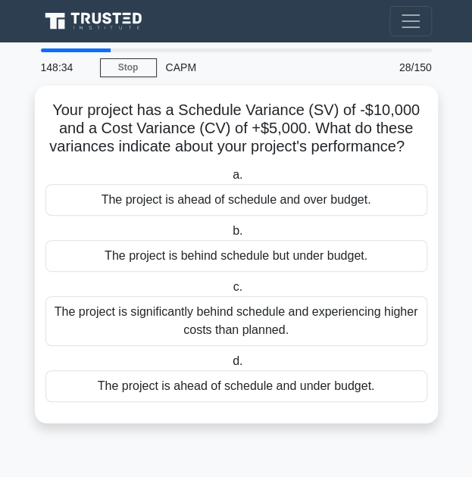
scroll to position [0, 0]
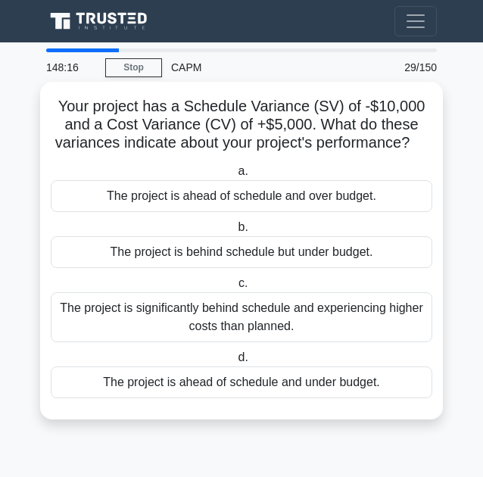
click at [112, 268] on div "The project is behind schedule but under budget." at bounding box center [242, 252] width 382 height 32
click at [235, 232] on input "b. The project is behind schedule but under budget." at bounding box center [235, 228] width 0 height 10
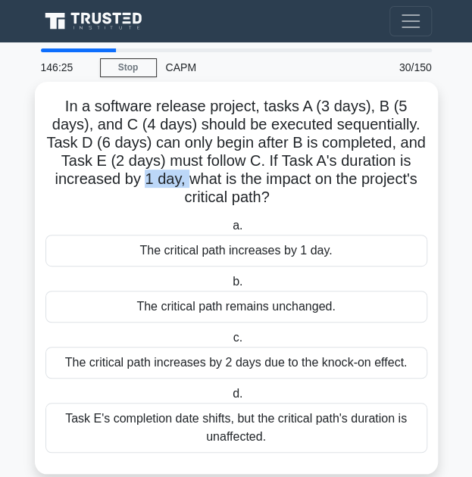
drag, startPoint x: 144, startPoint y: 179, endPoint x: 183, endPoint y: 181, distance: 39.4
click at [183, 181] on h5 "In a software release project, tasks A (3 days), B (5 days), and C (4 days) sho…" at bounding box center [236, 152] width 385 height 111
click at [313, 247] on div "The critical path increases by 1 day." at bounding box center [236, 251] width 382 height 32
click at [229, 231] on input "a. The critical path increases by 1 day." at bounding box center [229, 226] width 0 height 10
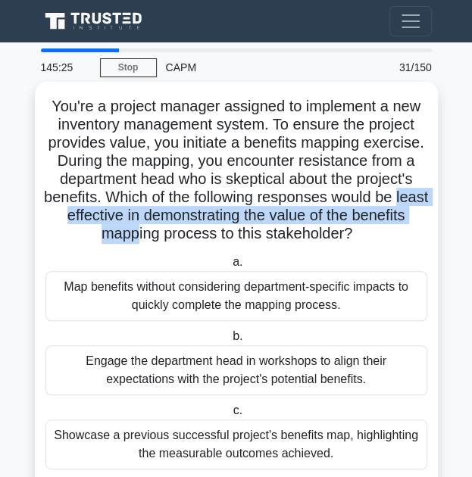
drag, startPoint x: 67, startPoint y: 214, endPoint x: 167, endPoint y: 225, distance: 99.8
click at [167, 225] on h5 "You're a project manager assigned to implement a new inventory management syste…" at bounding box center [236, 170] width 385 height 147
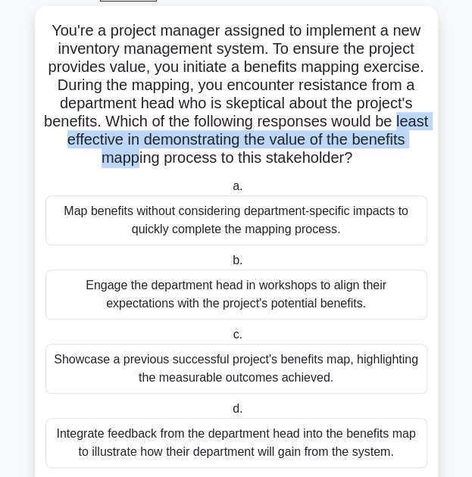
scroll to position [117, 0]
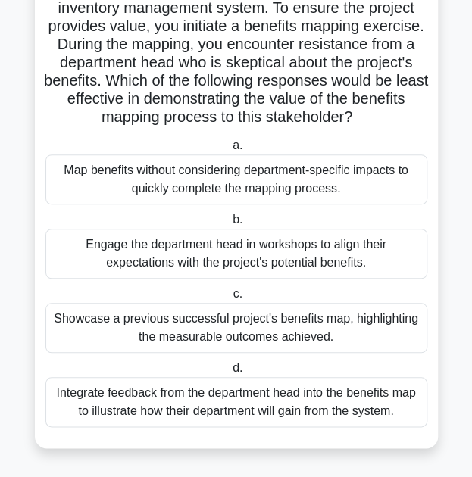
click at [69, 193] on div "Map benefits without considering department-specific impacts to quickly complet…" at bounding box center [236, 179] width 382 height 50
click at [229, 151] on input "a. Map benefits without considering department-specific impacts to quickly comp…" at bounding box center [229, 146] width 0 height 10
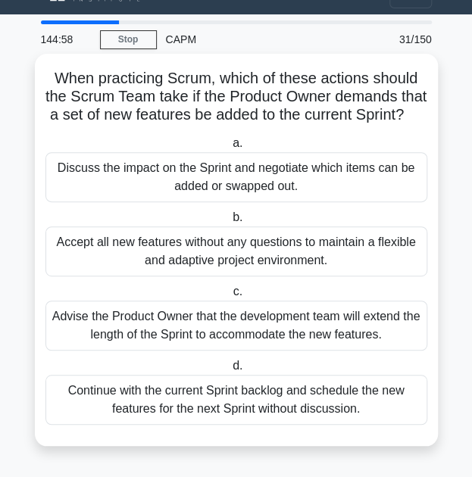
scroll to position [0, 0]
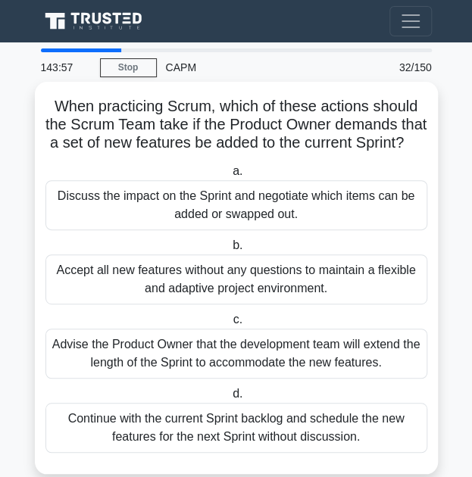
click at [123, 295] on div "Accept all new features without any questions to maintain a flexible and adapti…" at bounding box center [236, 279] width 382 height 50
click at [229, 251] on input "b. Accept all new features without any questions to maintain a flexible and ada…" at bounding box center [229, 246] width 0 height 10
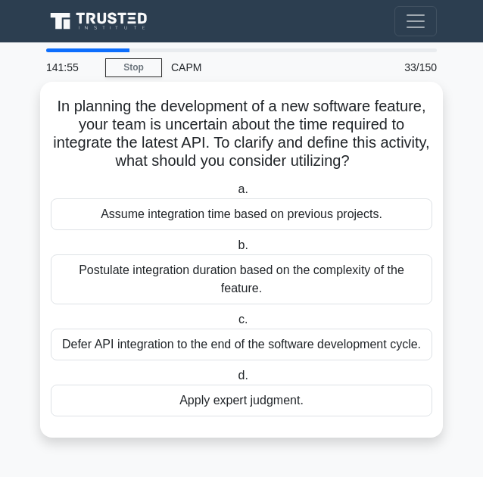
click at [251, 404] on div "Apply expert judgment." at bounding box center [242, 401] width 382 height 32
click at [235, 381] on input "d. Apply expert judgment." at bounding box center [235, 376] width 0 height 10
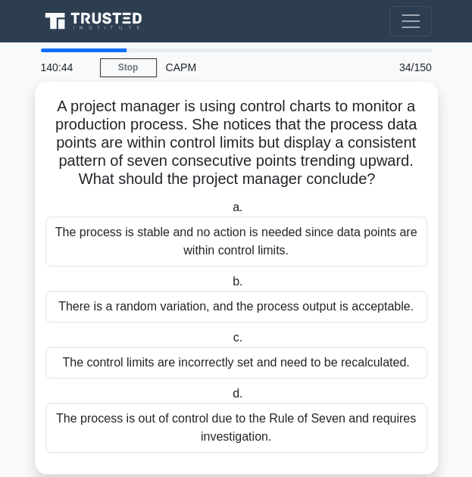
click at [310, 307] on div "There is a random variation, and the process output is acceptable." at bounding box center [236, 307] width 382 height 32
click at [229, 287] on input "b. There is a random variation, and the process output is acceptable." at bounding box center [229, 282] width 0 height 10
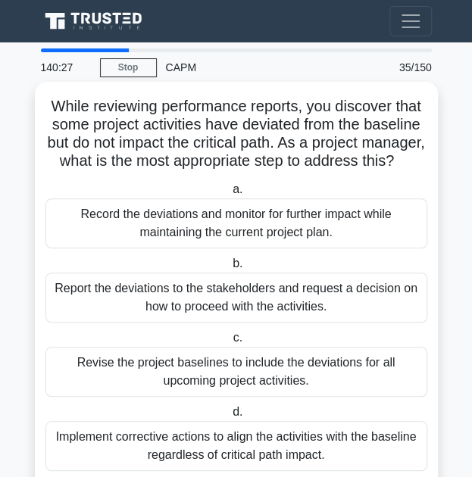
scroll to position [62, 0]
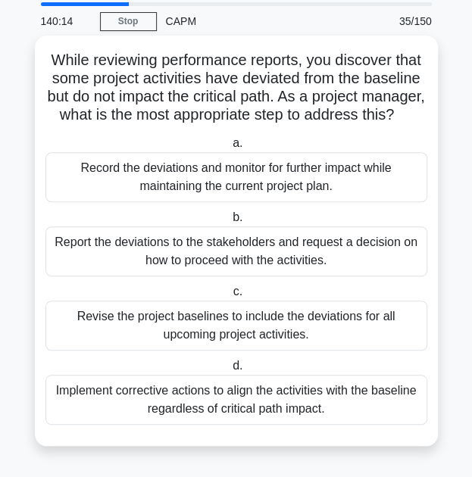
click at [351, 402] on div "Implement corrective actions to align the activities with the baseline regardle…" at bounding box center [236, 400] width 382 height 50
click at [229, 371] on input "d. Implement corrective actions to align the activities with the baseline regar…" at bounding box center [229, 366] width 0 height 10
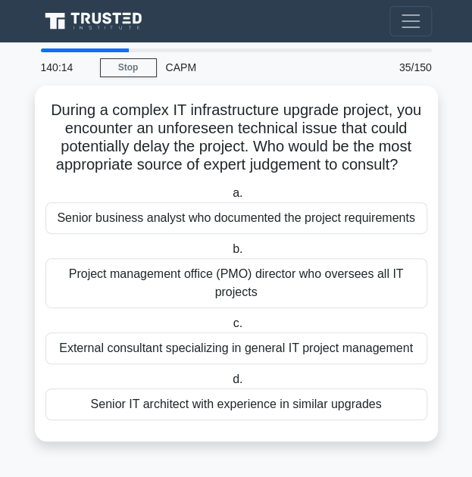
scroll to position [0, 0]
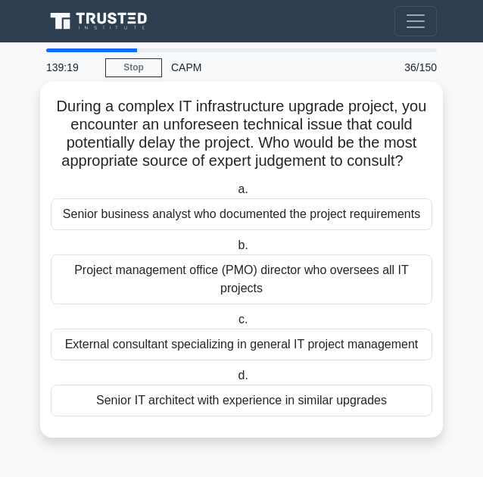
click at [274, 346] on div "External consultant specializing in general IT project management" at bounding box center [242, 345] width 382 height 32
click at [235, 325] on input "c. External consultant specializing in general IT project management" at bounding box center [235, 320] width 0 height 10
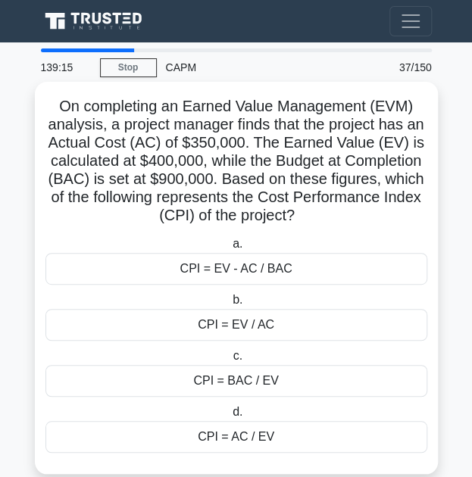
scroll to position [26, 0]
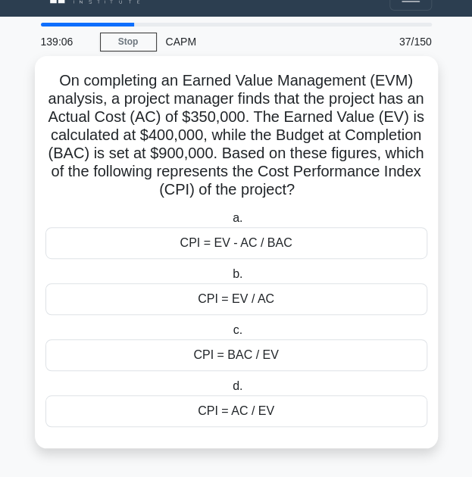
click at [260, 308] on div "CPI = EV / AC" at bounding box center [236, 299] width 382 height 32
click at [229, 279] on input "b. CPI = EV / AC" at bounding box center [229, 275] width 0 height 10
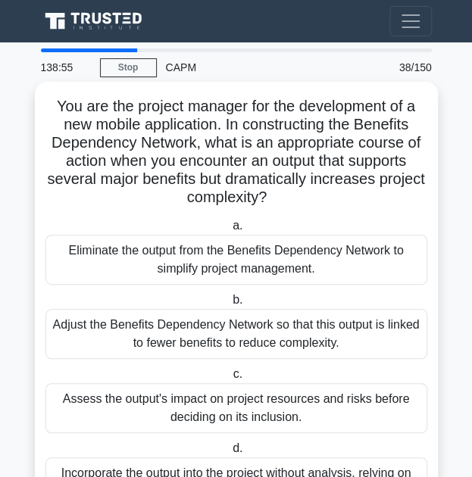
scroll to position [76, 0]
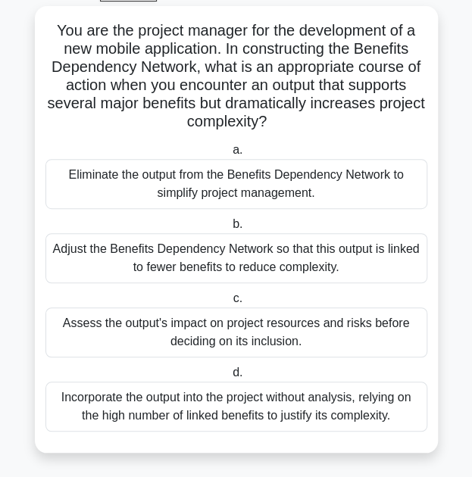
click at [250, 349] on div "Assess the output's impact on project resources and risks before deciding on it…" at bounding box center [236, 332] width 382 height 50
click at [229, 304] on input "c. Assess the output's impact on project resources and risks before deciding on…" at bounding box center [229, 299] width 0 height 10
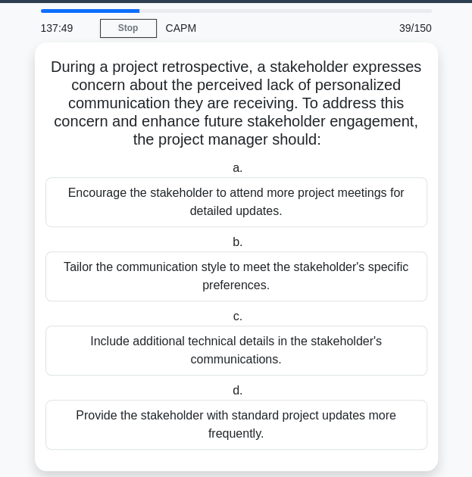
scroll to position [40, 0]
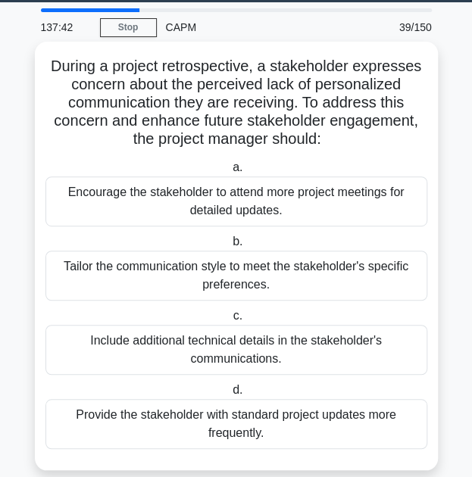
click at [142, 275] on div "Tailor the communication style to meet the stakeholder's specific preferences." at bounding box center [236, 276] width 382 height 50
click at [229, 247] on input "b. Tailor the communication style to meet the stakeholder's specific preference…" at bounding box center [229, 242] width 0 height 10
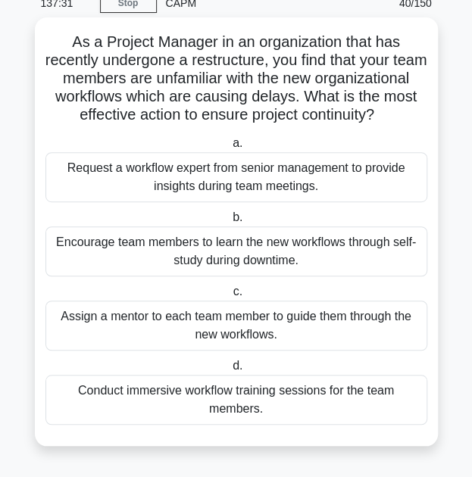
scroll to position [80, 0]
click at [120, 404] on div "Conduct immersive workflow training sessions for the team members." at bounding box center [236, 400] width 382 height 50
click at [229, 371] on input "d. Conduct immersive workflow training sessions for the team members." at bounding box center [229, 366] width 0 height 10
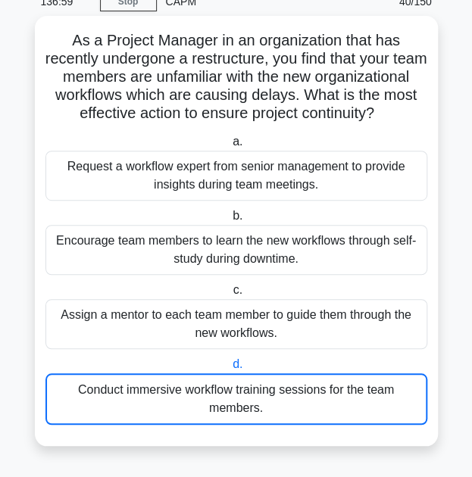
scroll to position [0, 0]
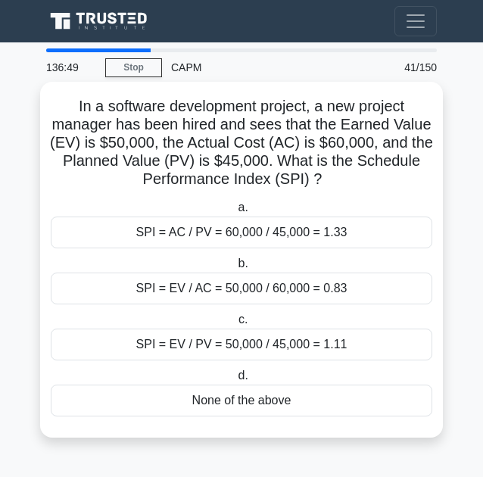
click at [126, 343] on div "SPI = EV / PV = 50,000 / 45,000 = 1.11" at bounding box center [242, 345] width 382 height 32
click at [235, 325] on input "c. SPI = EV / PV = 50,000 / 45,000 = 1.11" at bounding box center [235, 320] width 0 height 10
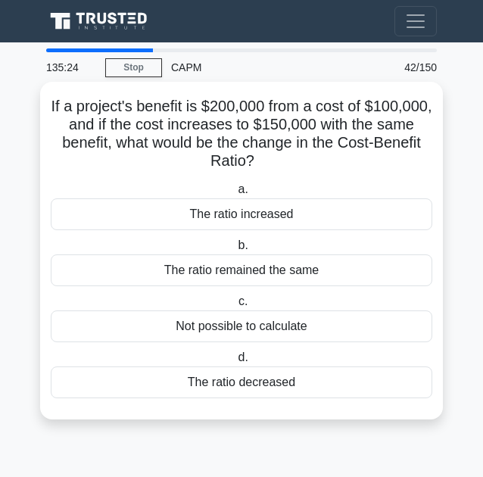
click at [245, 385] on div "The ratio decreased" at bounding box center [242, 382] width 382 height 32
click at [235, 363] on input "d. The ratio decreased" at bounding box center [235, 358] width 0 height 10
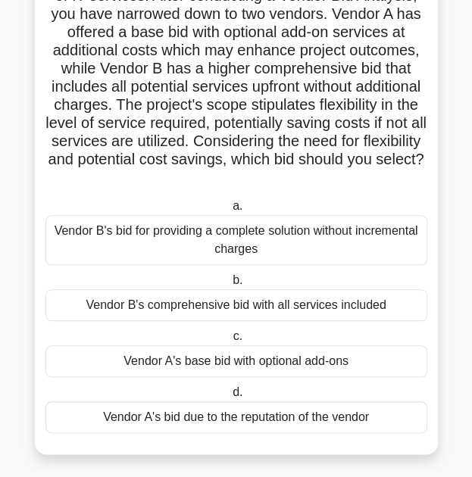
scroll to position [135, 0]
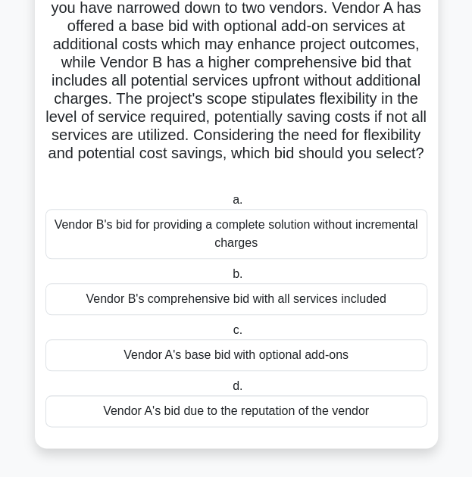
click at [167, 251] on div "Vendor B's bid for providing a complete solution without incremental charges" at bounding box center [236, 234] width 382 height 50
click at [229, 205] on input "a. Vendor B's bid for providing a complete solution without incremental charges" at bounding box center [229, 200] width 0 height 10
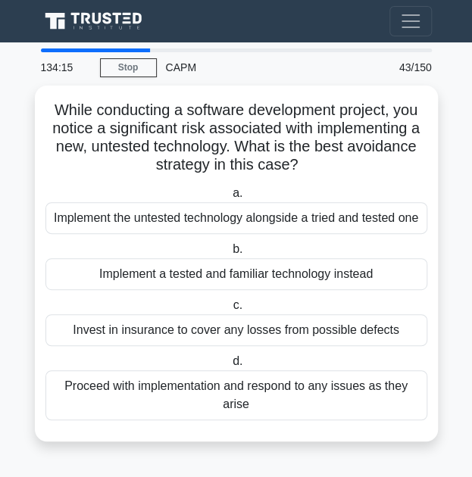
scroll to position [0, 0]
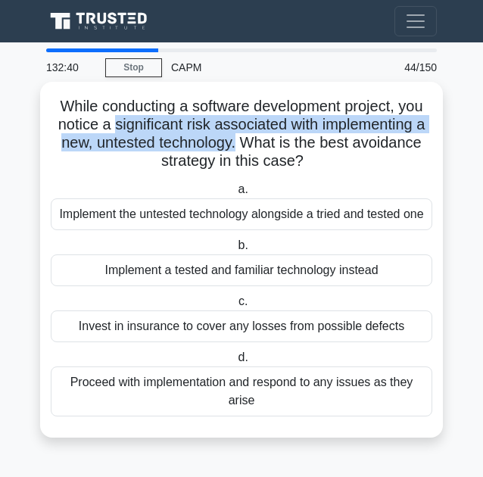
drag, startPoint x: 109, startPoint y: 126, endPoint x: 238, endPoint y: 137, distance: 129.2
click at [238, 137] on h5 "While conducting a software development project, you notice a significant risk …" at bounding box center [241, 134] width 385 height 74
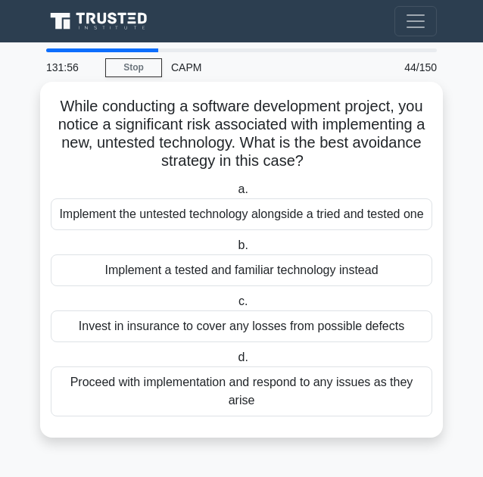
click at [164, 277] on div "Implement a tested and familiar technology instead" at bounding box center [242, 270] width 382 height 32
click at [235, 251] on input "b. Implement a tested and familiar technology instead" at bounding box center [235, 246] width 0 height 10
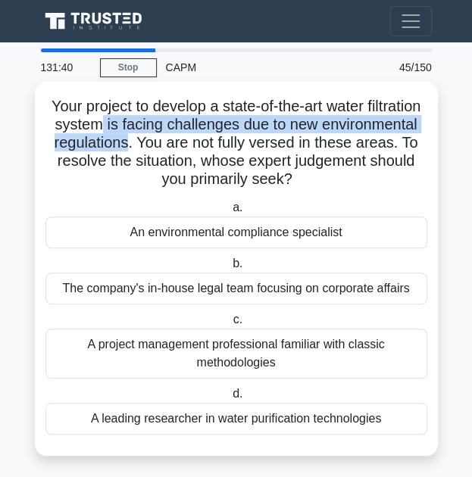
drag, startPoint x: 182, startPoint y: 119, endPoint x: 233, endPoint y: 148, distance: 58.3
click at [233, 148] on h5 "Your project to develop a state-of-the-art water filtration system is facing ch…" at bounding box center [236, 143] width 385 height 92
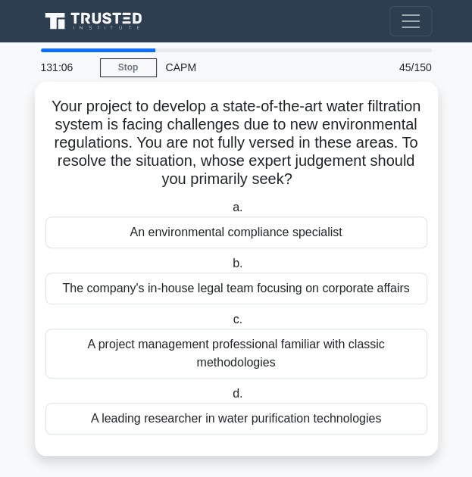
click at [219, 239] on div "An environmental compliance specialist" at bounding box center [236, 233] width 382 height 32
click at [229, 213] on input "a. An environmental compliance specialist" at bounding box center [229, 208] width 0 height 10
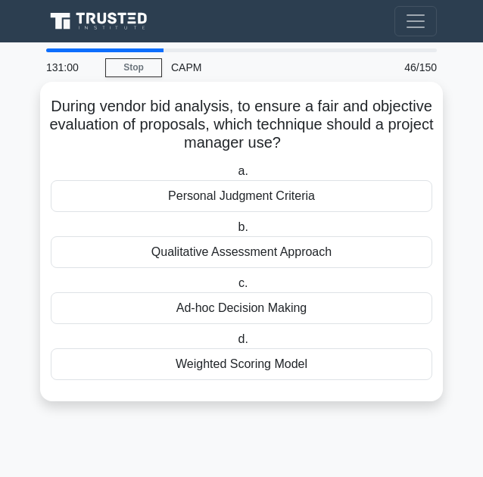
click at [189, 370] on div "Weighted Scoring Model" at bounding box center [242, 364] width 382 height 32
click at [235, 345] on input "d. Weighted Scoring Model" at bounding box center [235, 340] width 0 height 10
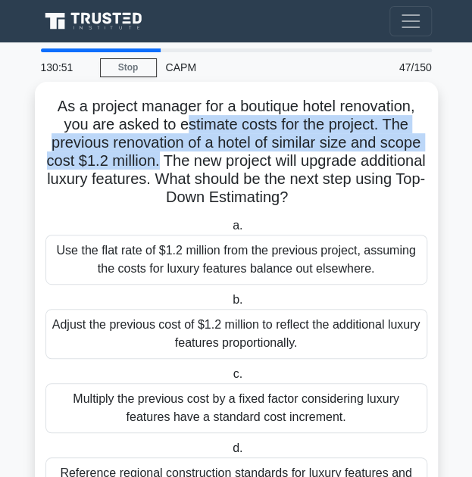
drag, startPoint x: 212, startPoint y: 129, endPoint x: 189, endPoint y: 161, distance: 39.1
click at [189, 161] on h5 "As a project manager for a boutique hotel renovation, you are asked to estimate…" at bounding box center [236, 152] width 385 height 111
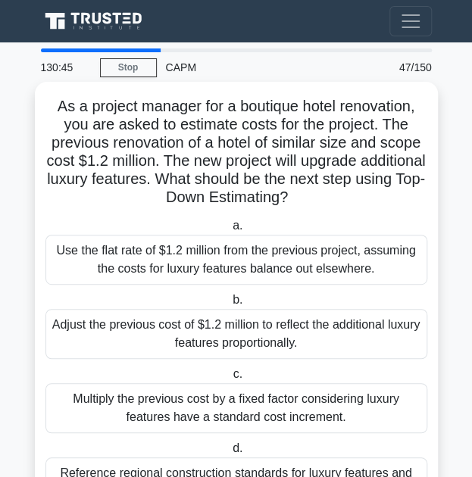
click at [194, 189] on h5 "As a project manager for a boutique hotel renovation, you are asked to estimate…" at bounding box center [236, 152] width 385 height 111
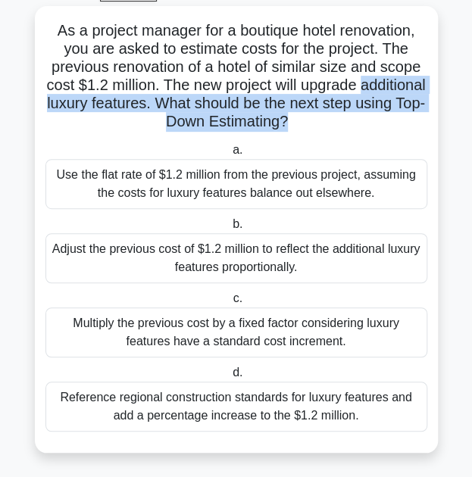
drag, startPoint x: 58, startPoint y: 103, endPoint x: 338, endPoint y: 129, distance: 281.4
click at [338, 129] on h5 "As a project manager for a boutique hotel renovation, you are asked to estimate…" at bounding box center [236, 76] width 385 height 111
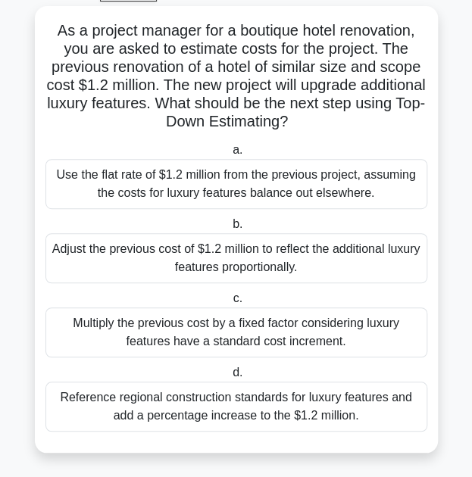
click at [61, 58] on h5 "As a project manager for a boutique hotel renovation, you are asked to estimate…" at bounding box center [236, 76] width 385 height 111
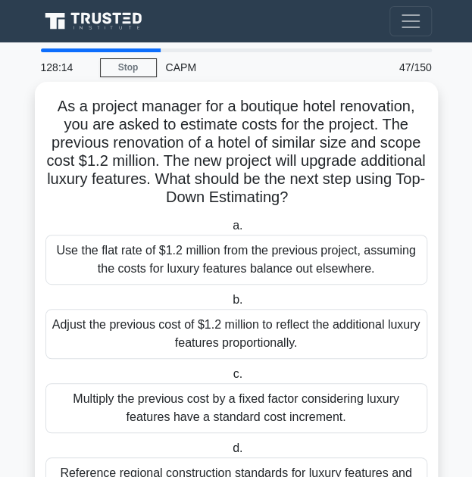
scroll to position [80, 0]
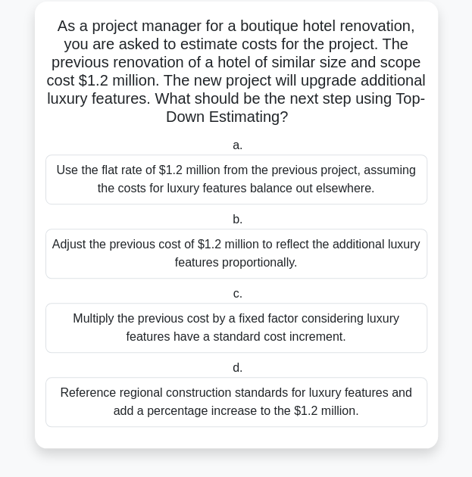
click at [184, 322] on div "Multiply the previous cost by a fixed factor considering luxury features have a…" at bounding box center [236, 328] width 382 height 50
click at [229, 299] on input "c. Multiply the previous cost by a fixed factor considering luxury features hav…" at bounding box center [229, 294] width 0 height 10
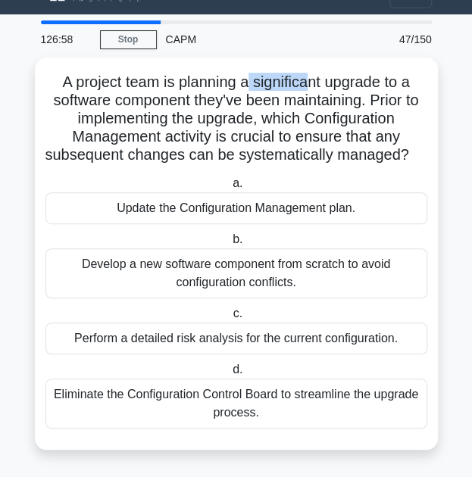
scroll to position [0, 0]
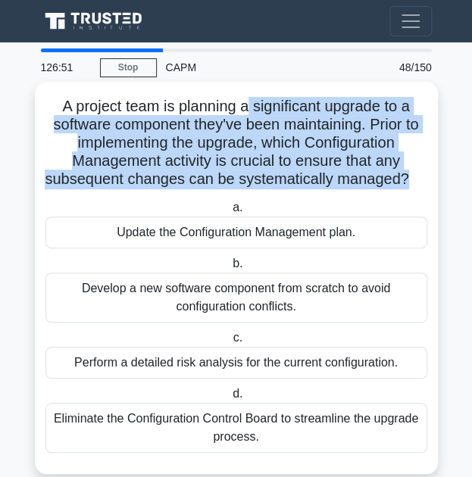
drag, startPoint x: 254, startPoint y: 61, endPoint x: 415, endPoint y: 178, distance: 198.8
click at [416, 179] on h5 "A project team is planning a significant upgrade to a software component they'v…" at bounding box center [236, 143] width 385 height 92
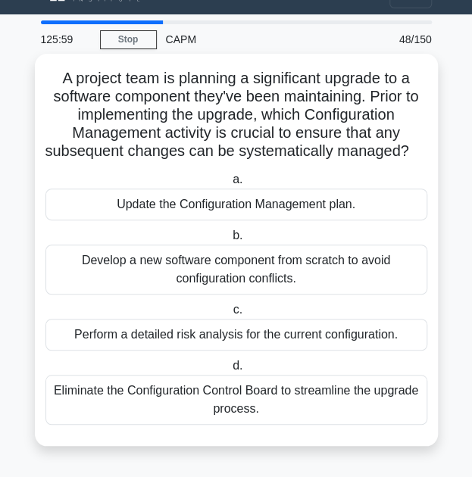
click at [226, 345] on div "Perform a detailed risk analysis for the current configuration." at bounding box center [236, 335] width 382 height 32
click at [229, 315] on input "c. Perform a detailed risk analysis for the current configuration." at bounding box center [229, 310] width 0 height 10
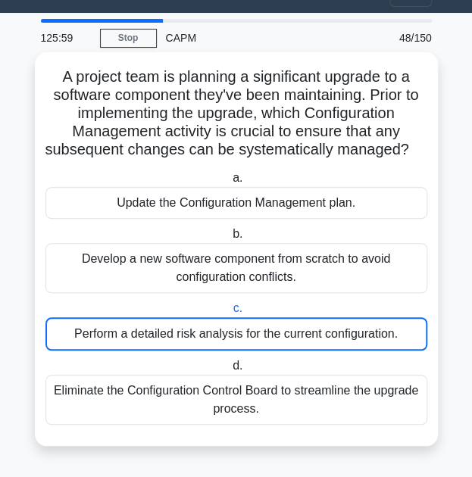
scroll to position [0, 0]
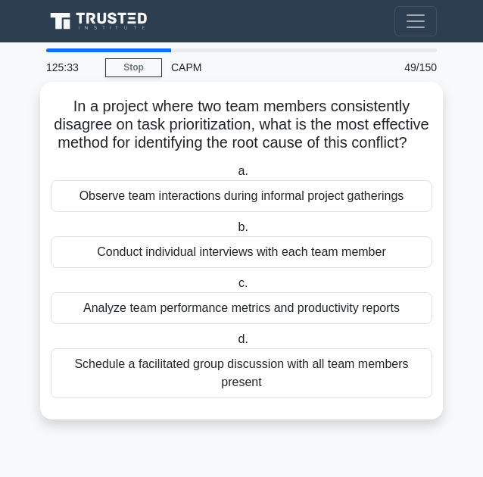
click at [245, 268] on div "Conduct individual interviews with each team member" at bounding box center [242, 252] width 382 height 32
click at [235, 232] on input "b. Conduct individual interviews with each team member" at bounding box center [235, 228] width 0 height 10
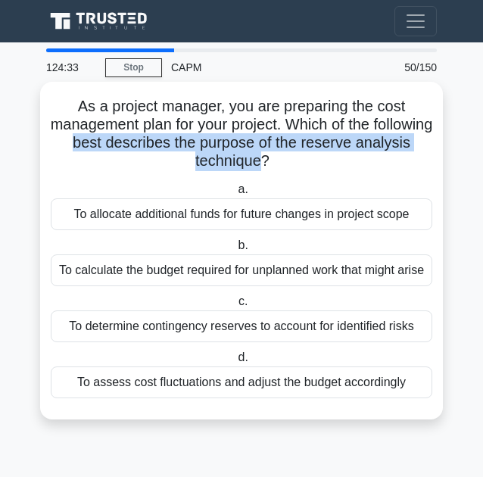
drag, startPoint x: 139, startPoint y: 139, endPoint x: 289, endPoint y: 167, distance: 152.5
click at [289, 167] on h5 "As a project manager, you are preparing the cost management plan for your proje…" at bounding box center [241, 134] width 385 height 74
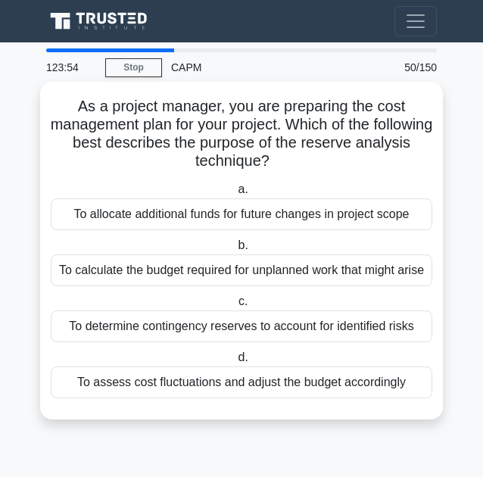
click at [217, 342] on div "To determine contingency reserves to account for identified risks" at bounding box center [242, 326] width 382 height 32
click at [235, 307] on input "c. To determine contingency reserves to account for identified risks" at bounding box center [235, 302] width 0 height 10
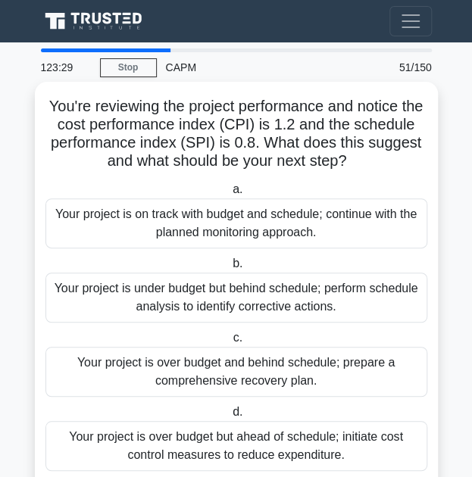
click at [218, 290] on div "Your project is under budget but behind schedule; perform schedule analysis to …" at bounding box center [236, 298] width 382 height 50
click at [229, 269] on input "b. Your project is under budget but behind schedule; perform schedule analysis …" at bounding box center [229, 264] width 0 height 10
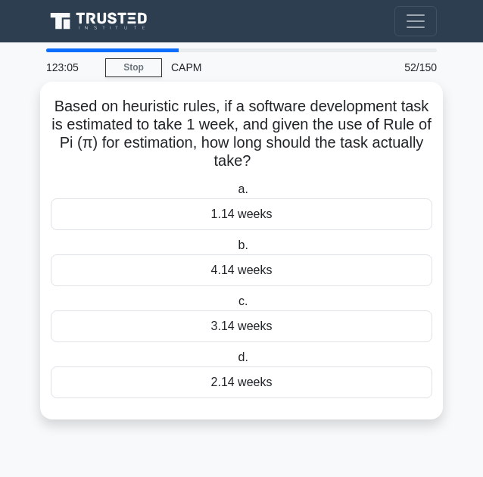
click at [230, 331] on div "3.14 weeks" at bounding box center [242, 326] width 382 height 32
click at [235, 307] on input "c. 3.14 weeks" at bounding box center [235, 302] width 0 height 10
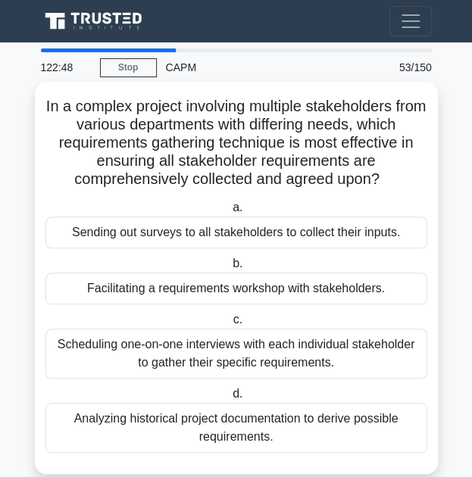
click at [177, 293] on div "Facilitating a requirements workshop with stakeholders." at bounding box center [236, 289] width 382 height 32
click at [229, 269] on input "b. Facilitating a requirements workshop with stakeholders." at bounding box center [229, 264] width 0 height 10
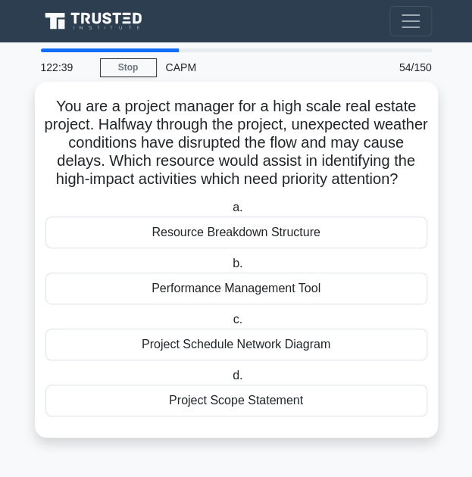
drag, startPoint x: 48, startPoint y: 164, endPoint x: 268, endPoint y: 201, distance: 223.3
click at [268, 189] on h5 "You are a project manager for a high scale real estate project. Halfway through…" at bounding box center [236, 143] width 385 height 92
click at [168, 248] on div "Resource Breakdown Structure" at bounding box center [236, 233] width 382 height 32
click at [229, 213] on input "a. Resource Breakdown Structure" at bounding box center [229, 208] width 0 height 10
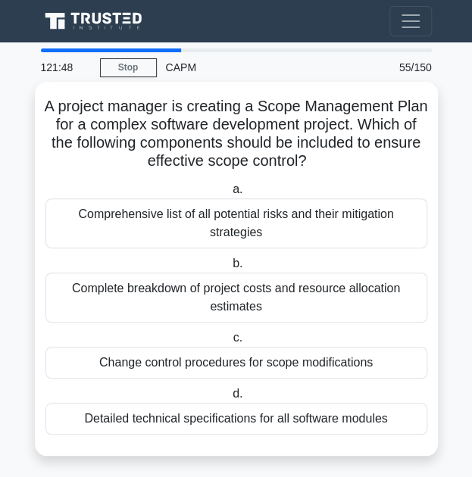
drag, startPoint x: 162, startPoint y: 138, endPoint x: 342, endPoint y: 161, distance: 181.7
click at [342, 161] on h5 "A project manager is creating a Scope Management Plan for a complex software de…" at bounding box center [236, 134] width 385 height 74
click at [136, 367] on div "Change control procedures for scope modifications" at bounding box center [236, 363] width 382 height 32
click at [229, 343] on input "c. Change control procedures for scope modifications" at bounding box center [229, 338] width 0 height 10
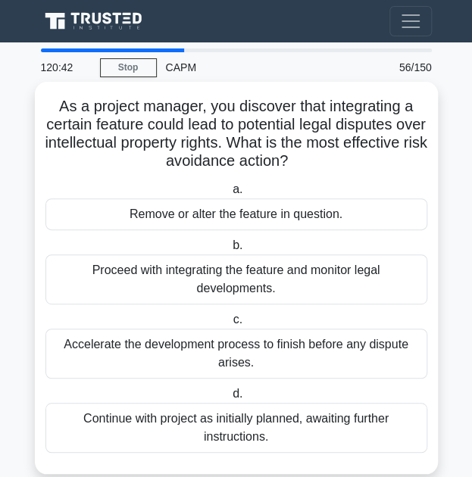
drag, startPoint x: 67, startPoint y: 143, endPoint x: 336, endPoint y: 157, distance: 269.9
click at [336, 157] on h5 "As a project manager, you discover that integrating a certain feature could lea…" at bounding box center [236, 134] width 385 height 74
click at [223, 213] on div "Remove or alter the feature in question." at bounding box center [236, 214] width 382 height 32
click at [229, 195] on input "a. Remove or alter the feature in question." at bounding box center [229, 190] width 0 height 10
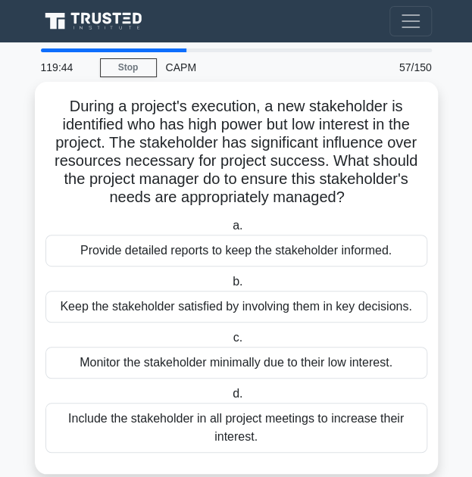
click at [175, 306] on div "Keep the stakeholder satisfied by involving them in key decisions." at bounding box center [236, 307] width 382 height 32
click at [229, 287] on input "b. Keep the stakeholder satisfied by involving them in key decisions." at bounding box center [229, 282] width 0 height 10
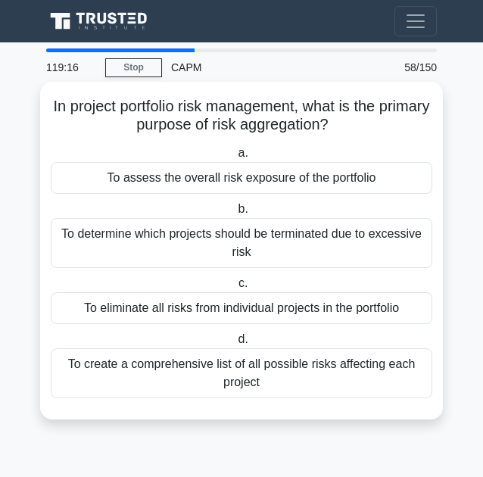
click at [280, 179] on div "To assess the overall risk exposure of the portfolio" at bounding box center [242, 178] width 382 height 32
click at [235, 158] on input "a. To assess the overall risk exposure of the portfolio" at bounding box center [235, 153] width 0 height 10
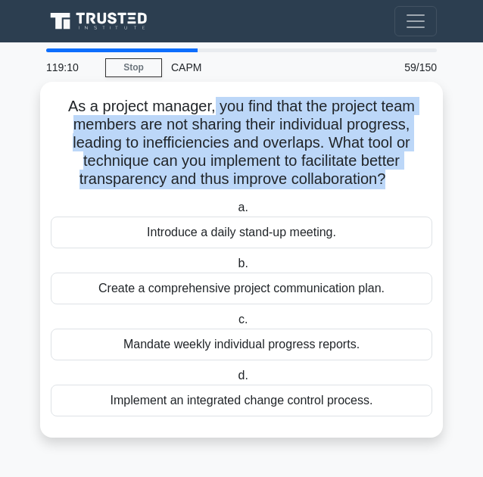
drag, startPoint x: 209, startPoint y: 107, endPoint x: 385, endPoint y: 187, distance: 193.1
click at [385, 187] on h5 "As a project manager, you find that the project team members are not sharing th…" at bounding box center [241, 143] width 385 height 92
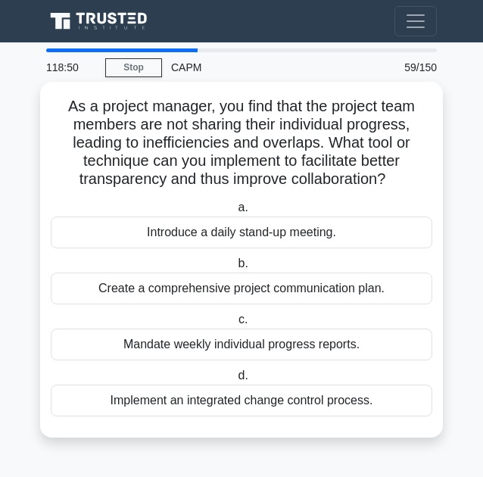
click at [326, 226] on div "Introduce a daily stand-up meeting." at bounding box center [242, 233] width 382 height 32
click at [235, 213] on input "a. Introduce a daily stand-up meeting." at bounding box center [235, 208] width 0 height 10
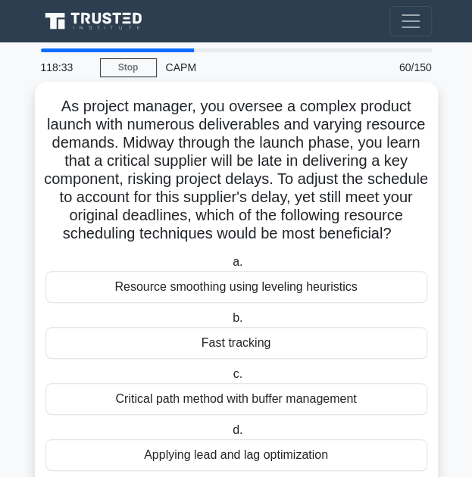
scroll to position [62, 0]
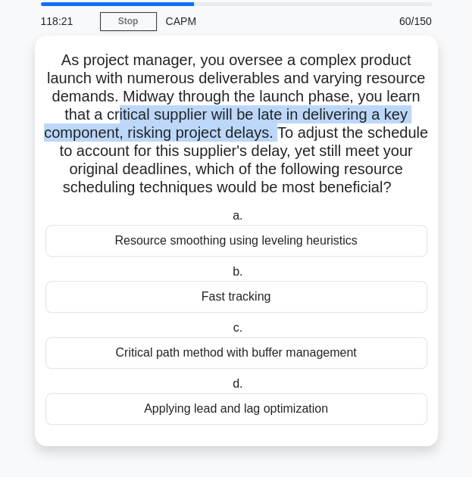
drag, startPoint x: 167, startPoint y: 101, endPoint x: 330, endPoint y: 111, distance: 163.9
click at [330, 111] on h5 "As project manager, you oversee a complex product launch with numerous delivera…" at bounding box center [236, 124] width 385 height 147
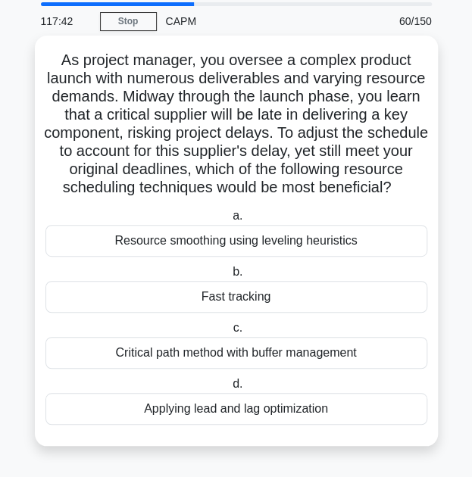
click at [248, 246] on div "Resource smoothing using leveling heuristics" at bounding box center [236, 241] width 382 height 32
click at [229, 221] on input "a. Resource smoothing using leveling heuristics" at bounding box center [229, 216] width 0 height 10
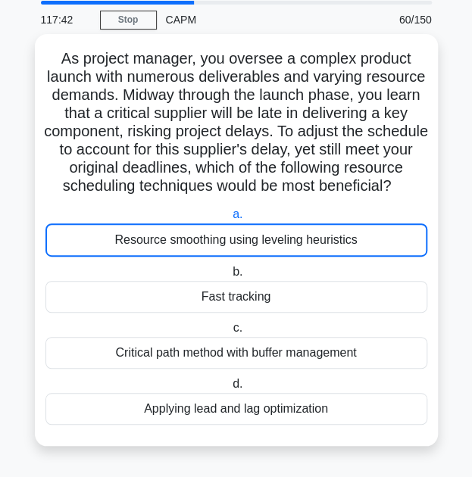
scroll to position [0, 0]
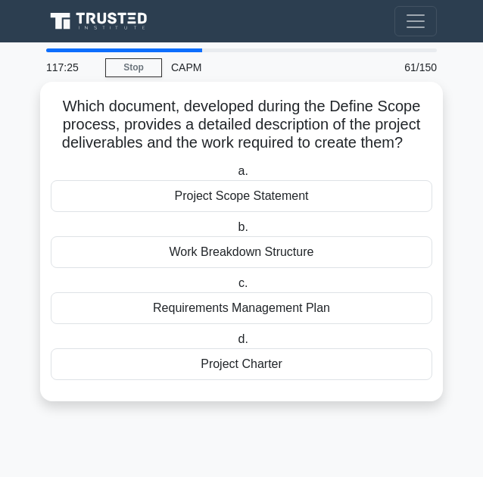
click at [219, 368] on div "Project Charter" at bounding box center [242, 364] width 382 height 32
click at [235, 345] on input "d. Project Charter" at bounding box center [235, 340] width 0 height 10
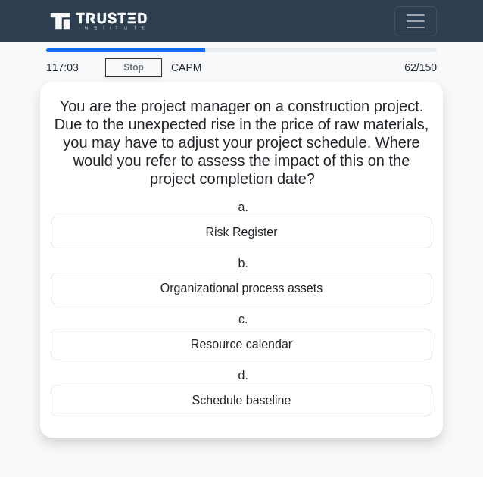
click at [250, 229] on div "Risk Register" at bounding box center [242, 233] width 382 height 32
click at [235, 213] on input "a. Risk Register" at bounding box center [235, 208] width 0 height 10
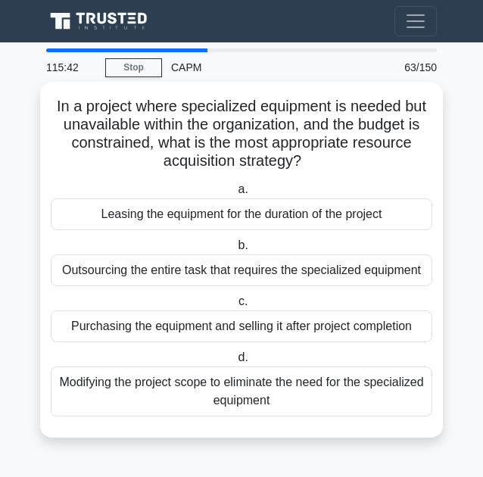
drag, startPoint x: 161, startPoint y: 164, endPoint x: 391, endPoint y: 158, distance: 229.5
click at [391, 158] on h5 "In a project where specialized equipment is needed but unavailable within the o…" at bounding box center [241, 134] width 385 height 74
click at [373, 204] on div "Leasing the equipment for the duration of the project" at bounding box center [242, 214] width 382 height 32
click at [235, 195] on input "a. Leasing the equipment for the duration of the project" at bounding box center [235, 190] width 0 height 10
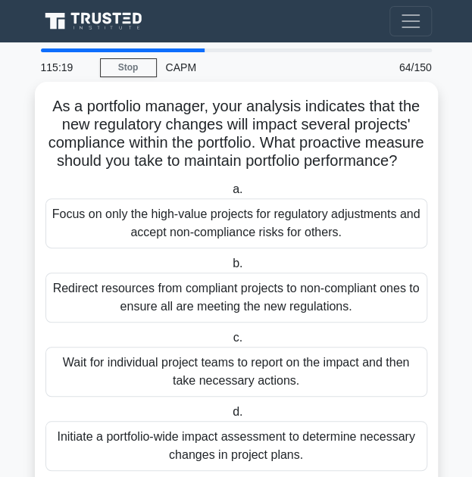
scroll to position [62, 0]
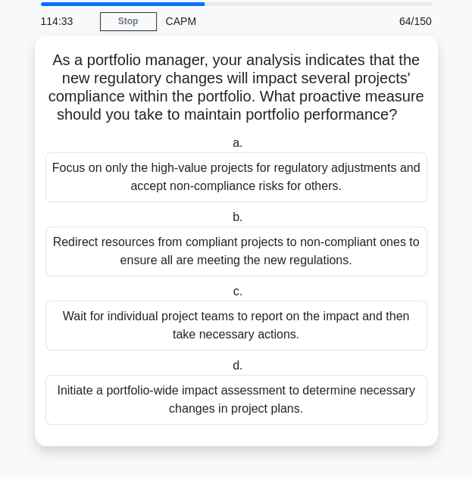
click at [341, 196] on div "Focus on only the high-value projects for regulatory adjustments and accept non…" at bounding box center [236, 177] width 382 height 50
click at [229, 148] on input "a. Focus on only the high-value projects for regulatory adjustments and accept …" at bounding box center [229, 144] width 0 height 10
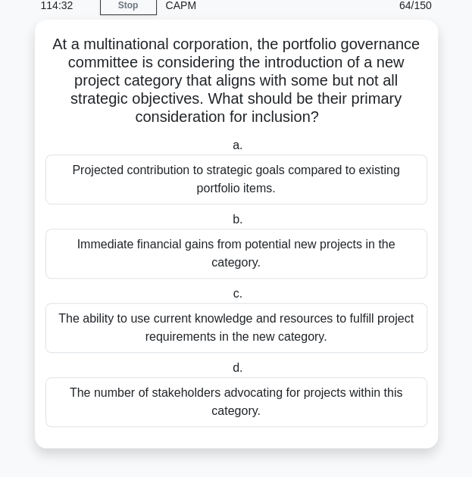
scroll to position [0, 0]
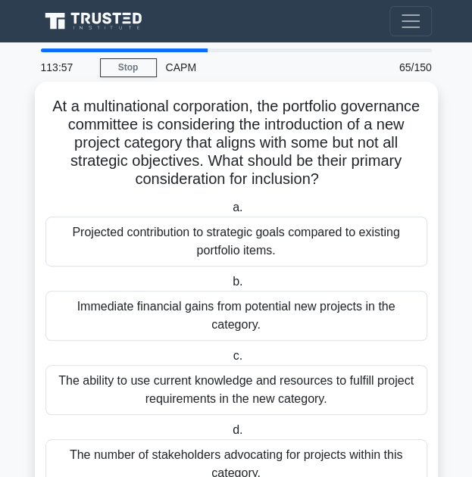
drag, startPoint x: 41, startPoint y: 143, endPoint x: 321, endPoint y: 181, distance: 282.7
click at [321, 181] on div "At a multinational corporation, the portfolio governance committee is consideri…" at bounding box center [236, 296] width 391 height 416
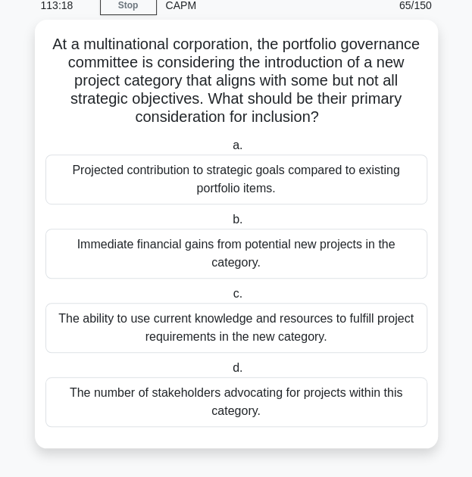
click at [313, 189] on div "Projected contribution to strategic goals compared to existing portfolio items." at bounding box center [236, 179] width 382 height 50
click at [229, 151] on input "a. Projected contribution to strategic goals compared to existing portfolio ite…" at bounding box center [229, 146] width 0 height 10
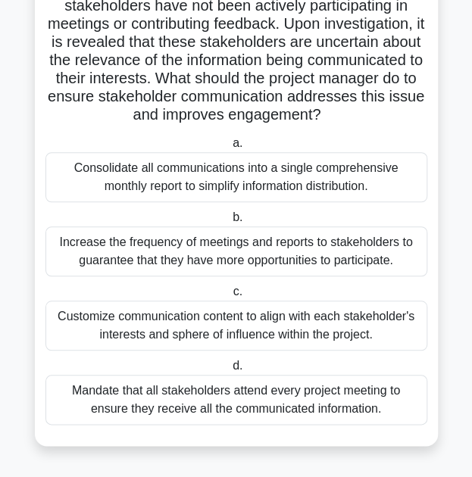
scroll to position [141, 0]
click at [237, 343] on div "Customize communication content to align with each stakeholder's interests and …" at bounding box center [236, 326] width 382 height 50
click at [229, 297] on input "c. Customize communication content to align with each stakeholder's interests a…" at bounding box center [229, 292] width 0 height 10
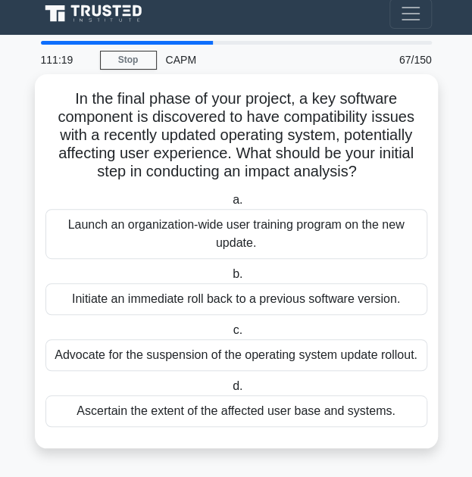
scroll to position [0, 0]
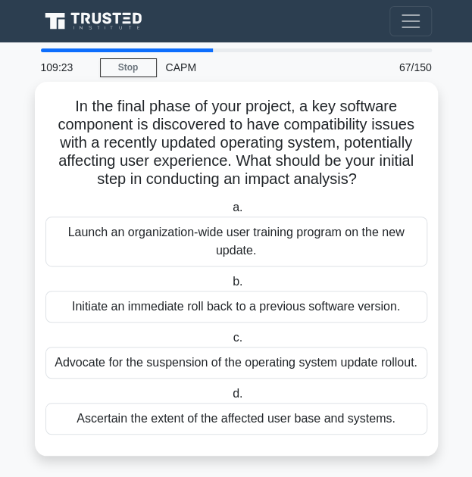
click at [276, 245] on div "Launch an organization-wide user training program on the new update." at bounding box center [236, 242] width 382 height 50
click at [229, 213] on input "a. Launch an organization-wide user training program on the new update." at bounding box center [229, 208] width 0 height 10
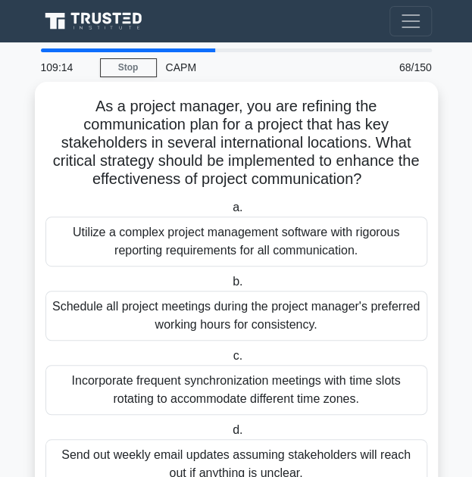
scroll to position [62, 0]
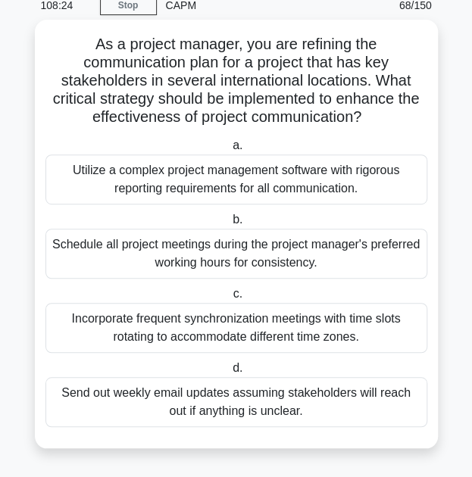
click at [285, 337] on div "Incorporate frequent synchronization meetings with time slots rotating to accom…" at bounding box center [236, 328] width 382 height 50
click at [229, 299] on input "c. Incorporate frequent synchronization meetings with time slots rotating to ac…" at bounding box center [229, 294] width 0 height 10
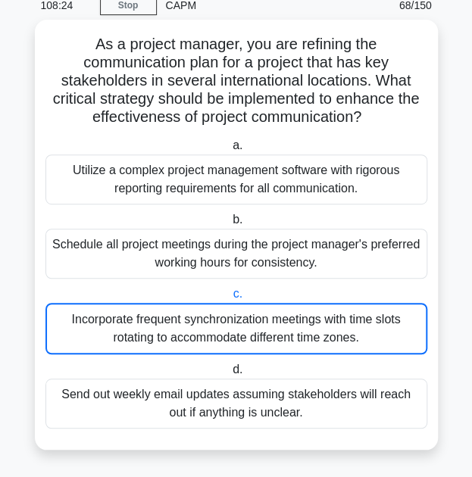
scroll to position [0, 0]
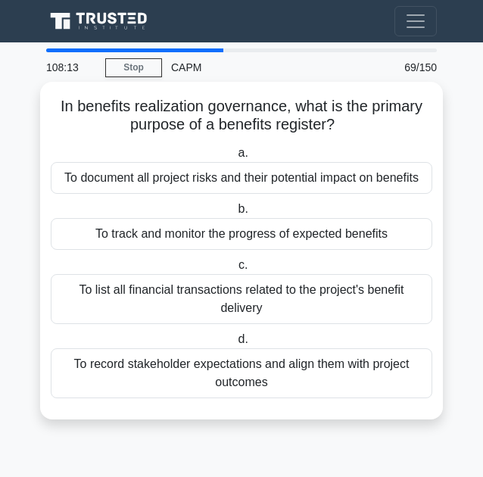
click at [200, 239] on div "To track and monitor the progress of expected benefits" at bounding box center [242, 234] width 382 height 32
click at [235, 214] on input "b. To track and monitor the progress of expected benefits" at bounding box center [235, 209] width 0 height 10
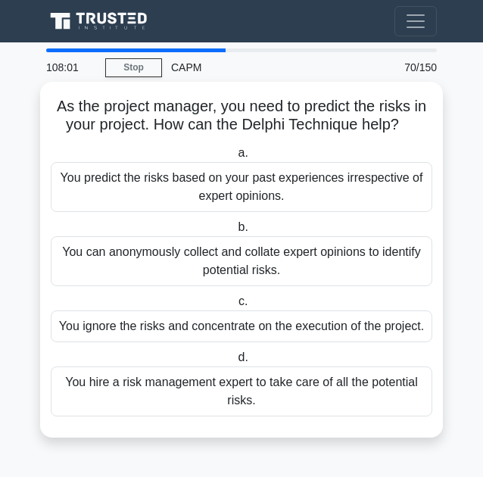
click at [288, 269] on div "You can anonymously collect and collate expert opinions to identify potential r…" at bounding box center [242, 261] width 382 height 50
click at [235, 232] on input "b. You can anonymously collect and collate expert opinions to identify potentia…" at bounding box center [235, 228] width 0 height 10
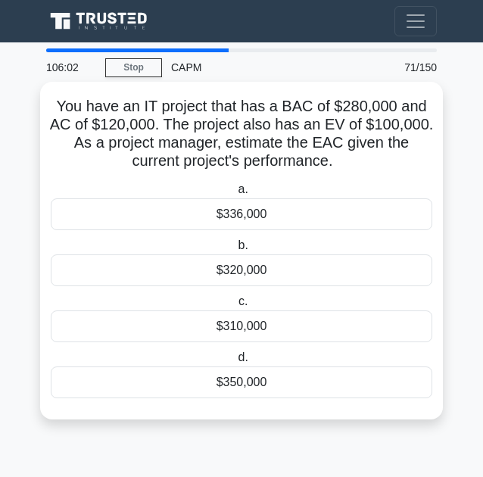
click at [298, 221] on div "$336,000" at bounding box center [242, 214] width 382 height 32
click at [235, 195] on input "a. $336,000" at bounding box center [235, 190] width 0 height 10
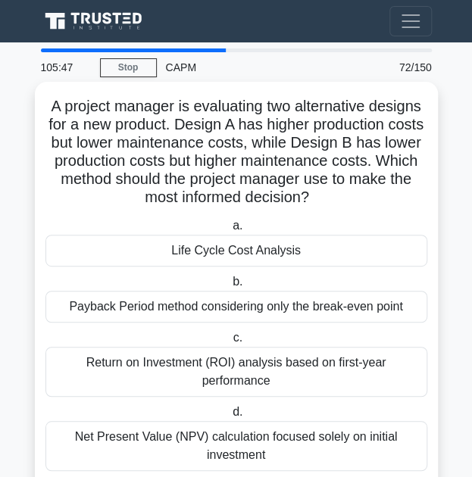
click at [189, 243] on div "Life Cycle Cost Analysis" at bounding box center [236, 251] width 382 height 32
click at [229, 231] on input "a. Life Cycle Cost Analysis" at bounding box center [229, 226] width 0 height 10
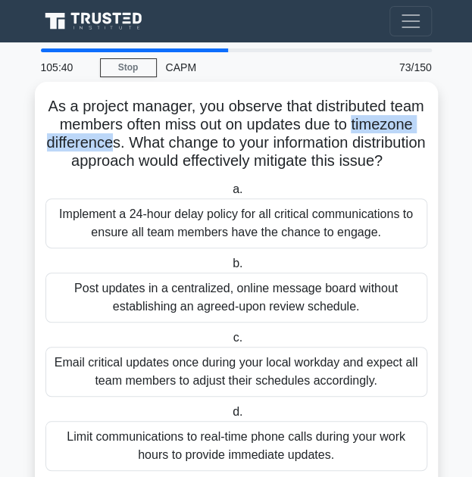
drag, startPoint x: 44, startPoint y: 145, endPoint x: 185, endPoint y: 149, distance: 140.9
click at [185, 149] on h5 "As a project manager, you observe that distributed team members often miss out …" at bounding box center [236, 134] width 385 height 74
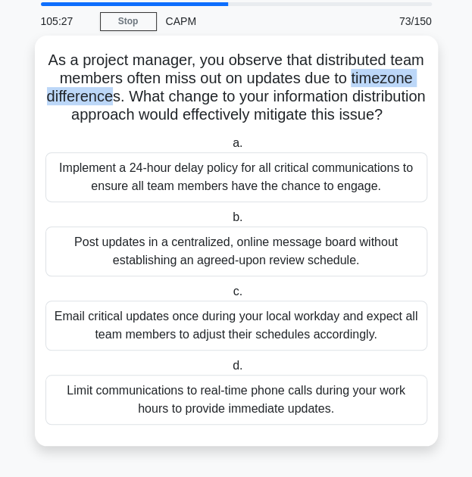
scroll to position [45, 0]
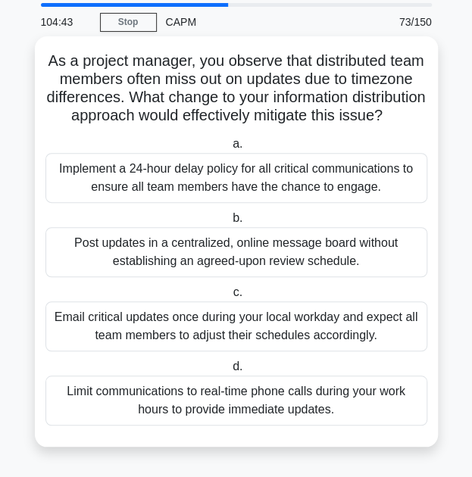
click at [301, 277] on div "Post updates in a centralized, online message board without establishing an agr…" at bounding box center [236, 252] width 382 height 50
click at [229, 223] on input "b. Post updates in a centralized, online message board without establishing an …" at bounding box center [229, 219] width 0 height 10
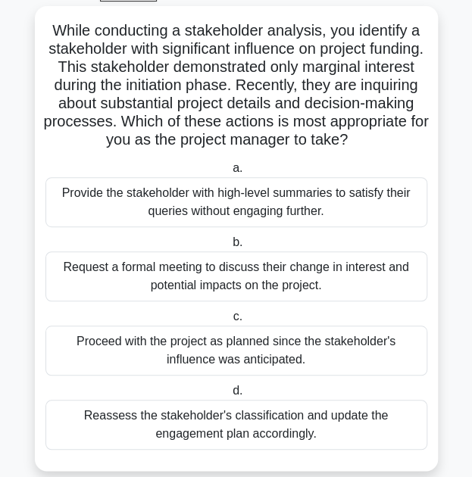
scroll to position [98, 0]
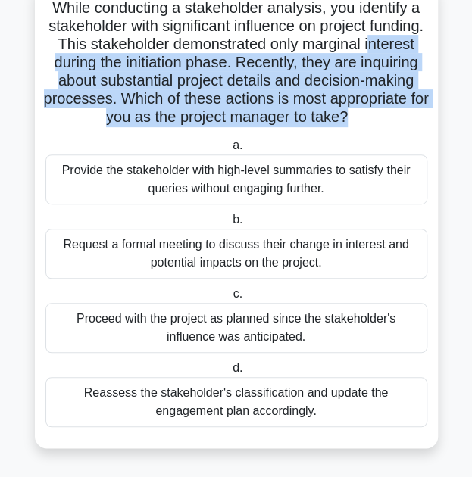
drag, startPoint x: 56, startPoint y: 63, endPoint x: 401, endPoint y: 120, distance: 350.0
click at [401, 120] on h5 "While conducting a stakeholder analysis, you identify a stakeholder with signif…" at bounding box center [236, 62] width 385 height 129
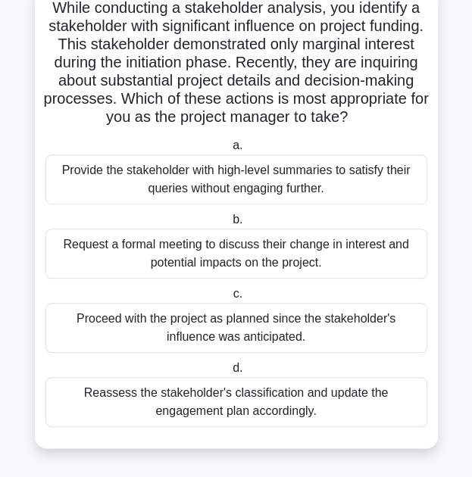
scroll to position [95, 0]
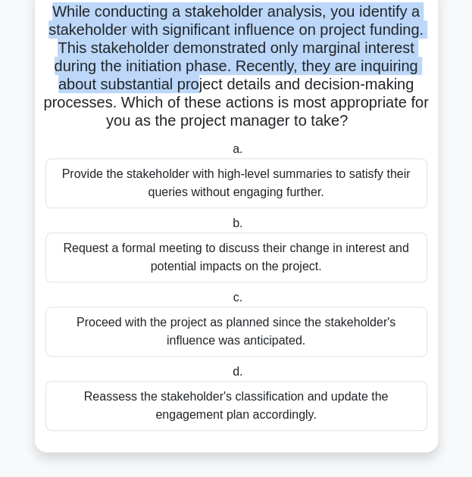
drag, startPoint x: 45, startPoint y: 4, endPoint x: 257, endPoint y: 84, distance: 227.4
click at [257, 84] on h5 "While conducting a stakeholder analysis, you identify a stakeholder with signif…" at bounding box center [236, 66] width 385 height 129
click at [200, 51] on h5 "While conducting a stakeholder analysis, you identify a stakeholder with signif…" at bounding box center [236, 66] width 385 height 129
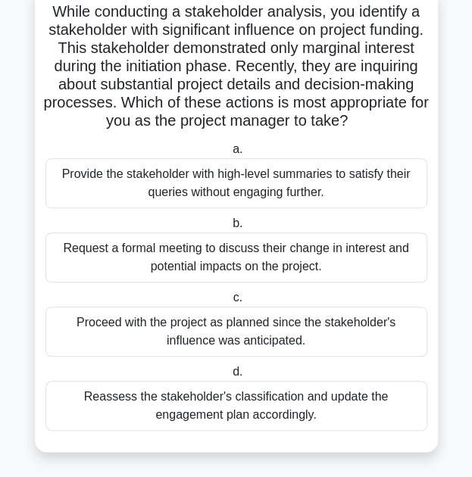
click at [157, 345] on div "Proceed with the project as planned since the stakeholder's influence was antic…" at bounding box center [236, 332] width 382 height 50
click at [229, 303] on input "c. Proceed with the project as planned since the stakeholder's influence was an…" at bounding box center [229, 298] width 0 height 10
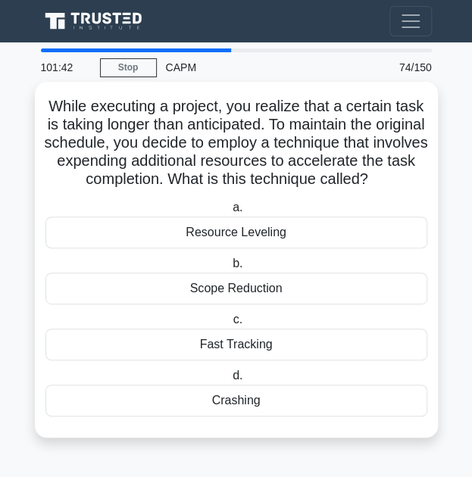
scroll to position [0, 0]
click at [236, 416] on div "Crashing" at bounding box center [236, 401] width 382 height 32
click at [229, 381] on input "d. Crashing" at bounding box center [229, 376] width 0 height 10
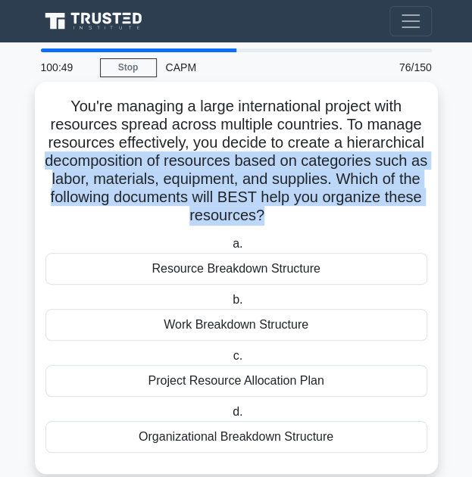
drag, startPoint x: 55, startPoint y: 154, endPoint x: 281, endPoint y: 223, distance: 236.6
click at [281, 223] on h5 "You're managing a large international project with resources spread across mult…" at bounding box center [236, 161] width 385 height 129
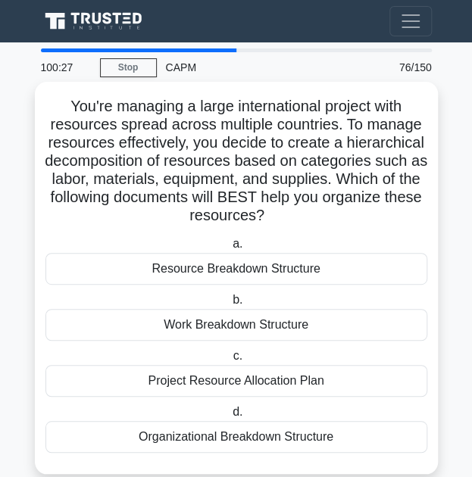
click at [153, 278] on div "Resource Breakdown Structure" at bounding box center [236, 269] width 382 height 32
click at [229, 249] on input "a. Resource Breakdown Structure" at bounding box center [229, 244] width 0 height 10
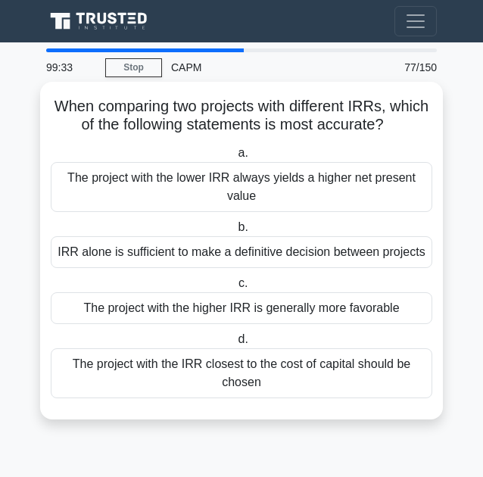
click at [161, 308] on div "The project with the higher IRR is generally more favorable" at bounding box center [242, 308] width 382 height 32
click at [235, 288] on input "c. The project with the higher IRR is generally more favorable" at bounding box center [235, 284] width 0 height 10
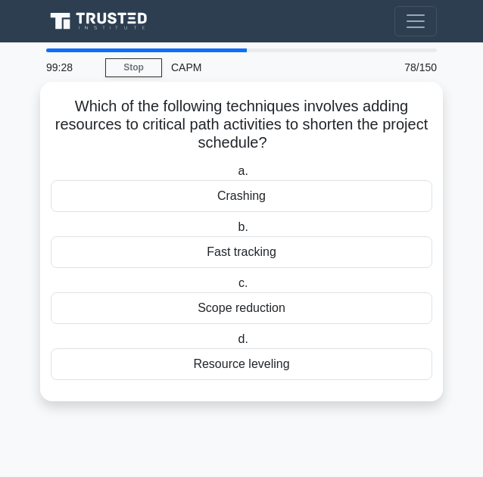
drag, startPoint x: 80, startPoint y: 125, endPoint x: 298, endPoint y: 147, distance: 219.2
click at [298, 147] on h5 "Which of the following techniques involves adding resources to critical path ac…" at bounding box center [241, 125] width 385 height 56
click at [245, 197] on div "Crashing" at bounding box center [242, 196] width 382 height 32
click at [235, 176] on input "a. Crashing" at bounding box center [235, 172] width 0 height 10
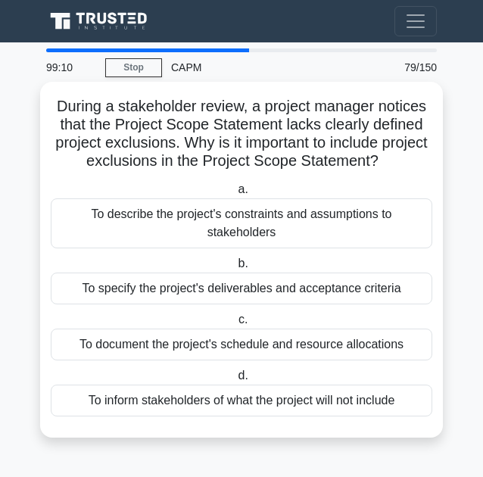
drag, startPoint x: 115, startPoint y: 126, endPoint x: 416, endPoint y: 162, distance: 303.4
click at [417, 162] on h5 "During a stakeholder review, a project manager notices that the Project Scope S…" at bounding box center [241, 134] width 385 height 74
click at [233, 288] on div "To specify the project's deliverables and acceptance criteria" at bounding box center [242, 289] width 382 height 32
click at [235, 269] on input "b. To specify the project's deliverables and acceptance criteria" at bounding box center [235, 264] width 0 height 10
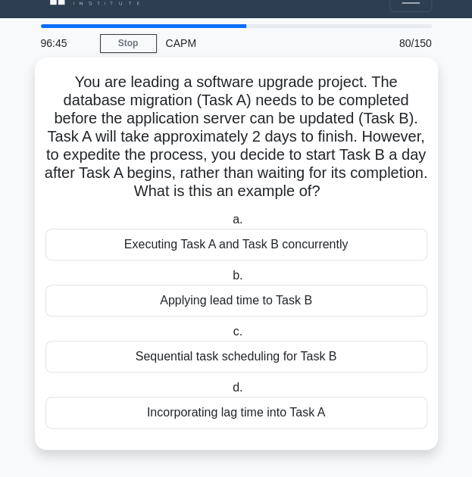
scroll to position [26, 0]
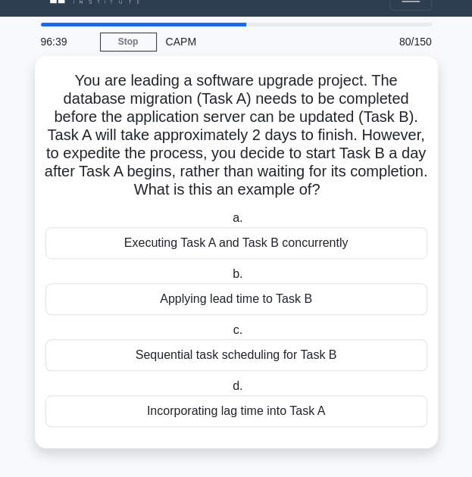
click at [167, 295] on div "Applying lead time to Task B" at bounding box center [236, 299] width 382 height 32
click at [229, 279] on input "b. Applying lead time to Task B" at bounding box center [229, 275] width 0 height 10
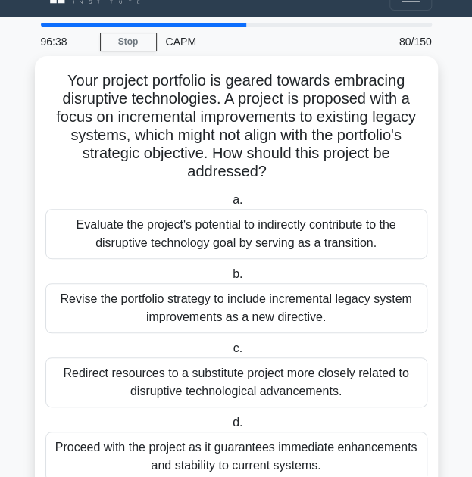
scroll to position [0, 0]
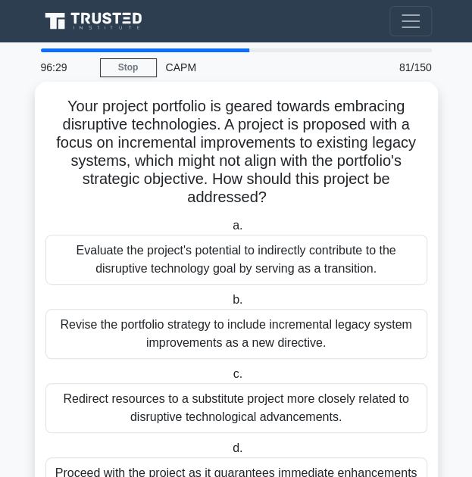
drag, startPoint x: 51, startPoint y: 142, endPoint x: 304, endPoint y: 204, distance: 261.1
click at [304, 204] on h5 "Your project portfolio is geared towards embracing disruptive technologies. A p…" at bounding box center [236, 152] width 385 height 111
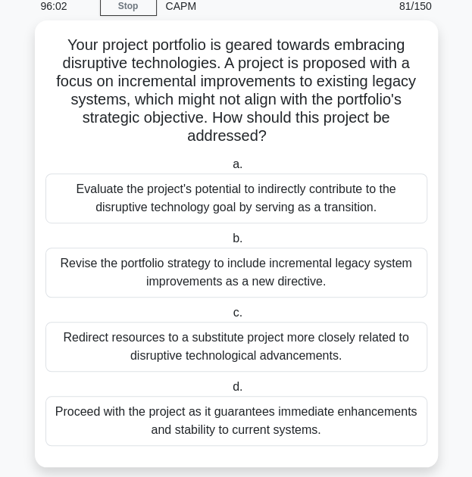
scroll to position [62, 0]
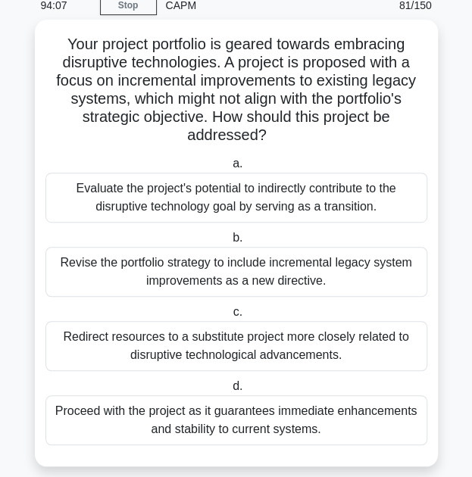
click at [201, 357] on div "Redirect resources to a substitute project more closely related to disruptive t…" at bounding box center [236, 346] width 382 height 50
click at [229, 317] on input "c. Redirect resources to a substitute project more closely related to disruptiv…" at bounding box center [229, 312] width 0 height 10
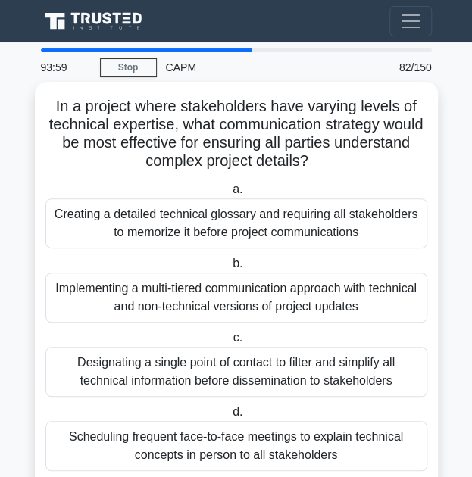
scroll to position [44, 0]
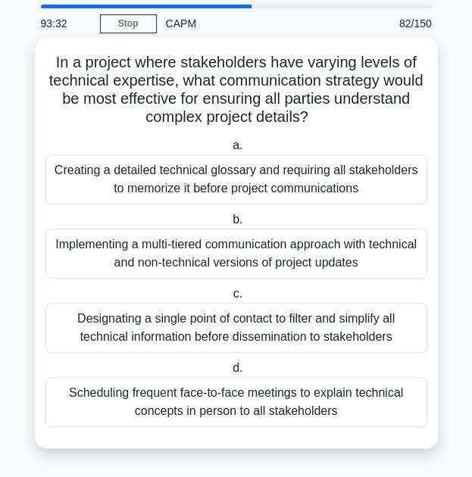
click at [185, 321] on div "Designating a single point of contact to filter and simplify all technical info…" at bounding box center [236, 328] width 382 height 50
click at [229, 299] on input "c. Designating a single point of contact to filter and simplify all technical i…" at bounding box center [229, 294] width 0 height 10
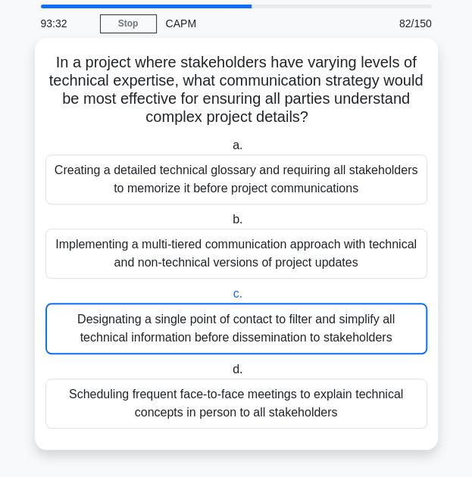
scroll to position [0, 0]
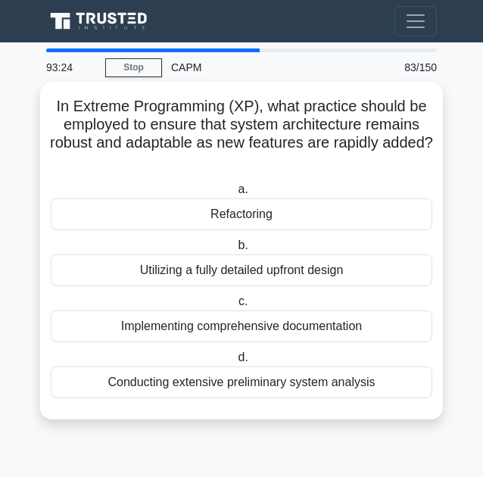
click at [185, 217] on div "Refactoring" at bounding box center [242, 214] width 382 height 32
click at [235, 195] on input "a. Refactoring" at bounding box center [235, 190] width 0 height 10
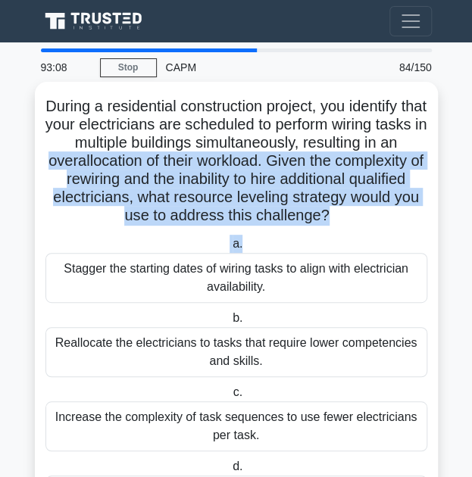
drag, startPoint x: 103, startPoint y: 160, endPoint x: 348, endPoint y: 226, distance: 254.2
click at [348, 226] on div "During a residential construction project, you identify that your electricians …" at bounding box center [236, 314] width 391 height 453
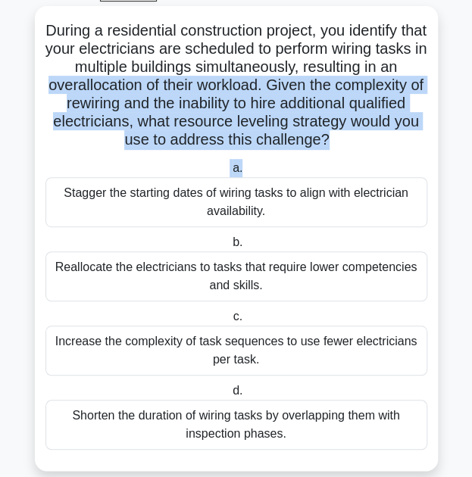
scroll to position [98, 0]
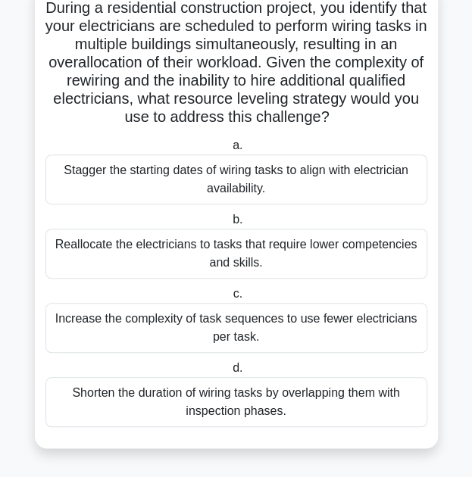
click at [151, 410] on div "Shorten the duration of wiring tasks by overlapping them with inspection phases." at bounding box center [236, 402] width 382 height 50
click at [229, 373] on input "d. Shorten the duration of wiring tasks by overlapping them with inspection pha…" at bounding box center [229, 368] width 0 height 10
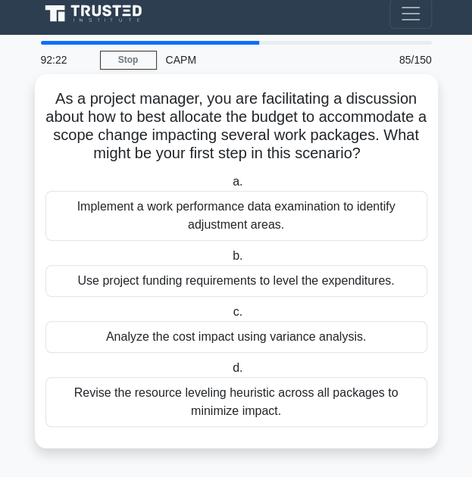
scroll to position [0, 0]
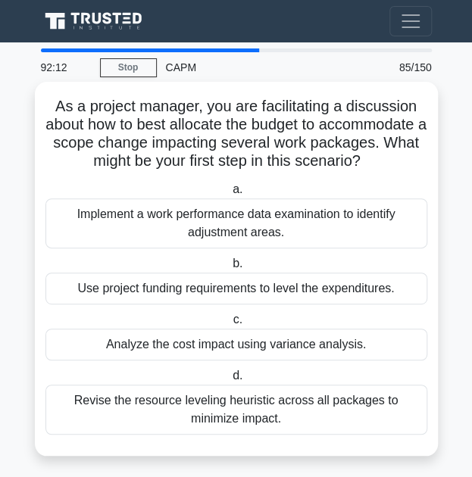
drag, startPoint x: 44, startPoint y: 129, endPoint x: 380, endPoint y: 164, distance: 338.1
click at [380, 164] on h5 "As a project manager, you are facilitating a discussion about how to best alloc…" at bounding box center [236, 134] width 385 height 74
click at [232, 348] on div "Analyze the cost impact using variance analysis." at bounding box center [236, 345] width 382 height 32
click at [229, 325] on input "c. Analyze the cost impact using variance analysis." at bounding box center [229, 320] width 0 height 10
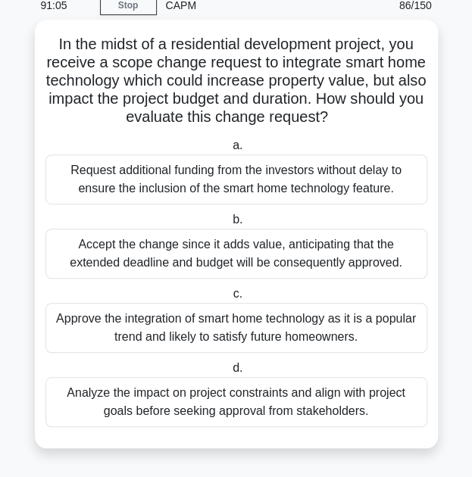
click at [183, 400] on div "Analyze the impact on project constraints and align with project goals before s…" at bounding box center [236, 402] width 382 height 50
click at [229, 373] on input "d. Analyze the impact on project constraints and align with project goals befor…" at bounding box center [229, 368] width 0 height 10
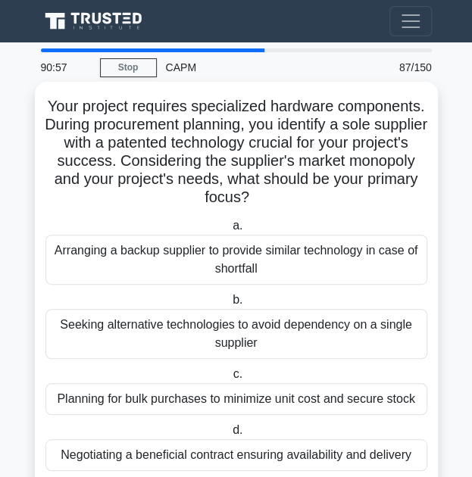
drag, startPoint x: 154, startPoint y: 111, endPoint x: 301, endPoint y: 186, distance: 165.3
click at [300, 198] on h5 "Your project requires specialized hardware components. During procurement plann…" at bounding box center [236, 152] width 385 height 111
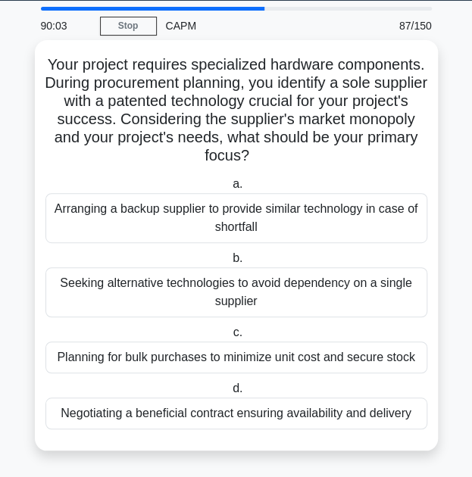
scroll to position [44, 0]
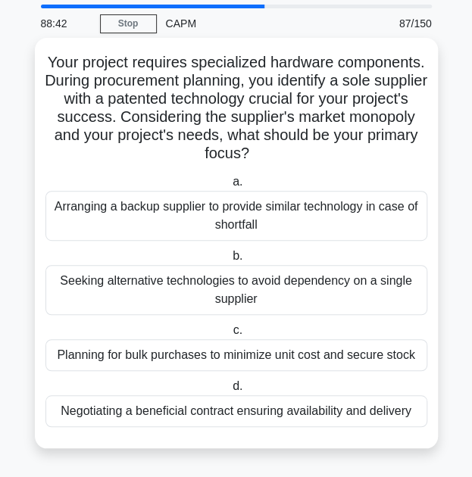
click at [284, 357] on div "Planning for bulk purchases to minimize unit cost and secure stock" at bounding box center [236, 355] width 382 height 32
click at [229, 335] on input "c. Planning for bulk purchases to minimize unit cost and secure stock" at bounding box center [229, 331] width 0 height 10
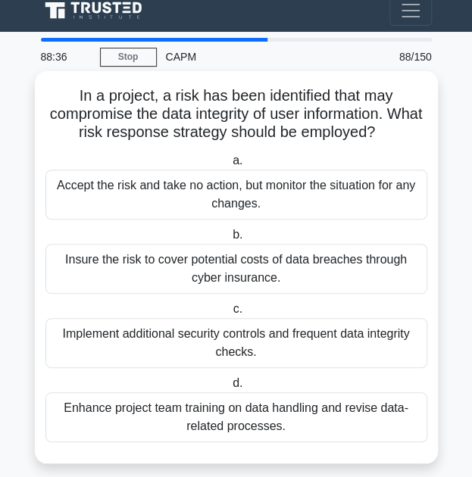
scroll to position [26, 0]
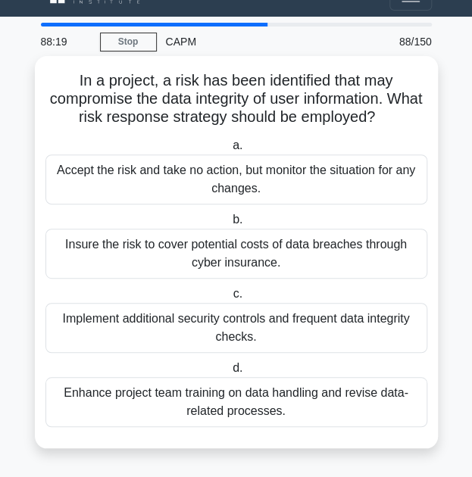
click at [173, 329] on div "Implement additional security controls and frequent data integrity checks." at bounding box center [236, 328] width 382 height 50
click at [229, 299] on input "c. Implement additional security controls and frequent data integrity checks." at bounding box center [229, 294] width 0 height 10
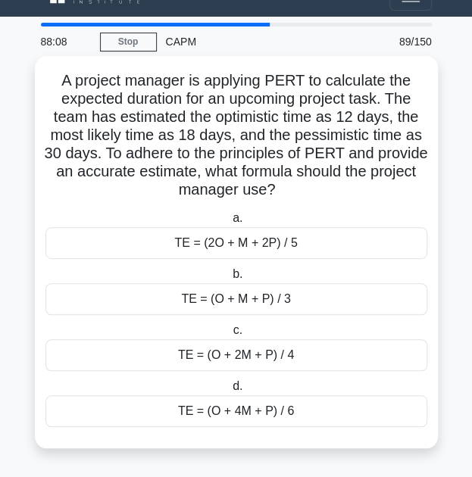
click at [106, 410] on div "TE = (O + 4M + P) / 6" at bounding box center [236, 411] width 382 height 32
click at [229, 391] on input "d. TE = (O + 4M + P) / 6" at bounding box center [229, 387] width 0 height 10
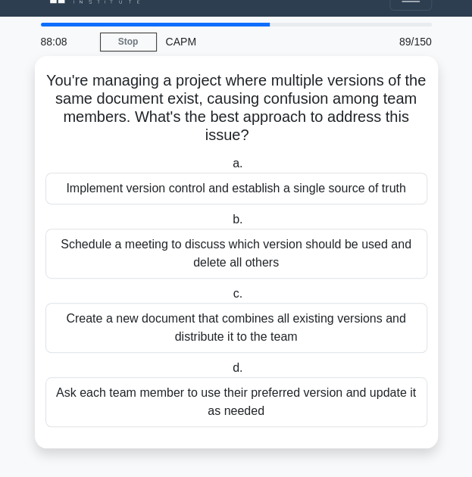
scroll to position [0, 0]
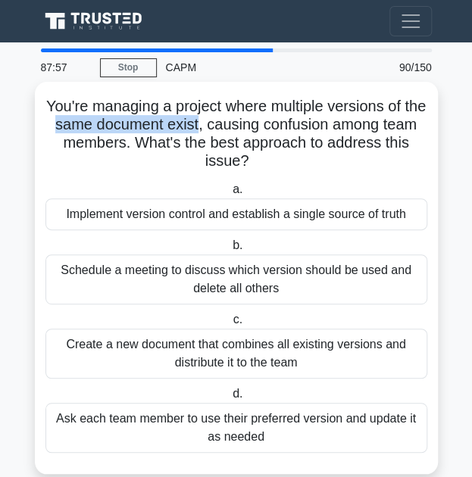
drag, startPoint x: 122, startPoint y: 133, endPoint x: 221, endPoint y: 128, distance: 99.3
click at [228, 124] on h5 "You're managing a project where multiple versions of the same document exist, c…" at bounding box center [236, 134] width 385 height 74
click at [157, 354] on div "Create a new document that combines all existing versions and distribute it to …" at bounding box center [236, 354] width 382 height 50
click at [229, 325] on input "c. Create a new document that combines all existing versions and distribute it …" at bounding box center [229, 320] width 0 height 10
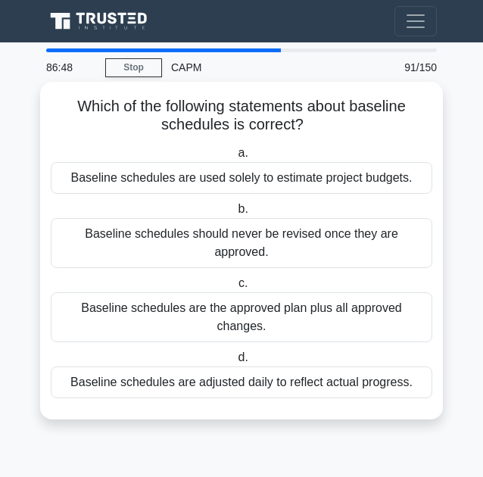
click at [123, 232] on div "Baseline schedules should never be revised once they are approved." at bounding box center [242, 243] width 382 height 50
click at [235, 214] on input "b. Baseline schedules should never be revised once they are approved." at bounding box center [235, 209] width 0 height 10
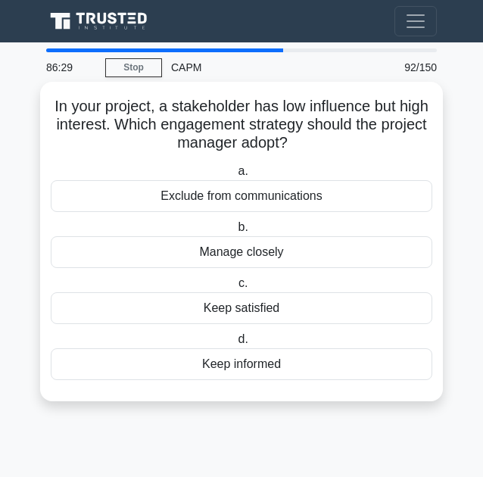
click at [273, 360] on div "Keep informed" at bounding box center [242, 364] width 382 height 32
click at [235, 345] on input "d. Keep informed" at bounding box center [235, 340] width 0 height 10
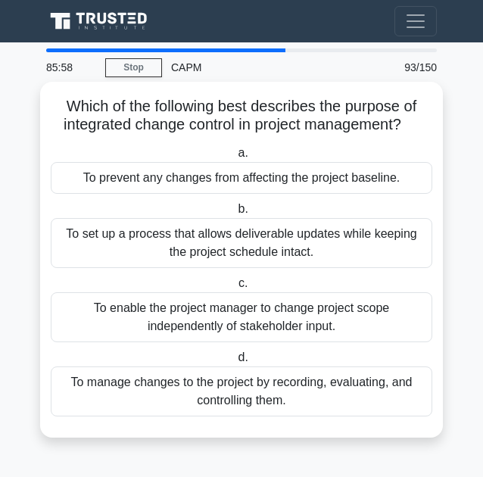
click at [187, 395] on div "To manage changes to the project by recording, evaluating, and controlling them." at bounding box center [242, 391] width 382 height 50
click at [235, 363] on input "d. To manage changes to the project by recording, evaluating, and controlling t…" at bounding box center [235, 358] width 0 height 10
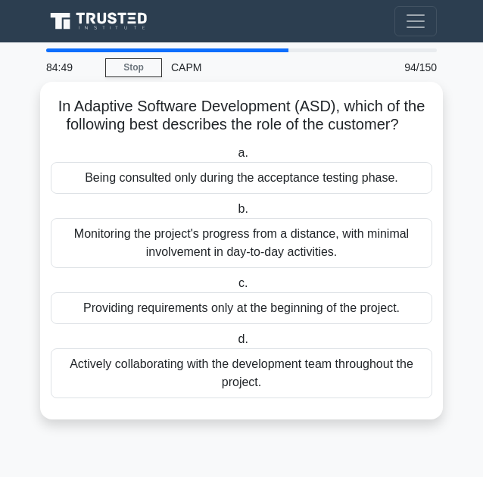
click at [265, 379] on div "Actively collaborating with the development team throughout the project." at bounding box center [242, 373] width 382 height 50
click at [235, 345] on input "d. Actively collaborating with the development team throughout the project." at bounding box center [235, 340] width 0 height 10
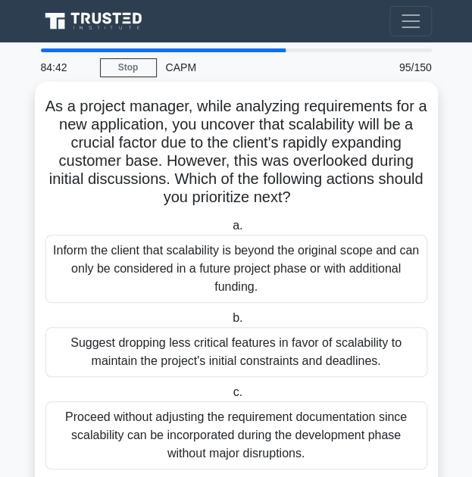
scroll to position [76, 0]
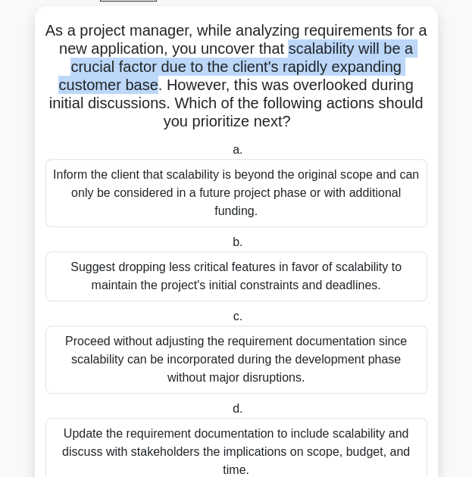
drag, startPoint x: 294, startPoint y: 50, endPoint x: 156, endPoint y: 88, distance: 142.9
click at [156, 88] on h5 "As a project manager, while analyzing requirements for a new application, you u…" at bounding box center [236, 76] width 385 height 111
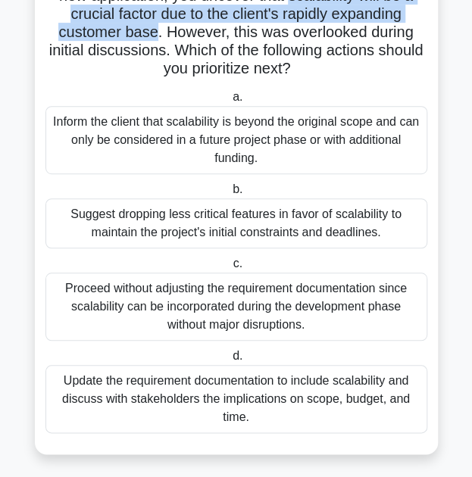
scroll to position [135, 0]
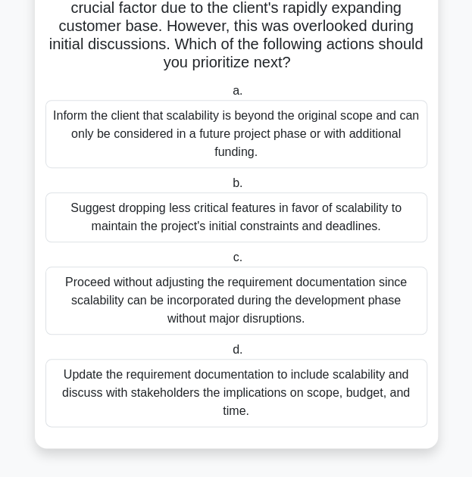
click at [139, 388] on div "Update the requirement documentation to include scalability and discuss with st…" at bounding box center [236, 393] width 382 height 68
click at [229, 355] on input "d. Update the requirement documentation to include scalability and discuss with…" at bounding box center [229, 350] width 0 height 10
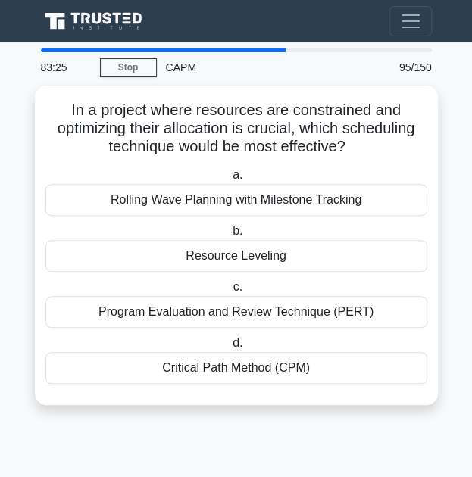
scroll to position [0, 0]
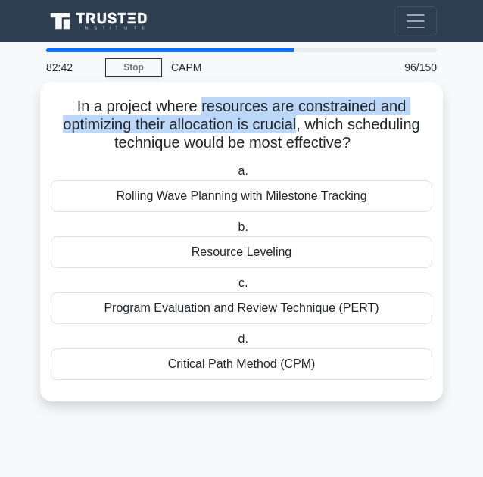
drag, startPoint x: 212, startPoint y: 102, endPoint x: 302, endPoint y: 125, distance: 92.9
click at [302, 125] on h5 "In a project where resources are constrained and optimizing their allocation is…" at bounding box center [241, 125] width 385 height 56
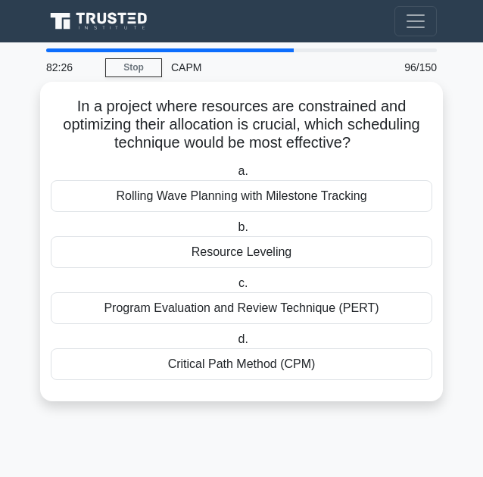
click at [192, 363] on div "Critical Path Method (CPM)" at bounding box center [242, 364] width 382 height 32
click at [235, 345] on input "d. Critical Path Method (CPM)" at bounding box center [235, 340] width 0 height 10
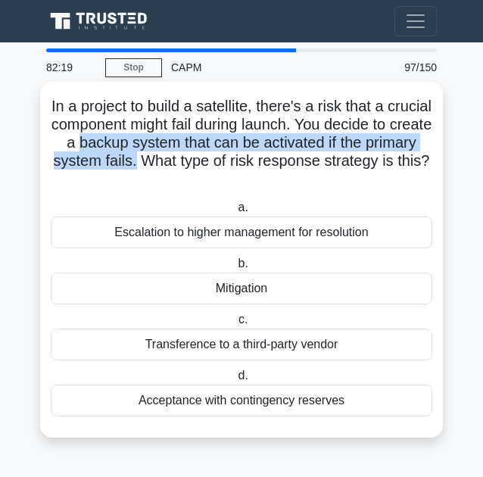
drag, startPoint x: 134, startPoint y: 143, endPoint x: 220, endPoint y: 169, distance: 89.3
click at [220, 169] on h5 "In a project to build a satellite, there's a risk that a crucial component migh…" at bounding box center [241, 143] width 385 height 92
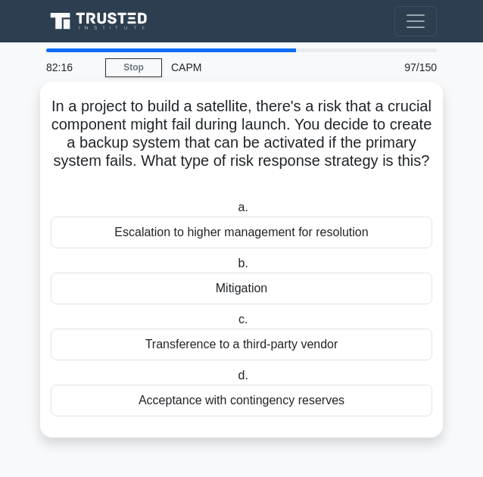
click at [238, 293] on div "Mitigation" at bounding box center [242, 289] width 382 height 32
click at [235, 269] on input "b. Mitigation" at bounding box center [235, 264] width 0 height 10
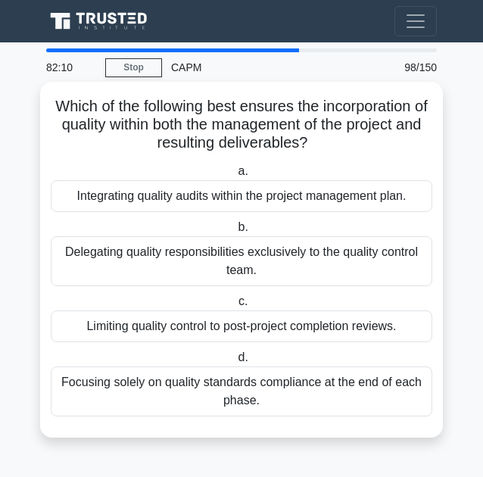
drag, startPoint x: 167, startPoint y: 123, endPoint x: 341, endPoint y: 148, distance: 176.7
click at [341, 148] on h5 "Which of the following best ensures the incorporation of quality within both th…" at bounding box center [241, 125] width 385 height 56
click at [326, 145] on icon ".spinner_0XTQ{transform-origin:center;animation:spinner_y6GP .75s linear infini…" at bounding box center [317, 144] width 18 height 18
drag, startPoint x: 335, startPoint y: 113, endPoint x: 379, endPoint y: 140, distance: 51.7
click at [379, 140] on h5 "Which of the following best ensures the incorporation of quality within both th…" at bounding box center [241, 125] width 385 height 56
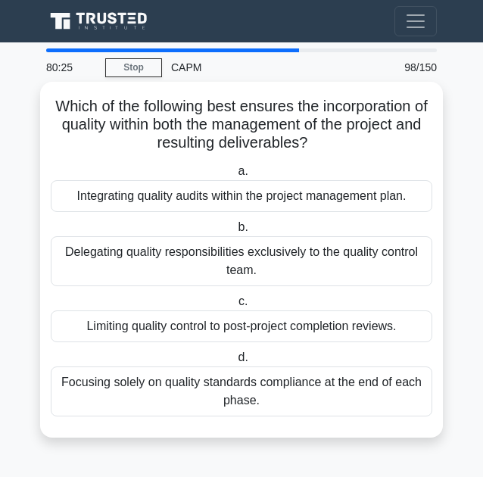
click at [179, 263] on div "Delegating quality responsibilities exclusively to the quality control team." at bounding box center [242, 261] width 382 height 50
click at [235, 232] on input "b. Delegating quality responsibilities exclusively to the quality control team." at bounding box center [235, 228] width 0 height 10
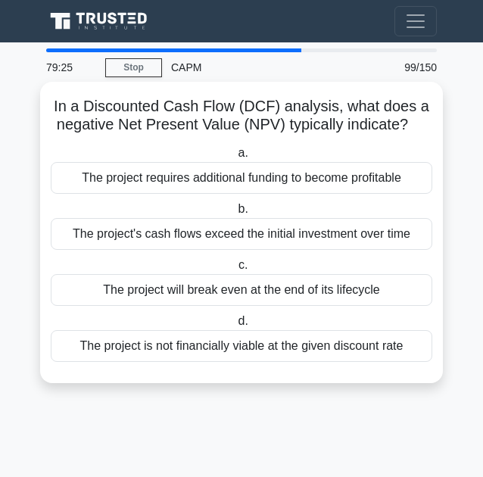
click at [204, 341] on div "The project is not financially viable at the given discount rate" at bounding box center [242, 346] width 382 height 32
click at [235, 326] on input "d. The project is not financially viable at the given discount rate" at bounding box center [235, 321] width 0 height 10
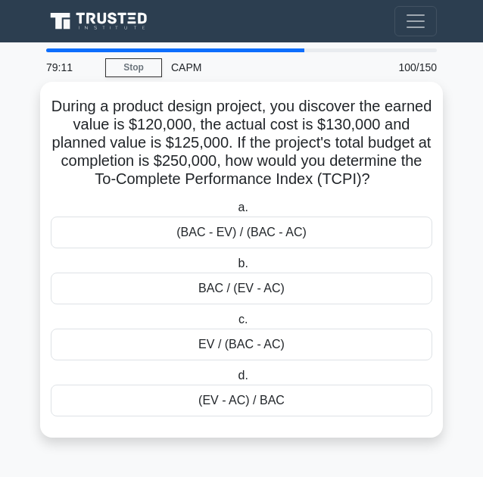
click at [145, 235] on div "(BAC - EV) / (BAC - AC)" at bounding box center [242, 233] width 382 height 32
click at [235, 213] on input "a. (BAC - EV) / (BAC - AC)" at bounding box center [235, 208] width 0 height 10
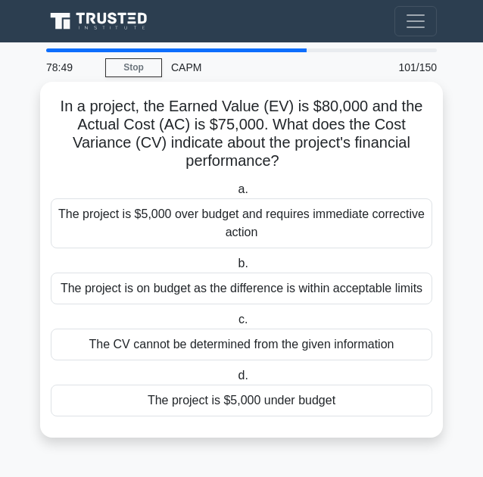
click at [203, 402] on div "The project is $5,000 under budget" at bounding box center [242, 401] width 382 height 32
click at [235, 381] on input "d. The project is $5,000 under budget" at bounding box center [235, 376] width 0 height 10
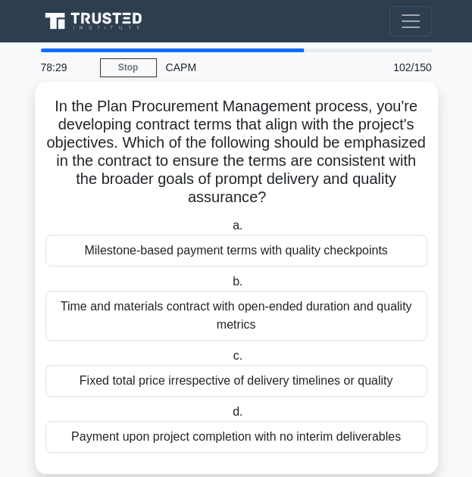
drag, startPoint x: 61, startPoint y: 168, endPoint x: 307, endPoint y: 196, distance: 248.4
click at [307, 196] on h5 "In the Plan Procurement Management process, you're developing contract terms th…" at bounding box center [236, 152] width 385 height 111
click at [193, 385] on div "Fixed total price irrespective of delivery timelines or quality" at bounding box center [236, 381] width 382 height 32
click at [229, 361] on input "c. Fixed total price irrespective of delivery timelines or quality" at bounding box center [229, 356] width 0 height 10
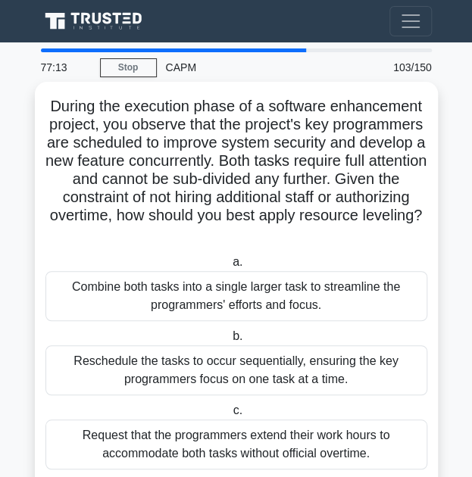
drag, startPoint x: 325, startPoint y: 142, endPoint x: 316, endPoint y: 232, distance: 91.2
click at [316, 232] on h5 "During the execution phase of a software enhancement project, you observe that …" at bounding box center [236, 170] width 385 height 147
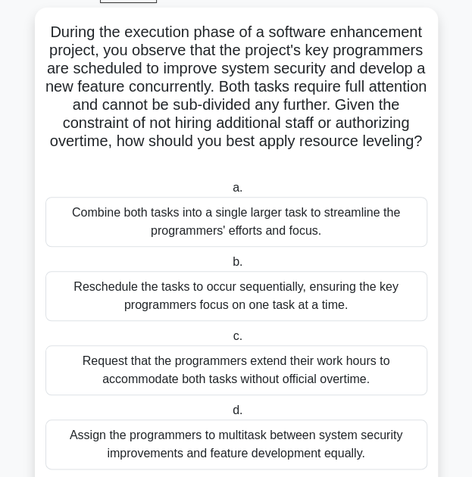
scroll to position [73, 0]
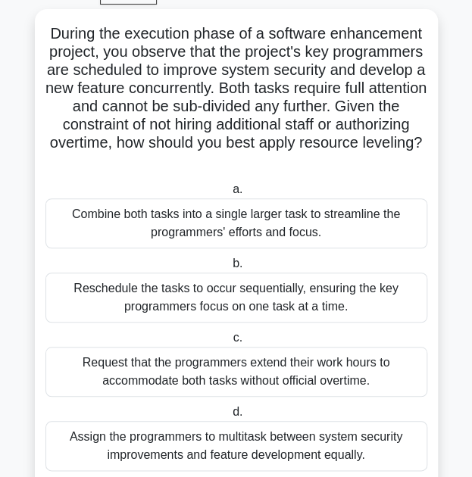
click at [165, 304] on div "Reschedule the tasks to occur sequentially, ensuring the key programmers focus …" at bounding box center [236, 298] width 382 height 50
click at [229, 269] on input "b. Reschedule the tasks to occur sequentially, ensuring the key programmers foc…" at bounding box center [229, 264] width 0 height 10
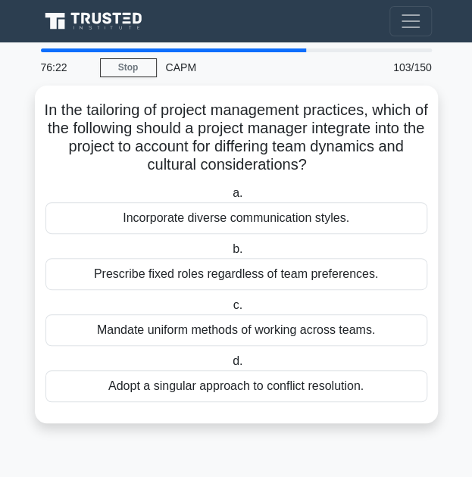
scroll to position [0, 0]
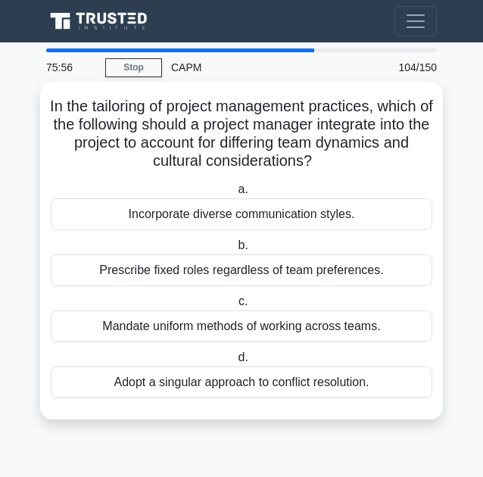
click at [217, 219] on div "Incorporate diverse communication styles." at bounding box center [242, 214] width 382 height 32
click at [235, 195] on input "a. Incorporate diverse communication styles." at bounding box center [235, 190] width 0 height 10
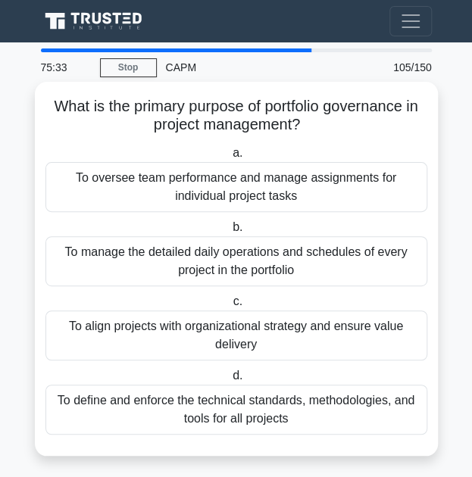
click at [124, 421] on div "To define and enforce the technical standards, methodologies, and tools for all…" at bounding box center [236, 410] width 382 height 50
click at [229, 381] on input "d. To define and enforce the technical standards, methodologies, and tools for …" at bounding box center [229, 376] width 0 height 10
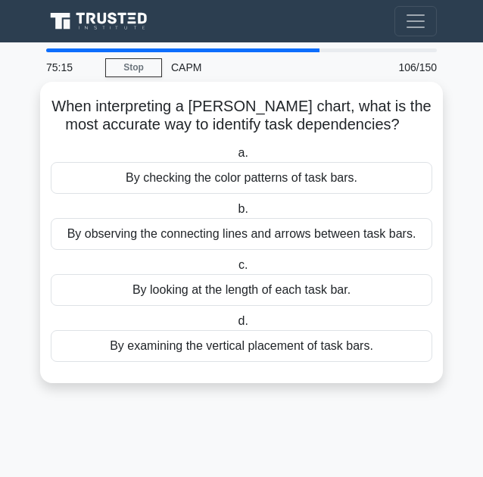
click at [191, 235] on div "By observing the connecting lines and arrows between task bars." at bounding box center [242, 234] width 382 height 32
click at [235, 214] on input "b. By observing the connecting lines and arrows between task bars." at bounding box center [235, 209] width 0 height 10
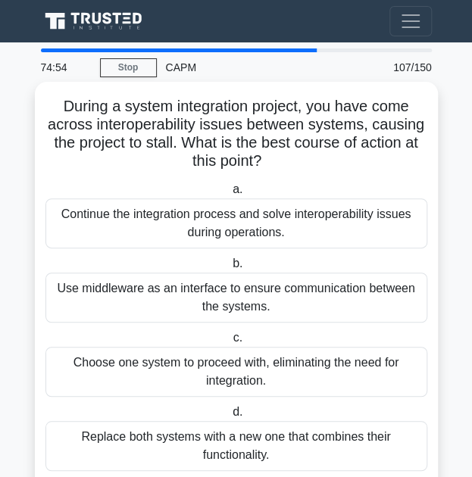
scroll to position [44, 0]
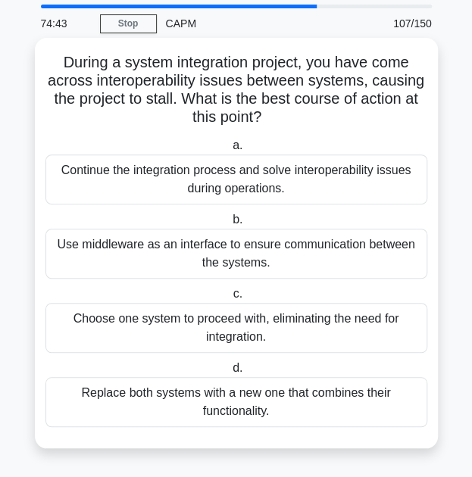
click at [151, 194] on div "Continue the integration process and solve interoperability issues during opera…" at bounding box center [236, 179] width 382 height 50
click at [229, 151] on input "a. Continue the integration process and solve interoperability issues during op…" at bounding box center [229, 146] width 0 height 10
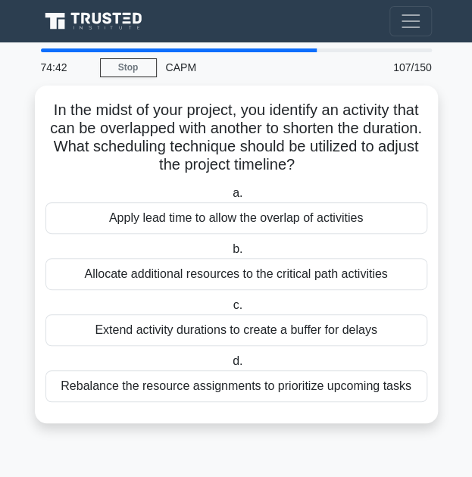
scroll to position [0, 0]
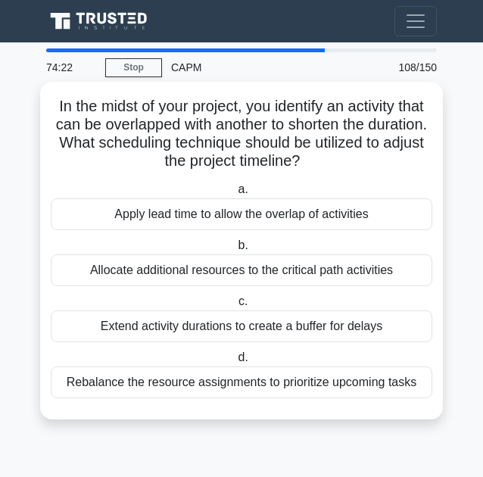
click at [178, 276] on div "Allocate additional resources to the critical path activities" at bounding box center [242, 270] width 382 height 32
click at [235, 251] on input "b. Allocate additional resources to the critical path activities" at bounding box center [235, 246] width 0 height 10
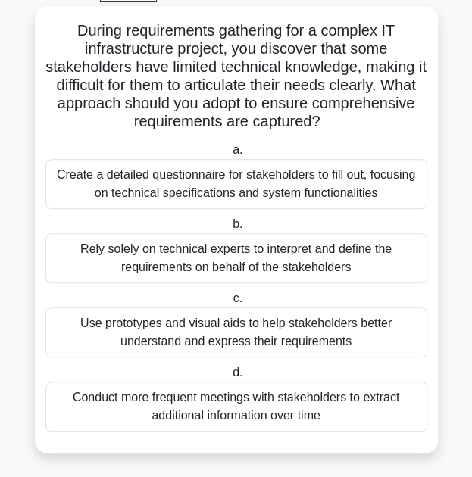
scroll to position [80, 0]
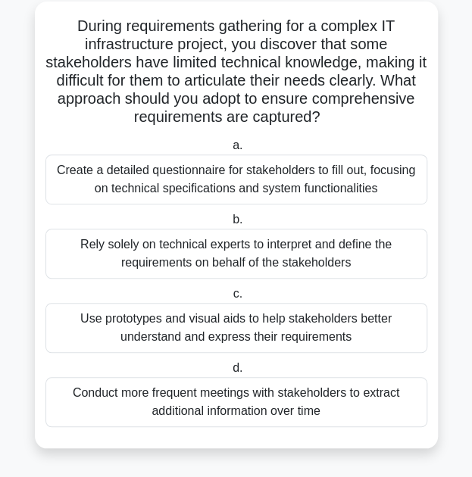
click at [207, 327] on div "Use prototypes and visual aids to help stakeholders better understand and expre…" at bounding box center [236, 328] width 382 height 50
click at [229, 299] on input "c. Use prototypes and visual aids to help stakeholders better understand and ex…" at bounding box center [229, 294] width 0 height 10
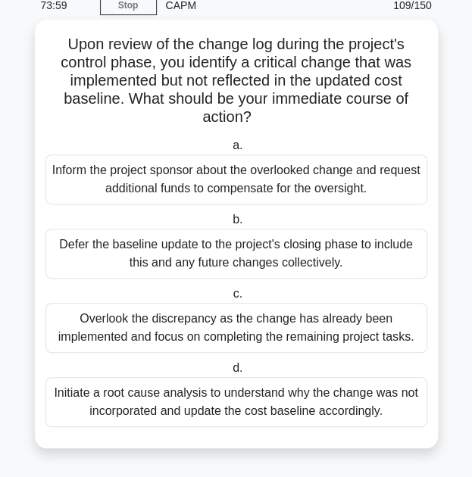
scroll to position [0, 0]
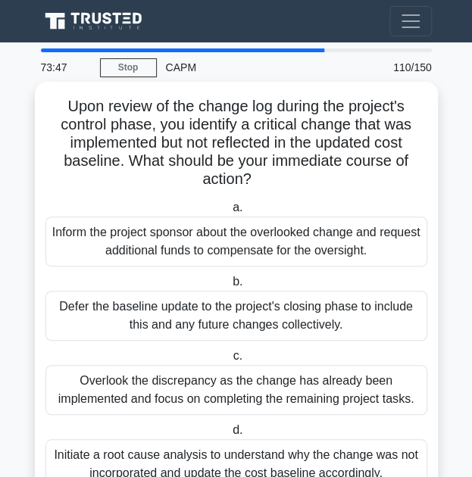
drag, startPoint x: 156, startPoint y: 128, endPoint x: 263, endPoint y: 171, distance: 115.2
click at [263, 171] on h5 "Upon review of the change log during the project's control phase, you identify …" at bounding box center [236, 143] width 385 height 92
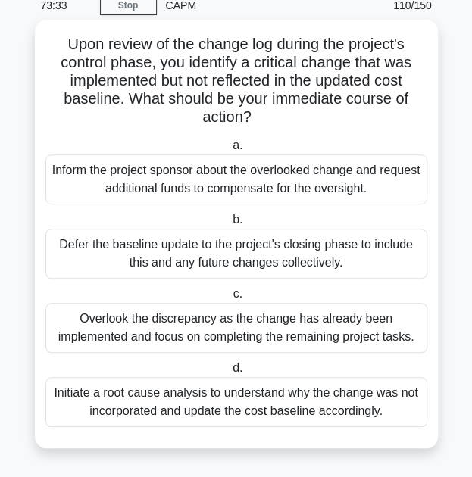
click at [329, 418] on div "Initiate a root cause analysis to understand why the change was not incorporate…" at bounding box center [236, 402] width 382 height 50
click at [229, 373] on input "d. Initiate a root cause analysis to understand why the change was not incorpor…" at bounding box center [229, 368] width 0 height 10
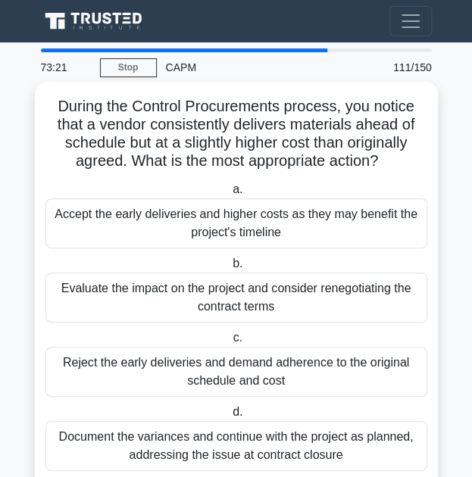
scroll to position [44, 0]
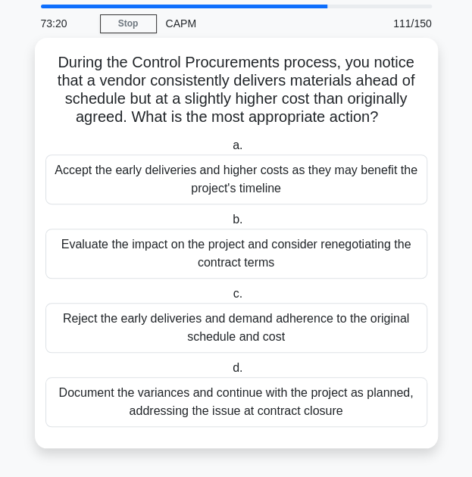
click at [91, 255] on div "Evaluate the impact on the project and consider renegotiating the contract terms" at bounding box center [236, 254] width 382 height 50
click at [229, 225] on input "b. Evaluate the impact on the project and consider renegotiating the contract t…" at bounding box center [229, 220] width 0 height 10
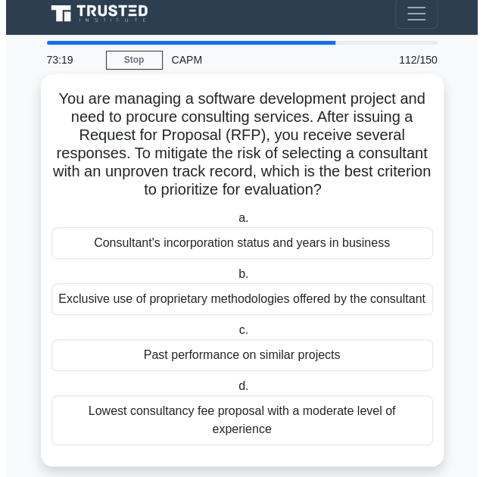
scroll to position [0, 0]
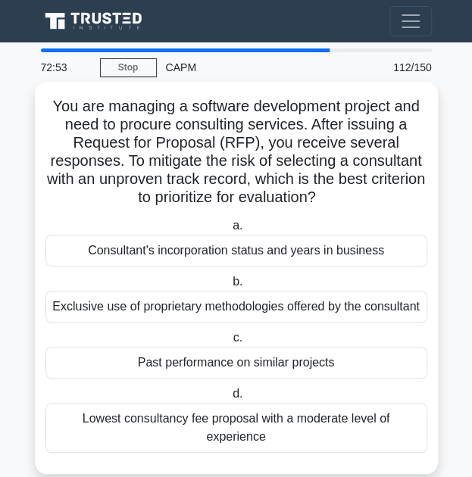
click at [100, 359] on div "Past performance on similar projects" at bounding box center [236, 363] width 382 height 32
click at [229, 343] on input "c. Past performance on similar projects" at bounding box center [229, 338] width 0 height 10
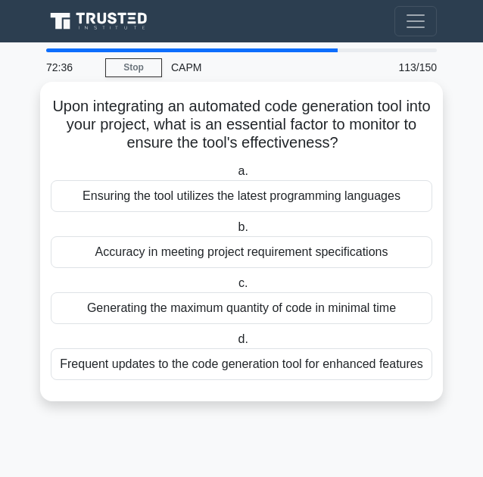
click at [143, 261] on div "Accuracy in meeting project requirement specifications" at bounding box center [242, 252] width 382 height 32
click at [235, 232] on input "b. Accuracy in meeting project requirement specifications" at bounding box center [235, 228] width 0 height 10
